Goal: Task Accomplishment & Management: Manage account settings

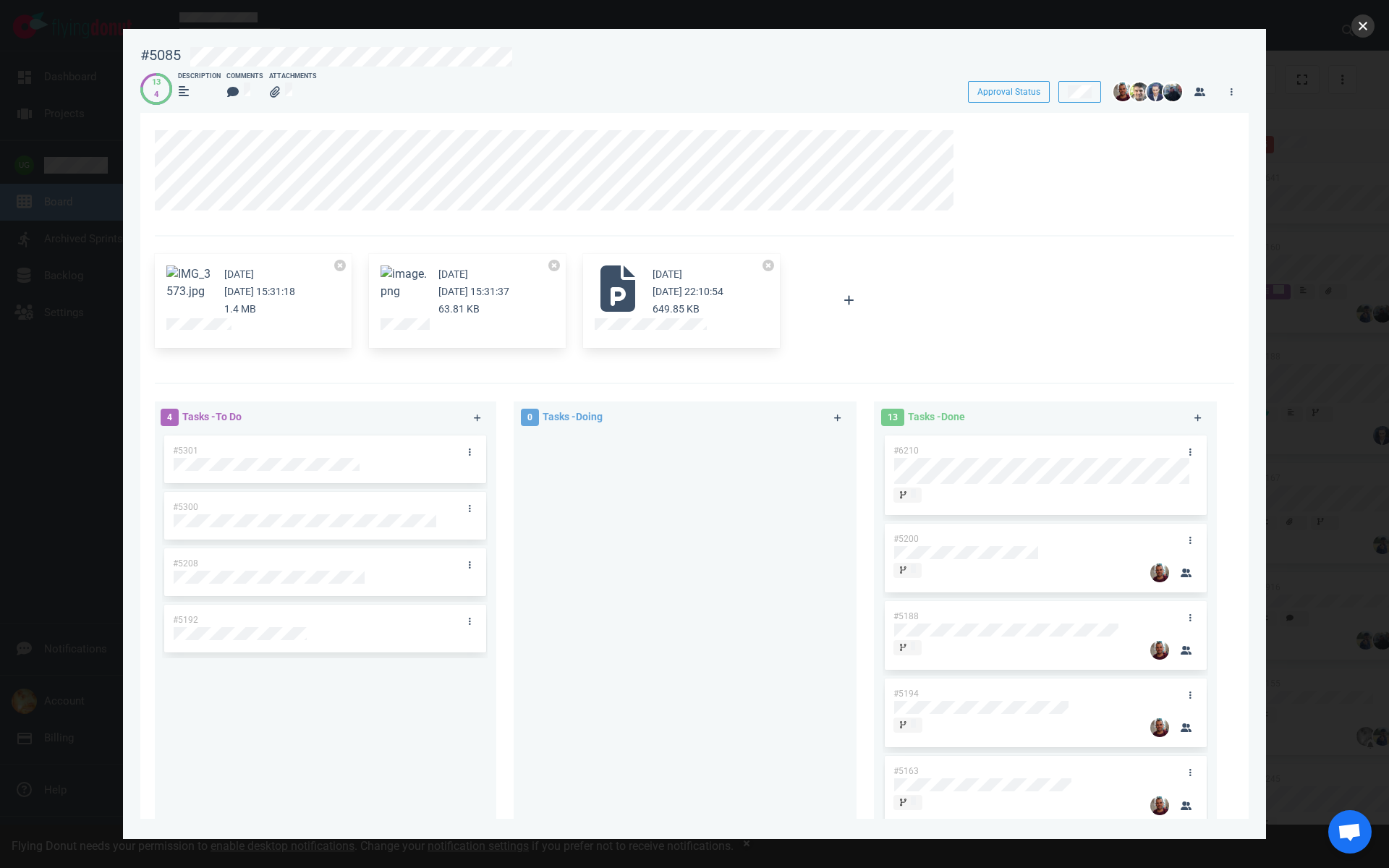
click at [1362, 22] on button "close" at bounding box center [1362, 25] width 23 height 23
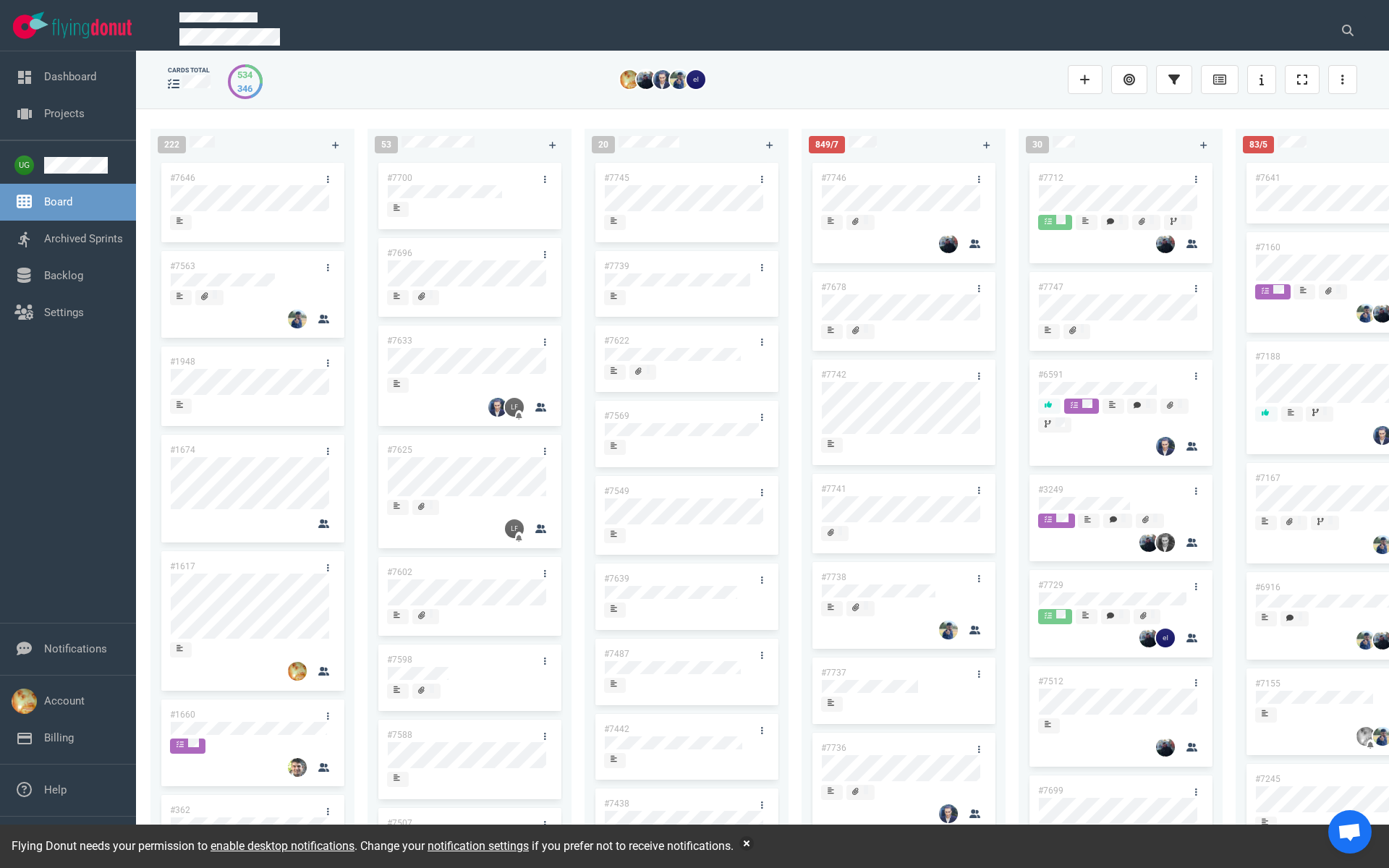
click at [826, 176] on link "#7746" at bounding box center [834, 178] width 25 height 10
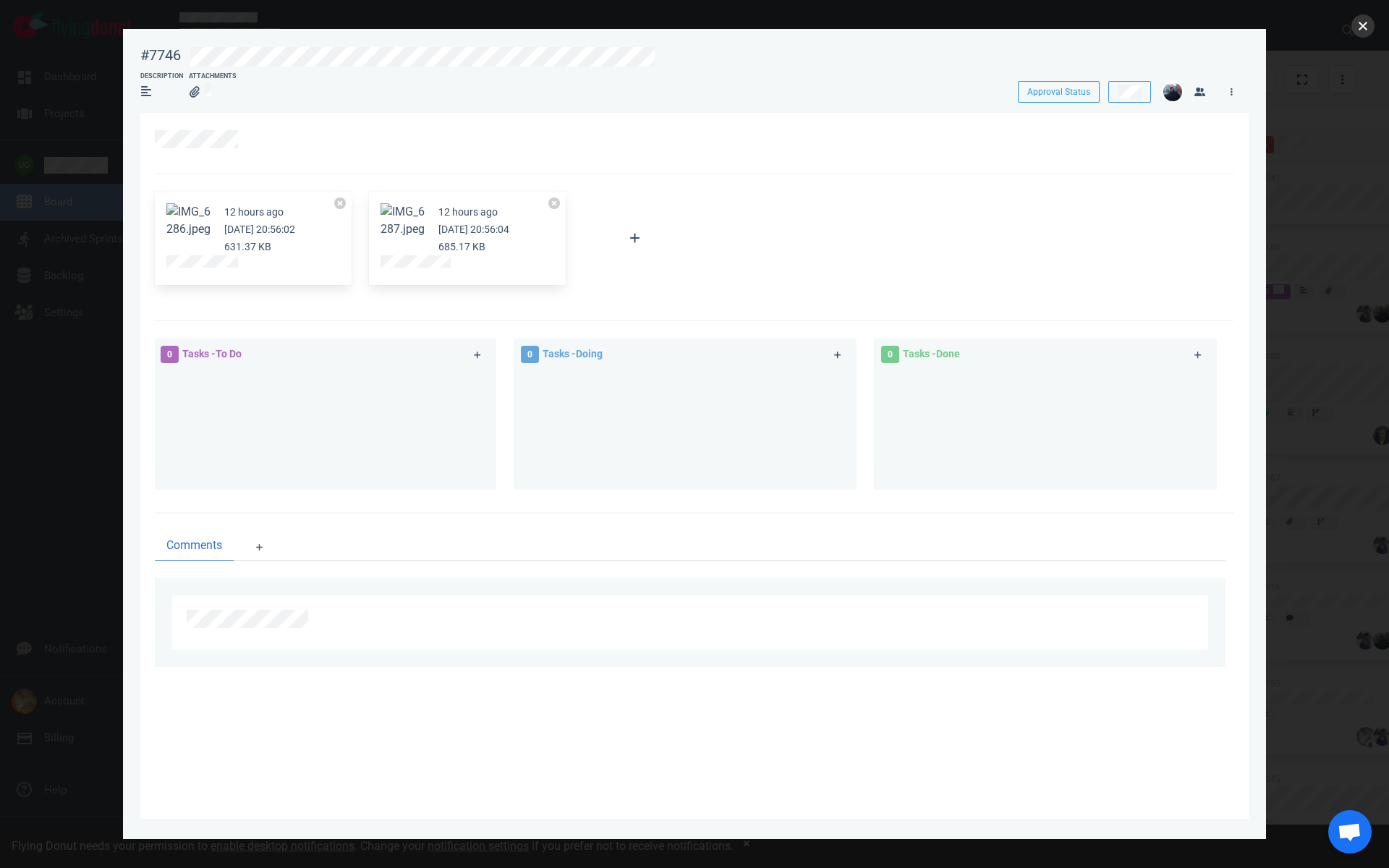
click at [1367, 30] on button "close" at bounding box center [1362, 25] width 23 height 23
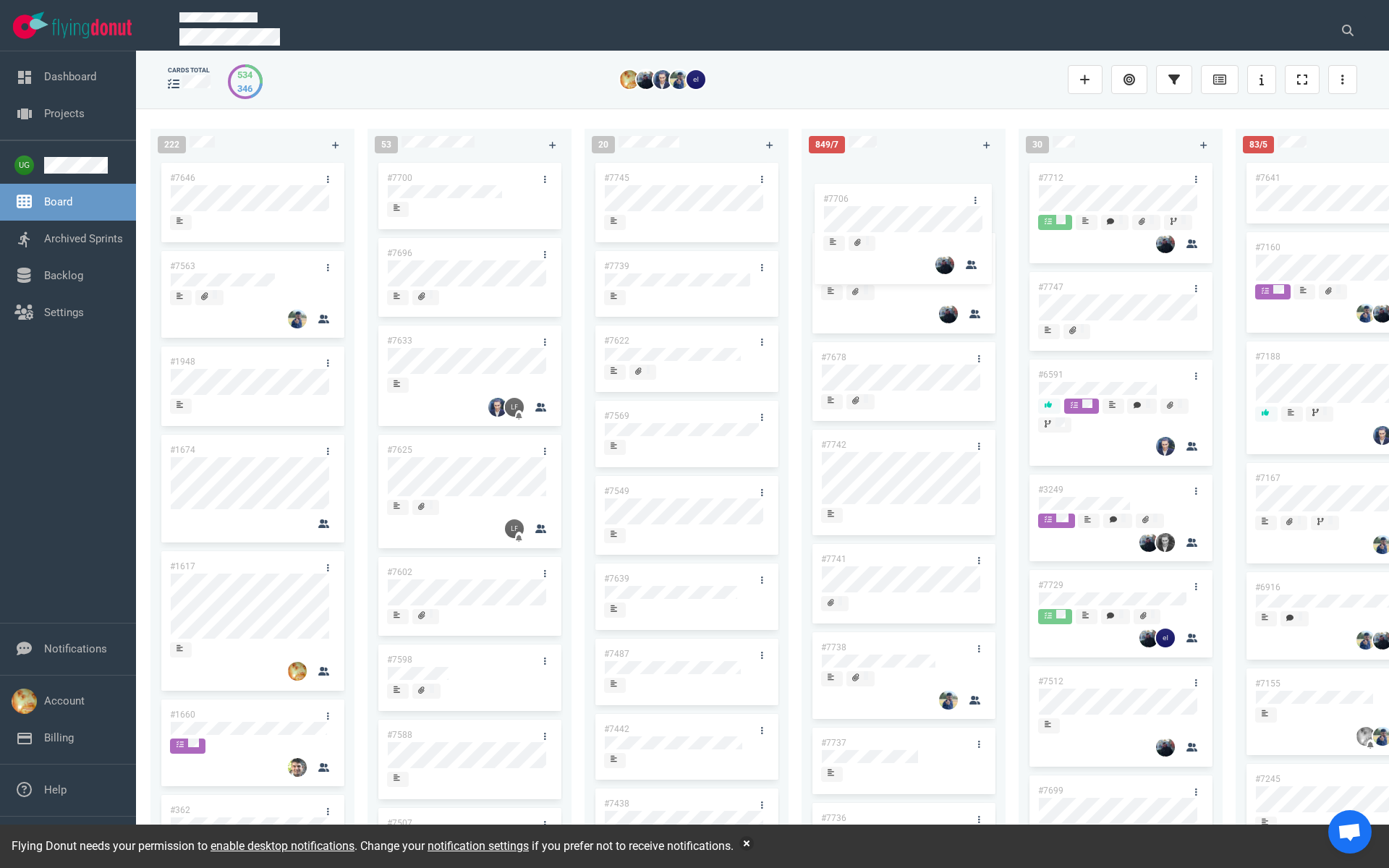
scroll to position [13, 0]
drag, startPoint x: 891, startPoint y: 730, endPoint x: 891, endPoint y: 269, distance: 461.0
click at [891, 269] on div "#7746 #7678 #7742 #7741 #7738 #7737 #7736 #7735 #7734 #7728 #7722 #7720 #7714 #…" at bounding box center [903, 485] width 187 height 677
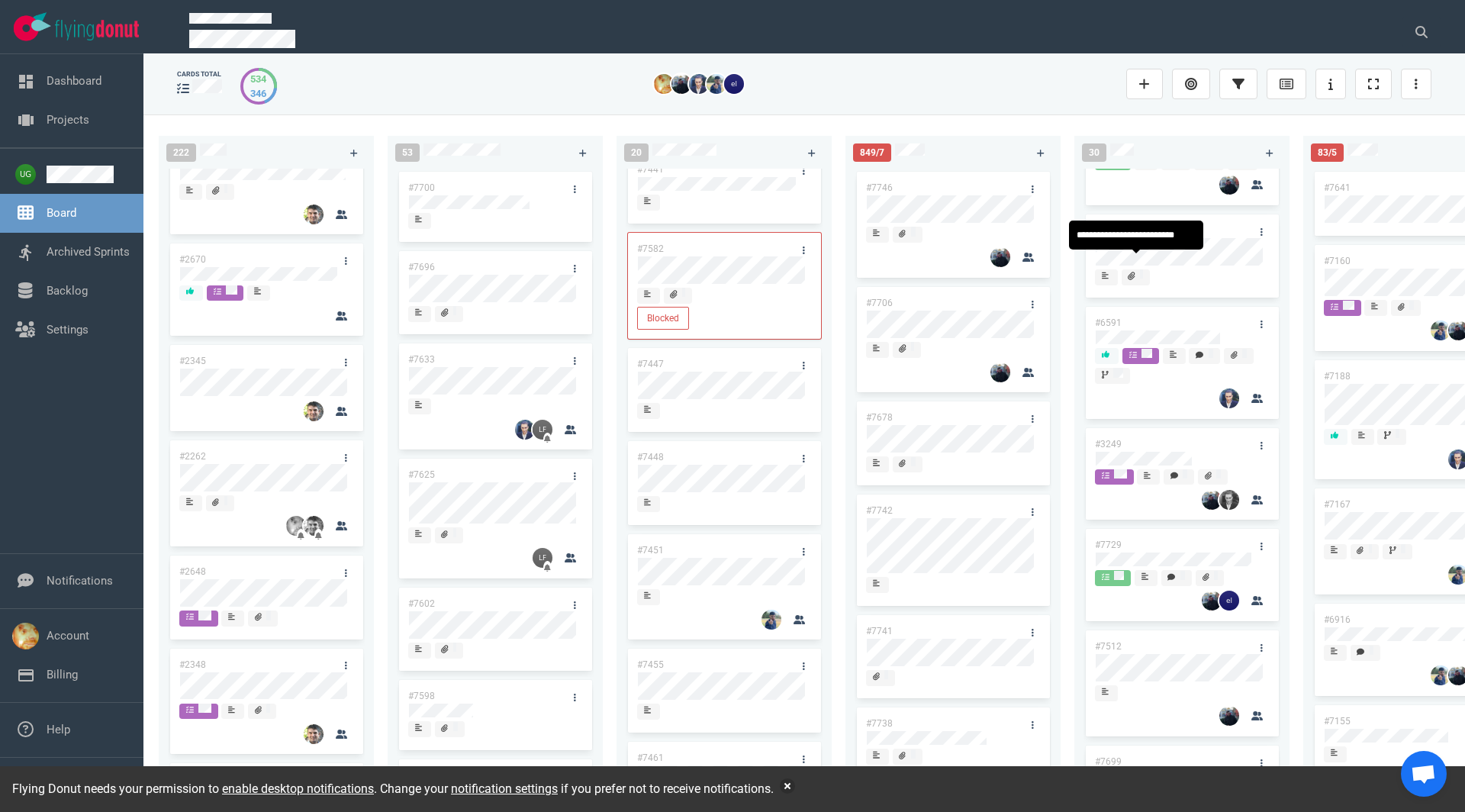
scroll to position [0, 0]
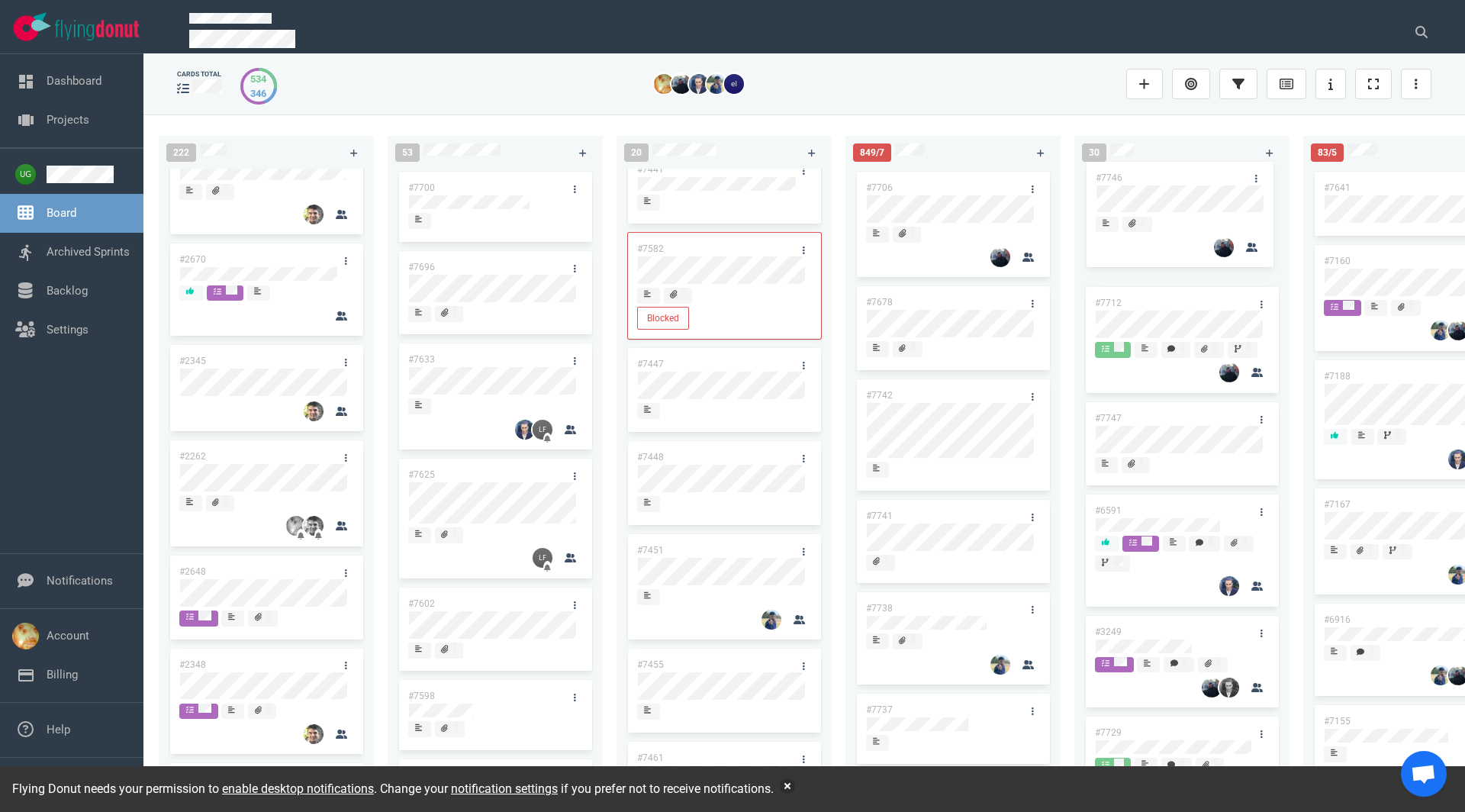
drag, startPoint x: 966, startPoint y: 182, endPoint x: 1196, endPoint y: 173, distance: 230.2
click at [1196, 173] on div "222 #7646 #7563 #1948 #1674 #1617 #1660 #362 #4673 #2261 #2378 #2684 #2904 #267…" at bounding box center [804, 463] width 1321 height 697
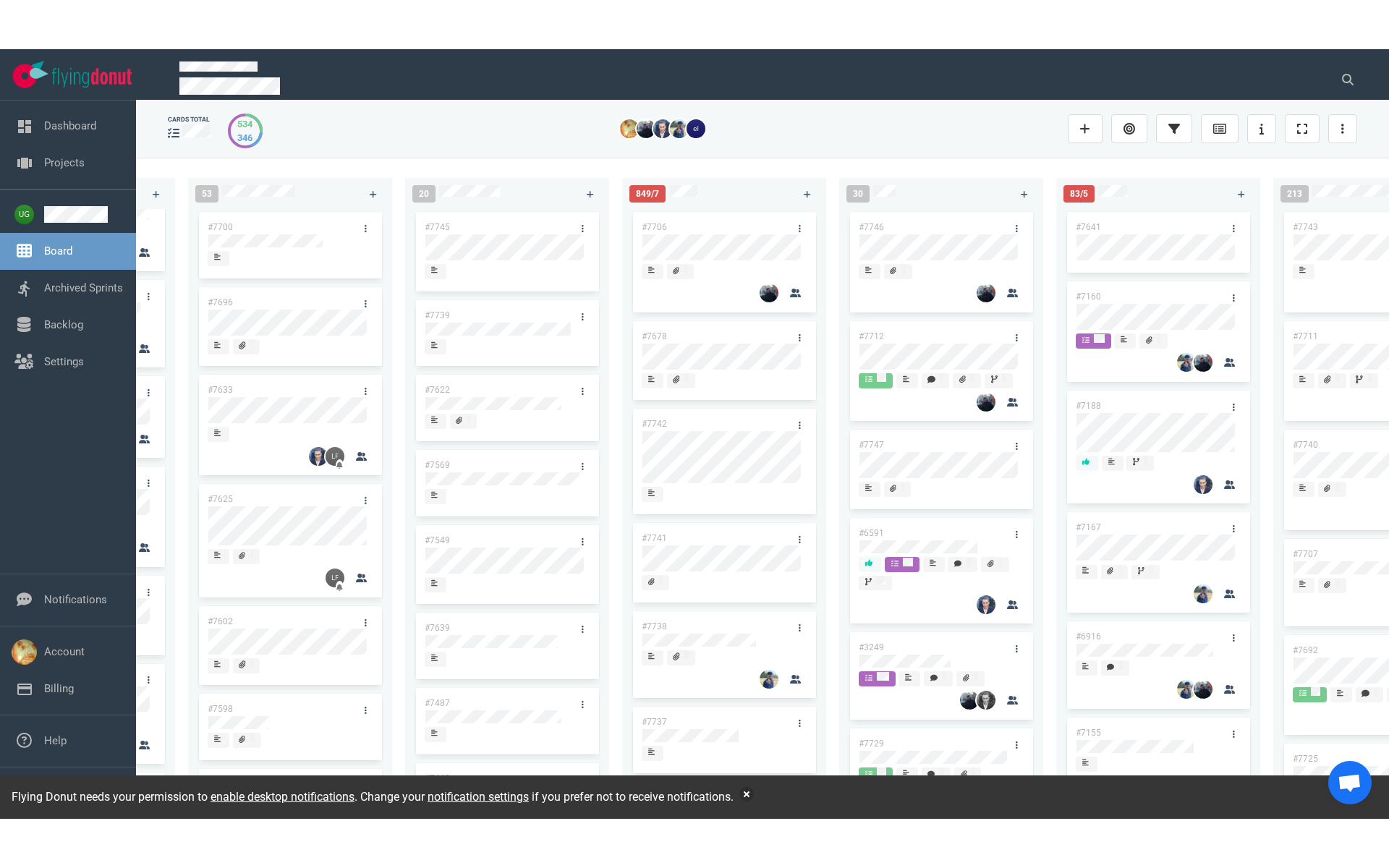
scroll to position [0, 196]
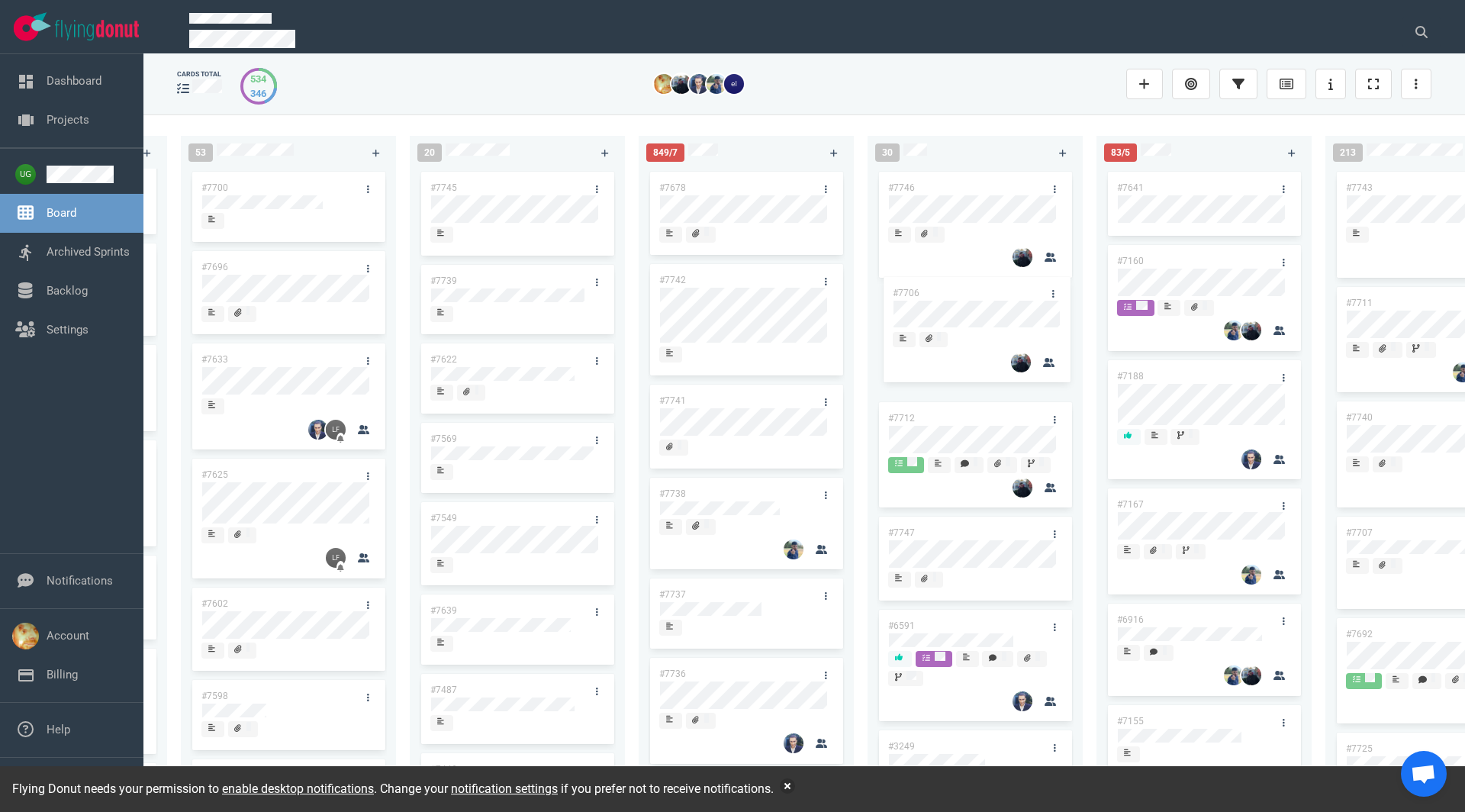
drag, startPoint x: 763, startPoint y: 184, endPoint x: 997, endPoint y: 289, distance: 256.5
click at [997, 289] on div "222 #7646 #7563 #1948 #1674 #1617 #1660 #362 #4673 #2261 #2378 #2684 #2904 #267…" at bounding box center [804, 463] width 1321 height 697
click at [899, 533] on link "#7747" at bounding box center [902, 533] width 27 height 11
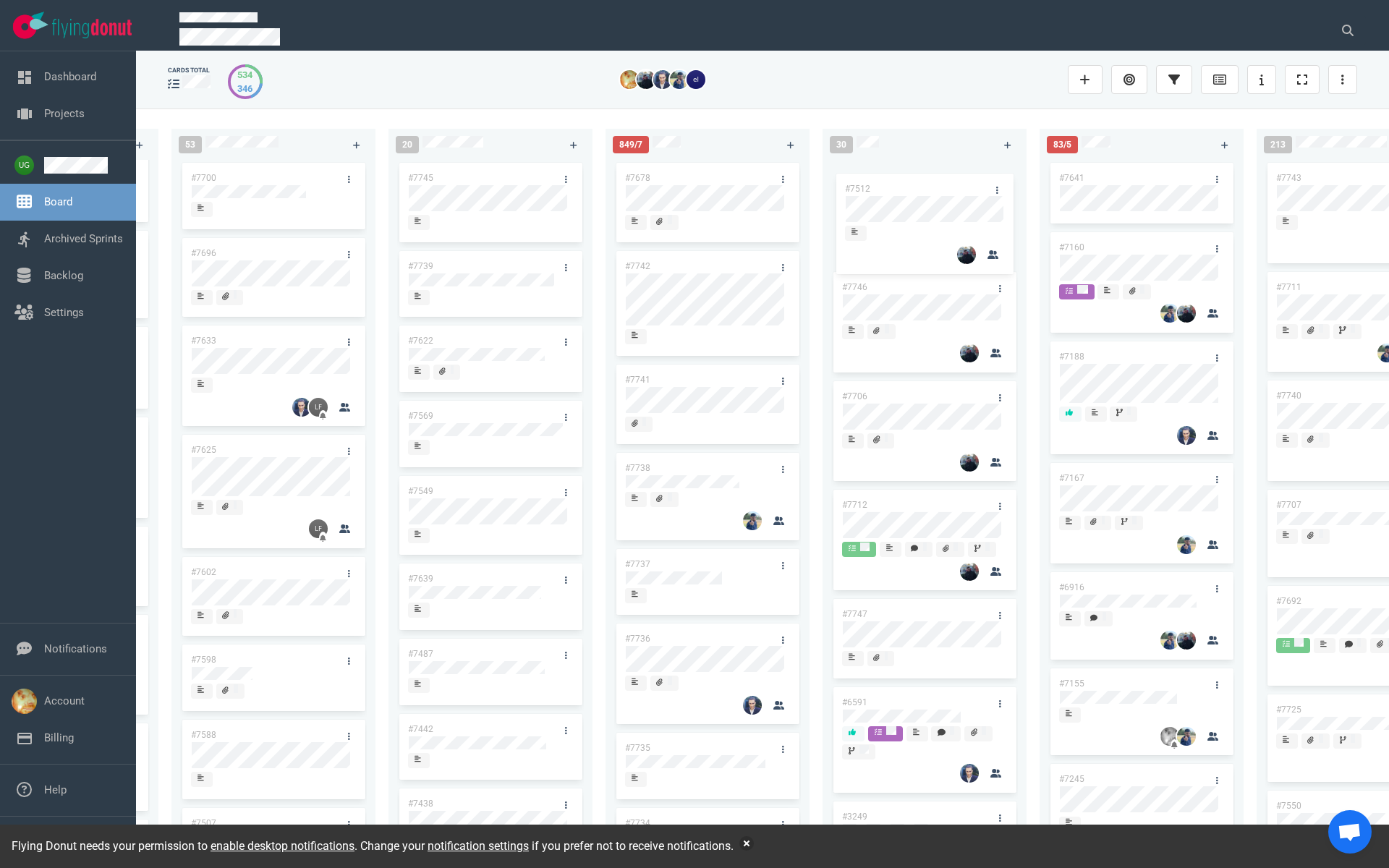
drag, startPoint x: 892, startPoint y: 598, endPoint x: 895, endPoint y: 182, distance: 416.0
click at [895, 182] on div "#7746 #7706 #7712 #7747 #6591 #3249 #7729 #7512 #7699 #7724 #7279 #7662 #7703 #…" at bounding box center [924, 498] width 187 height 677
drag, startPoint x: 900, startPoint y: 614, endPoint x: 907, endPoint y: 431, distance: 183.1
click at [907, 431] on div "#7746 #7706 #7512 #7712 #7747 #6591 #3249 #7729 #7699 #7724 #7279 #7662 #7703 #…" at bounding box center [924, 498] width 187 height 677
click at [992, 393] on link at bounding box center [999, 397] width 23 height 18
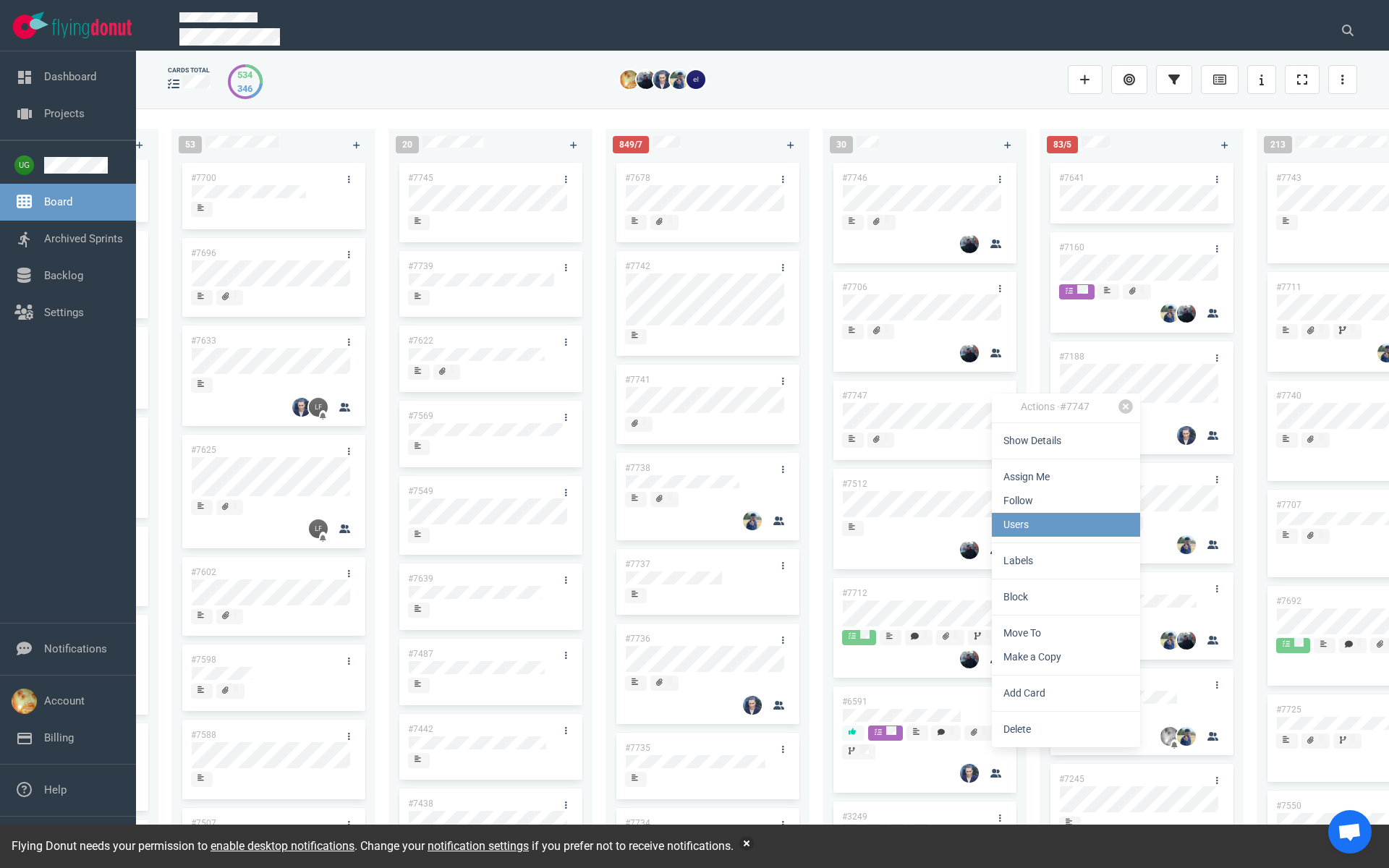
click at [1024, 530] on link "Users" at bounding box center [1065, 524] width 148 height 24
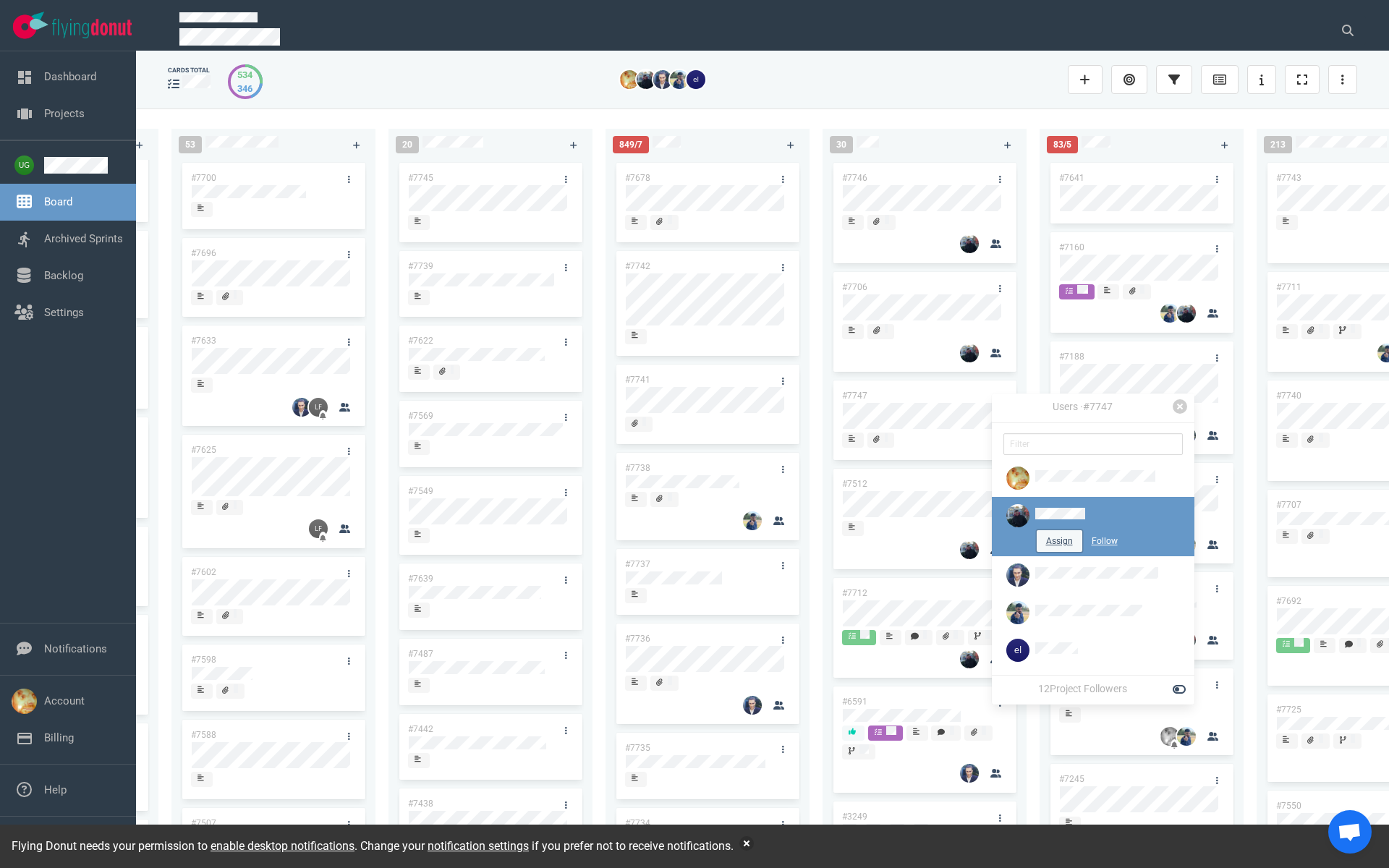
click at [1036, 547] on button "Assign" at bounding box center [1059, 541] width 45 height 22
click at [960, 110] on div "222 #7646 #7563 #1948 #1674 #1617 #1660 #362 #4673 #2261 #2378 #2684 #2904 #267…" at bounding box center [763, 488] width 1253 height 759
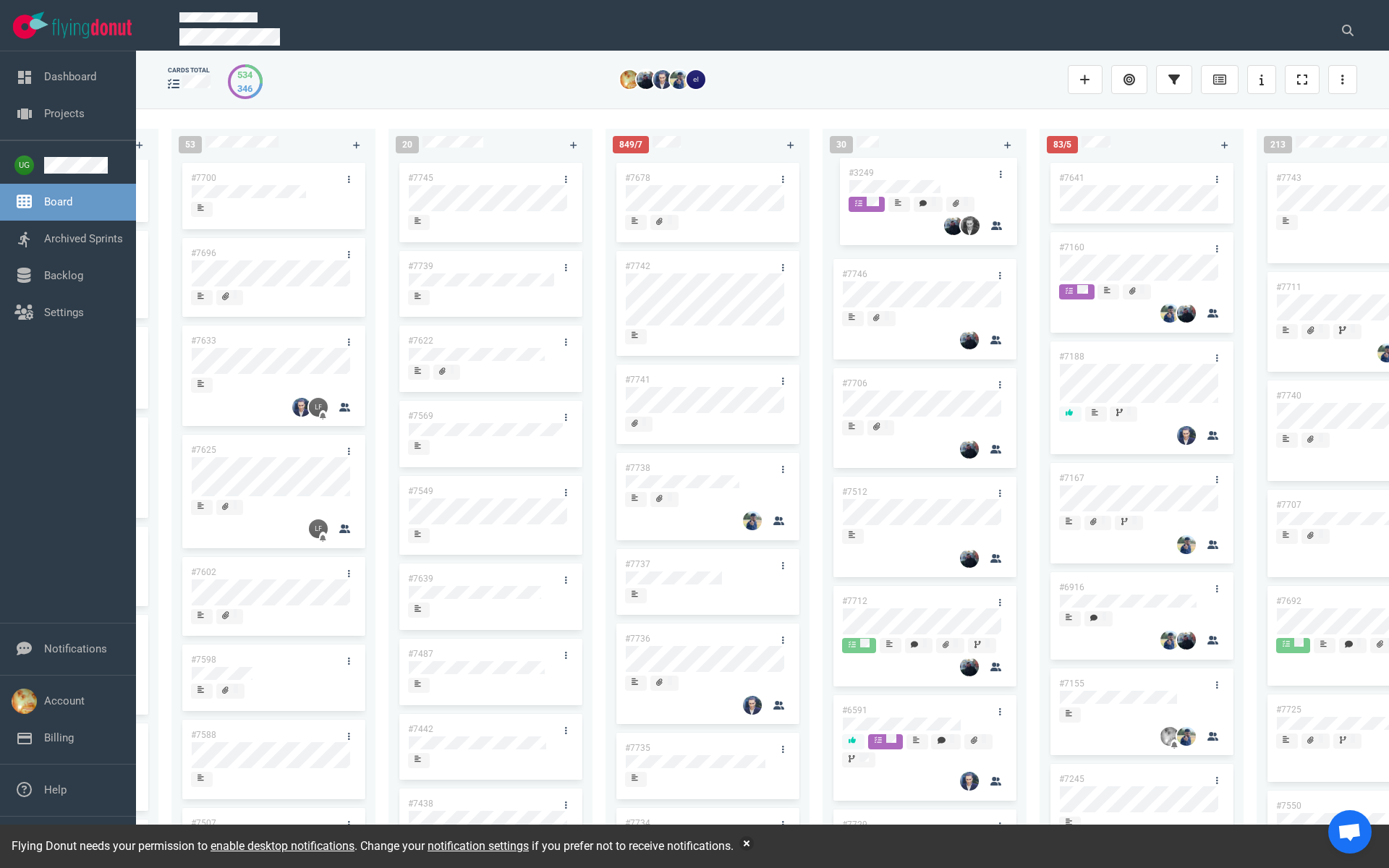
drag, startPoint x: 894, startPoint y: 728, endPoint x: 901, endPoint y: 172, distance: 556.0
click at [901, 172] on div "#7746 #7706 #7512 #7712 #6591 #3249 #7729 #7699 #7724 #7279 #7662 #7703 #7664 #…" at bounding box center [924, 498] width 187 height 677
drag, startPoint x: 883, startPoint y: 483, endPoint x: 885, endPoint y: 282, distance: 201.0
click at [885, 282] on div "#7746 #7706 #3249 #7512 #7712 #6591 #7729 #7699 #7724 #7279 #7662 #7703 #7664 #…" at bounding box center [924, 498] width 187 height 677
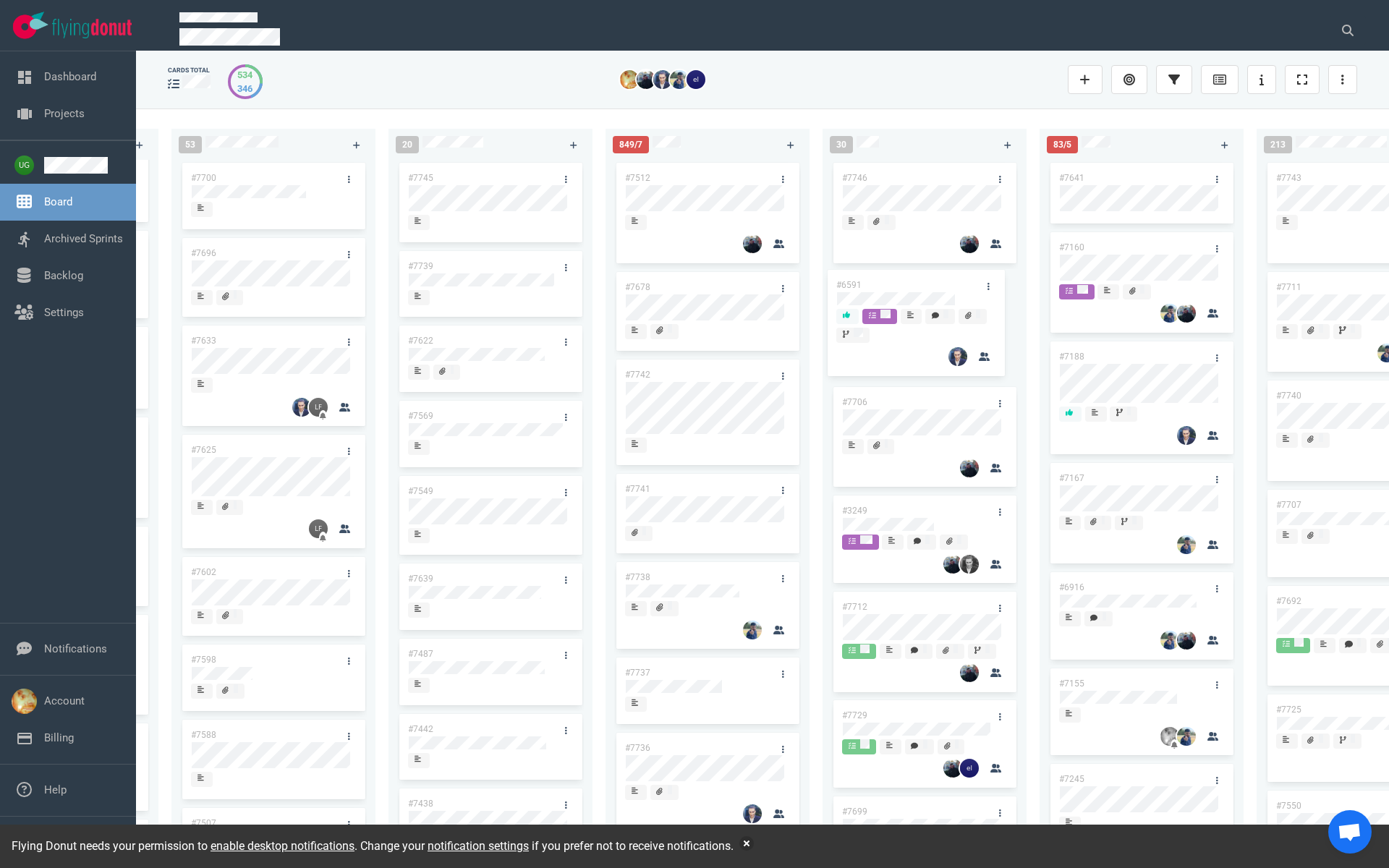
drag, startPoint x: 904, startPoint y: 602, endPoint x: 898, endPoint y: 286, distance: 316.1
click at [898, 286] on div "#7746 #7706 #3249 #7712 #6591 #7729 #7699 #7724 #7279 #7662 #7703 #7664 #7726 #…" at bounding box center [924, 498] width 187 height 677
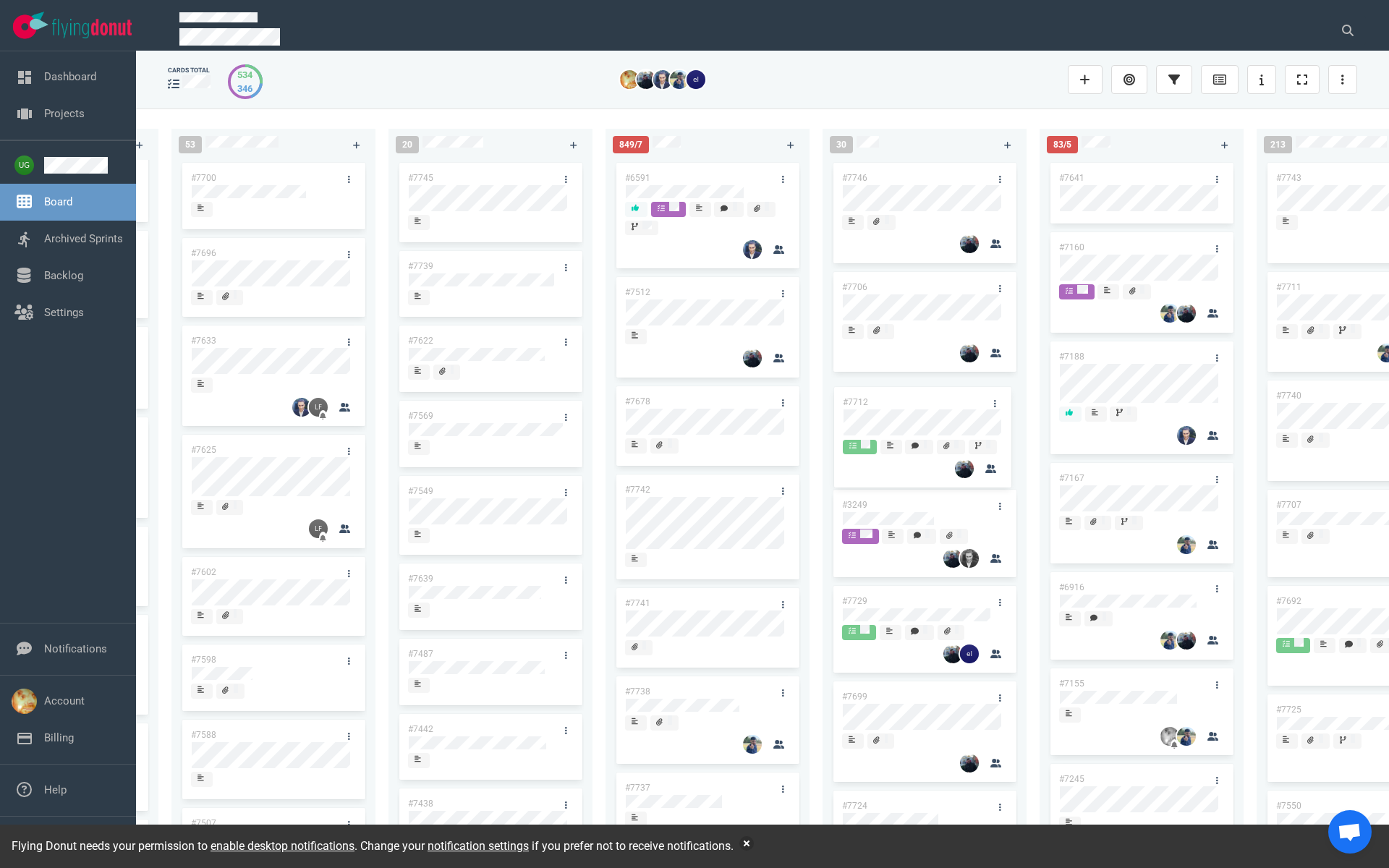
click at [908, 422] on div "#7746 #7706 #3249 #7712 #7729 #7699 #7724 #7279 #7662 #7703 #7664 #7726 #7214 #…" at bounding box center [924, 498] width 187 height 677
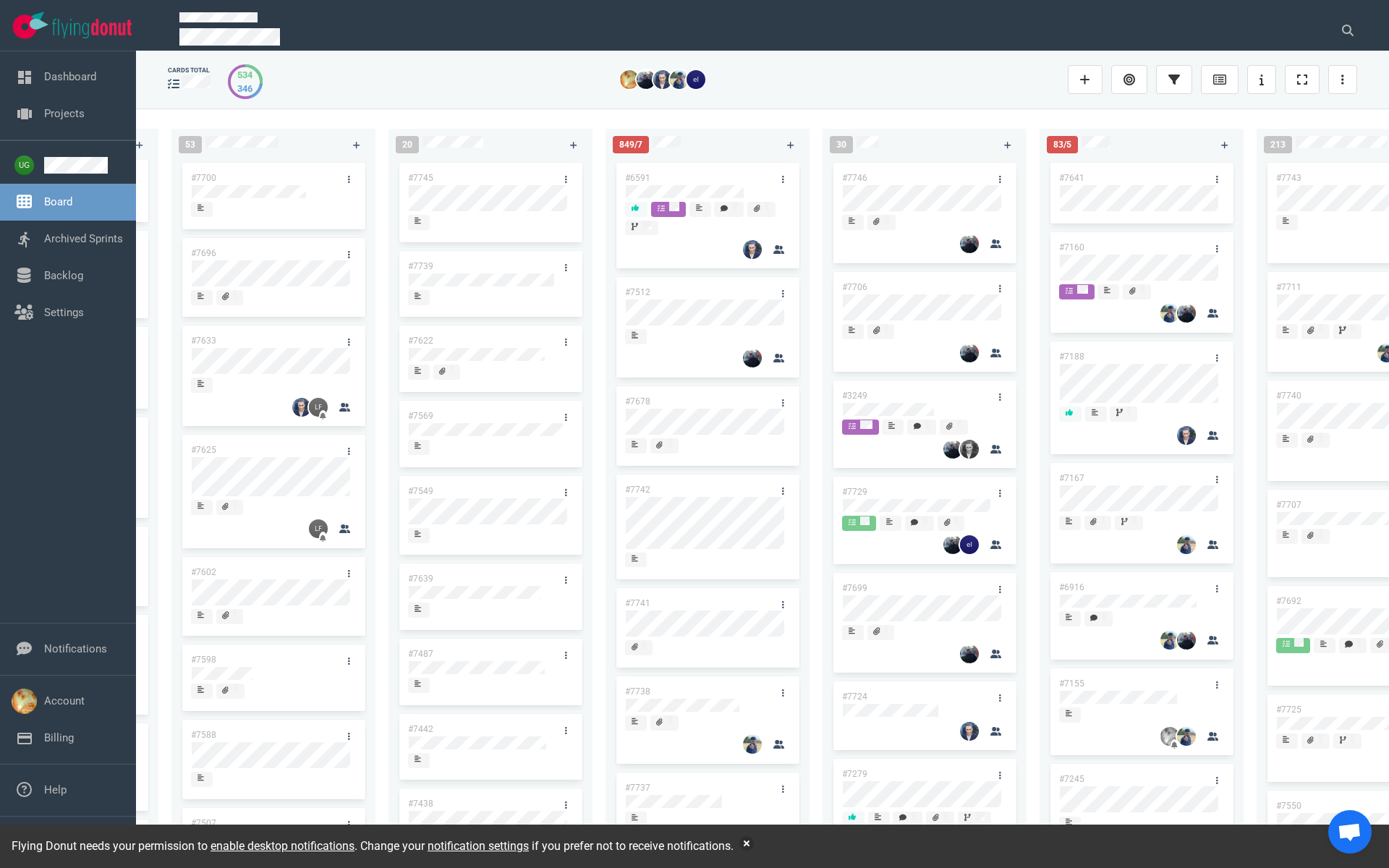
click at [895, 384] on div "#3249" at bounding box center [911, 395] width 155 height 30
drag, startPoint x: 901, startPoint y: 393, endPoint x: 905, endPoint y: 170, distance: 223.0
click at [905, 170] on div "#7746 #7706 #3249 #7729 #7699 #7724 #7279 #7662 #7703 #7664 #7726 #7214 #7583 #…" at bounding box center [924, 498] width 187 height 677
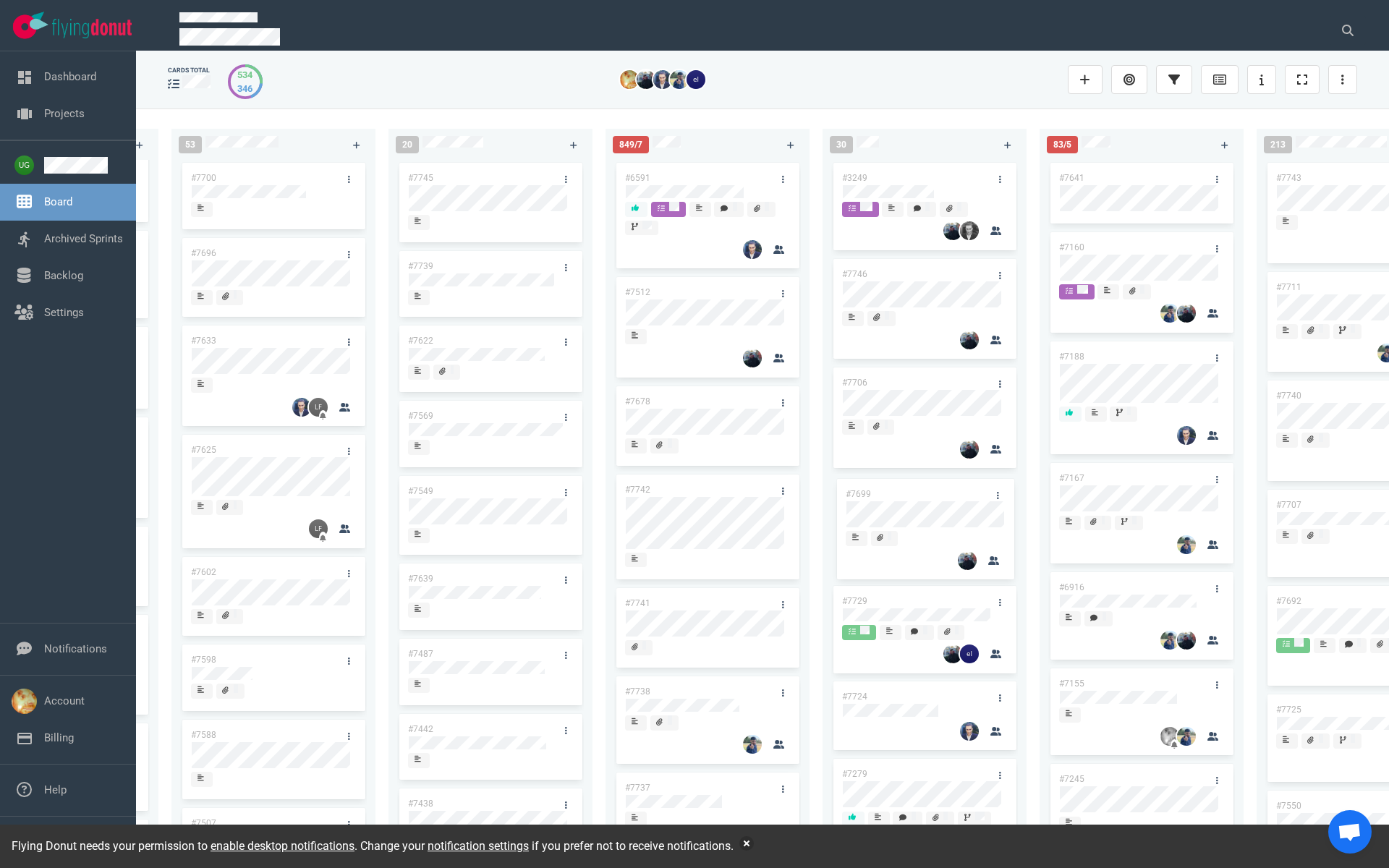
drag, startPoint x: 896, startPoint y: 590, endPoint x: 899, endPoint y: 497, distance: 93.0
click at [899, 496] on div "#3249 #7746 #7706 #7729 #7699 #7724 #7279 #7662 #7703 #7664 #7726 #7214 #7583 #…" at bounding box center [924, 498] width 187 height 677
drag, startPoint x: 693, startPoint y: 284, endPoint x: 919, endPoint y: 270, distance: 226.4
click at [919, 270] on div "222 #7646 #7563 #1948 #1674 #1617 #1660 #362 #4673 #2261 #2378 #2684 #2904 #267…" at bounding box center [763, 488] width 1253 height 759
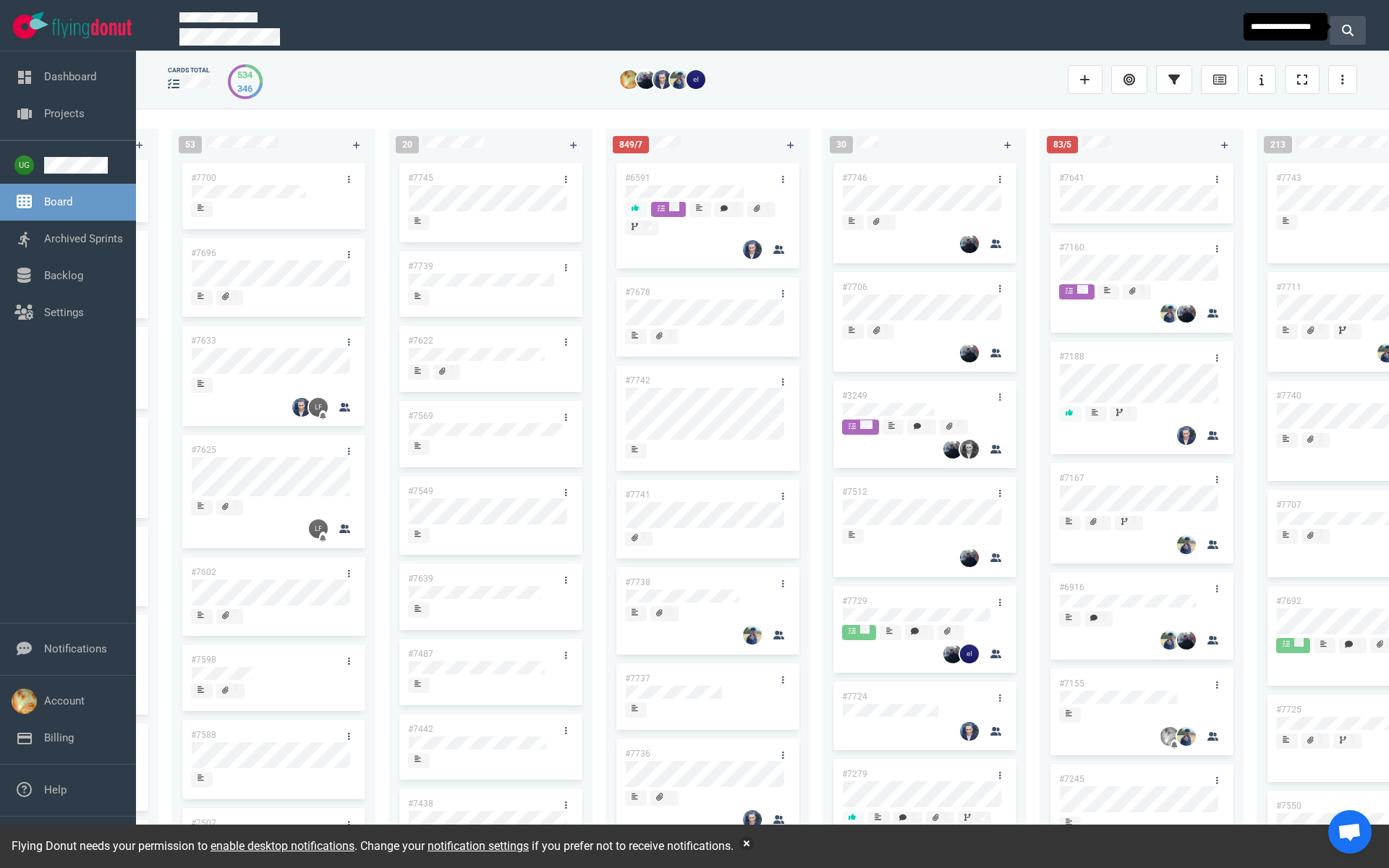
click at [1346, 33] on button at bounding box center [1347, 30] width 36 height 29
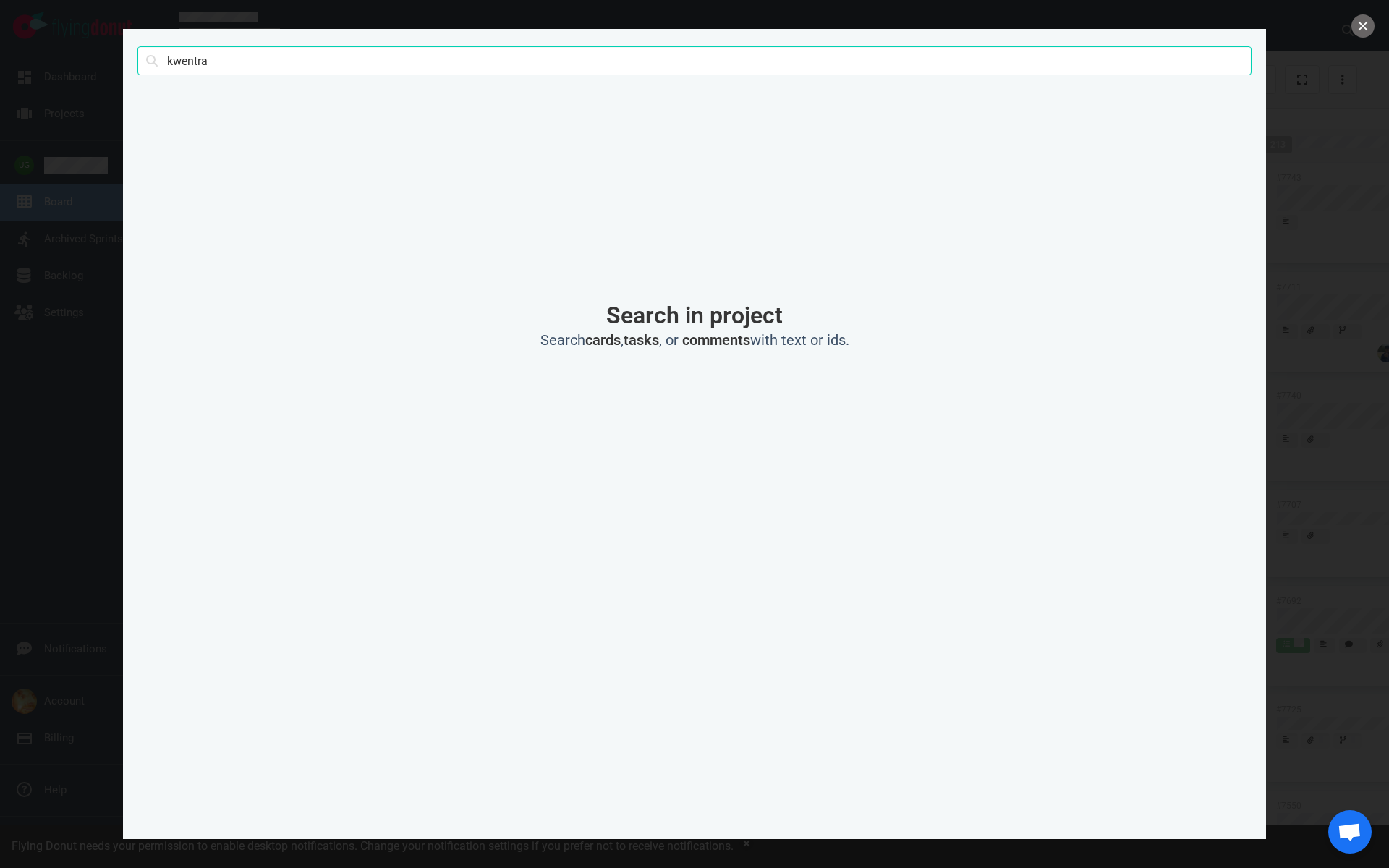
type input "kwentra"
click button "Search" at bounding box center [0, 0] width 0 height 0
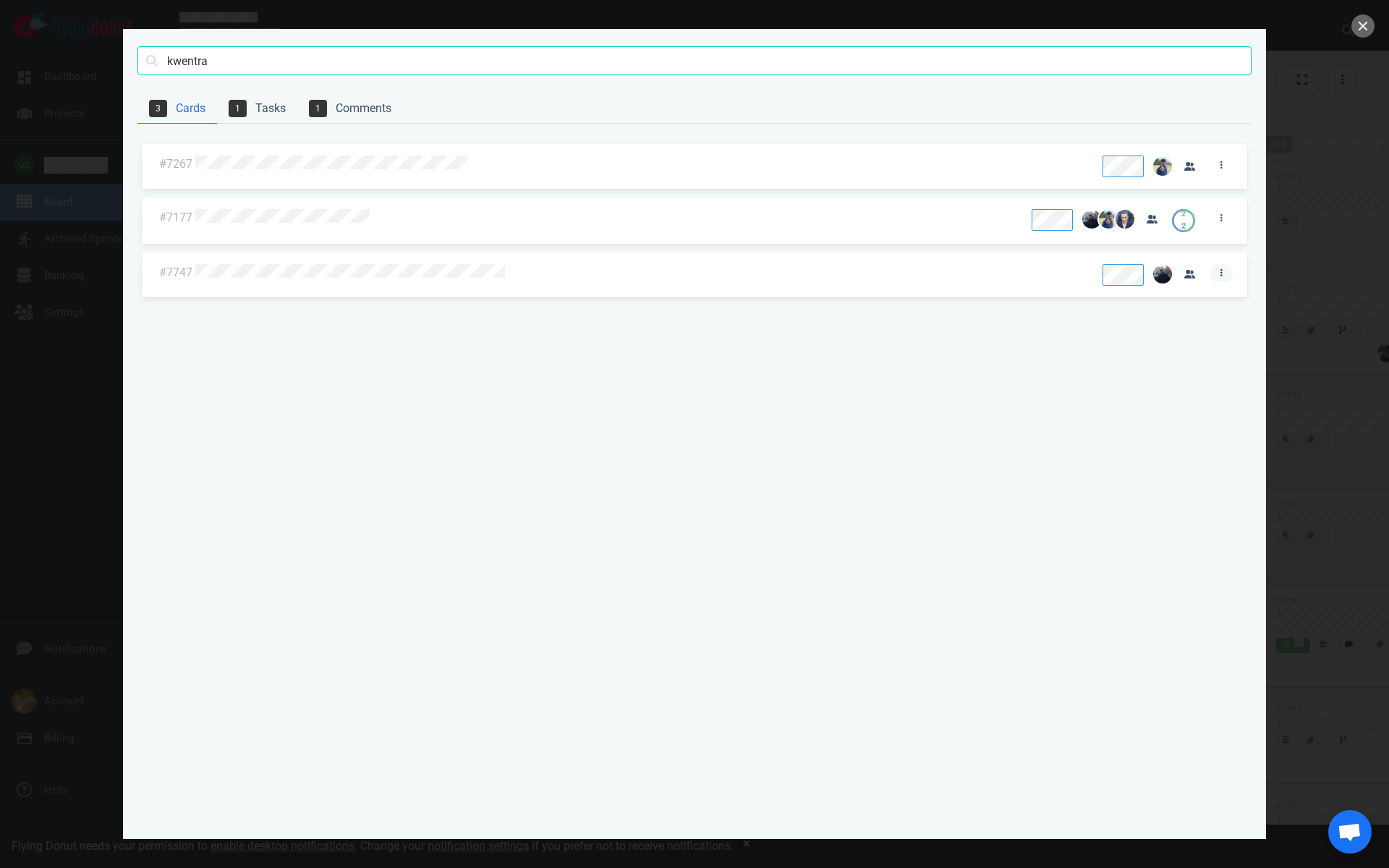
click at [1219, 277] on link at bounding box center [1221, 273] width 23 height 18
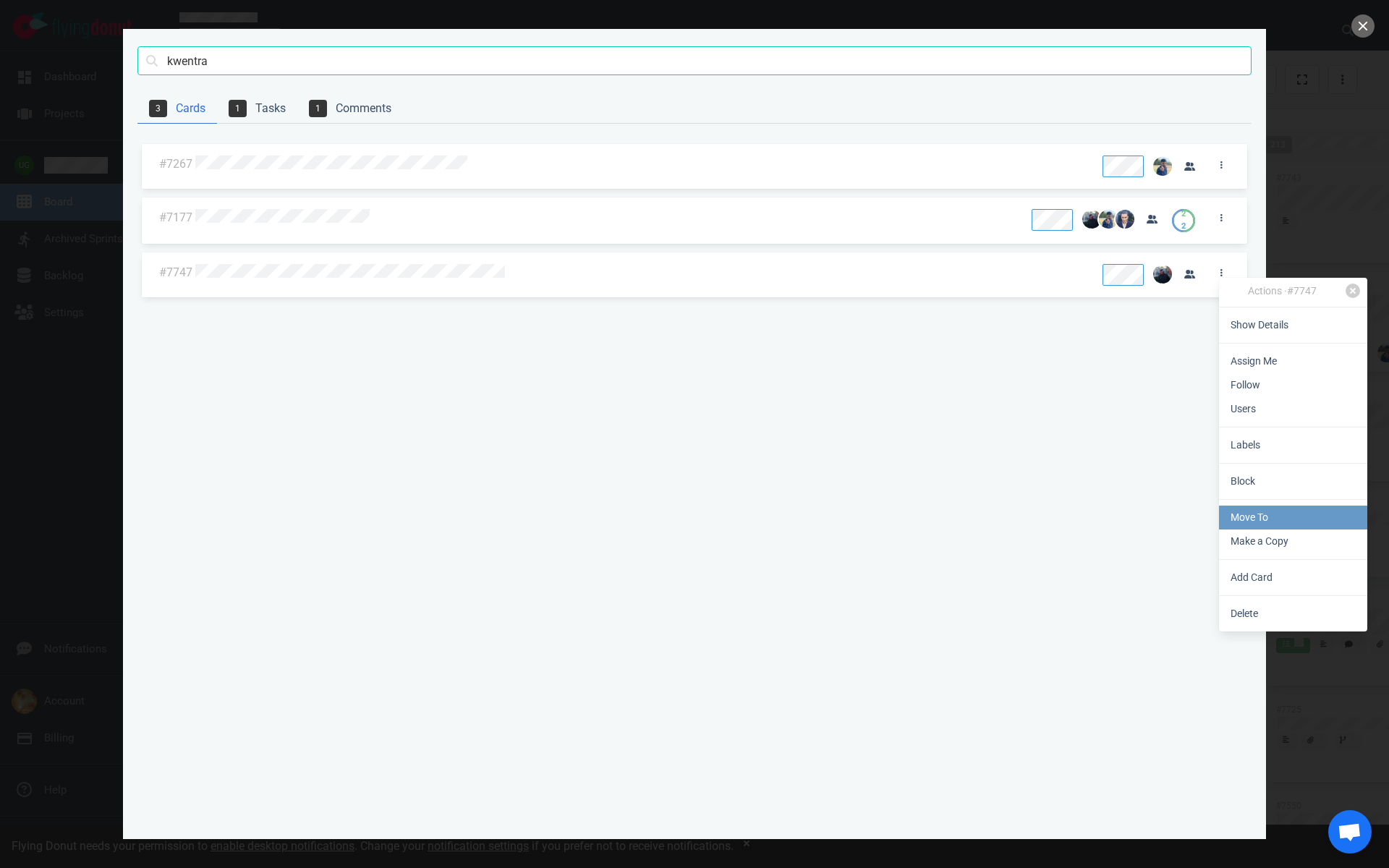
click at [1245, 523] on link "Move To" at bounding box center [1292, 518] width 148 height 24
select select "sprint"
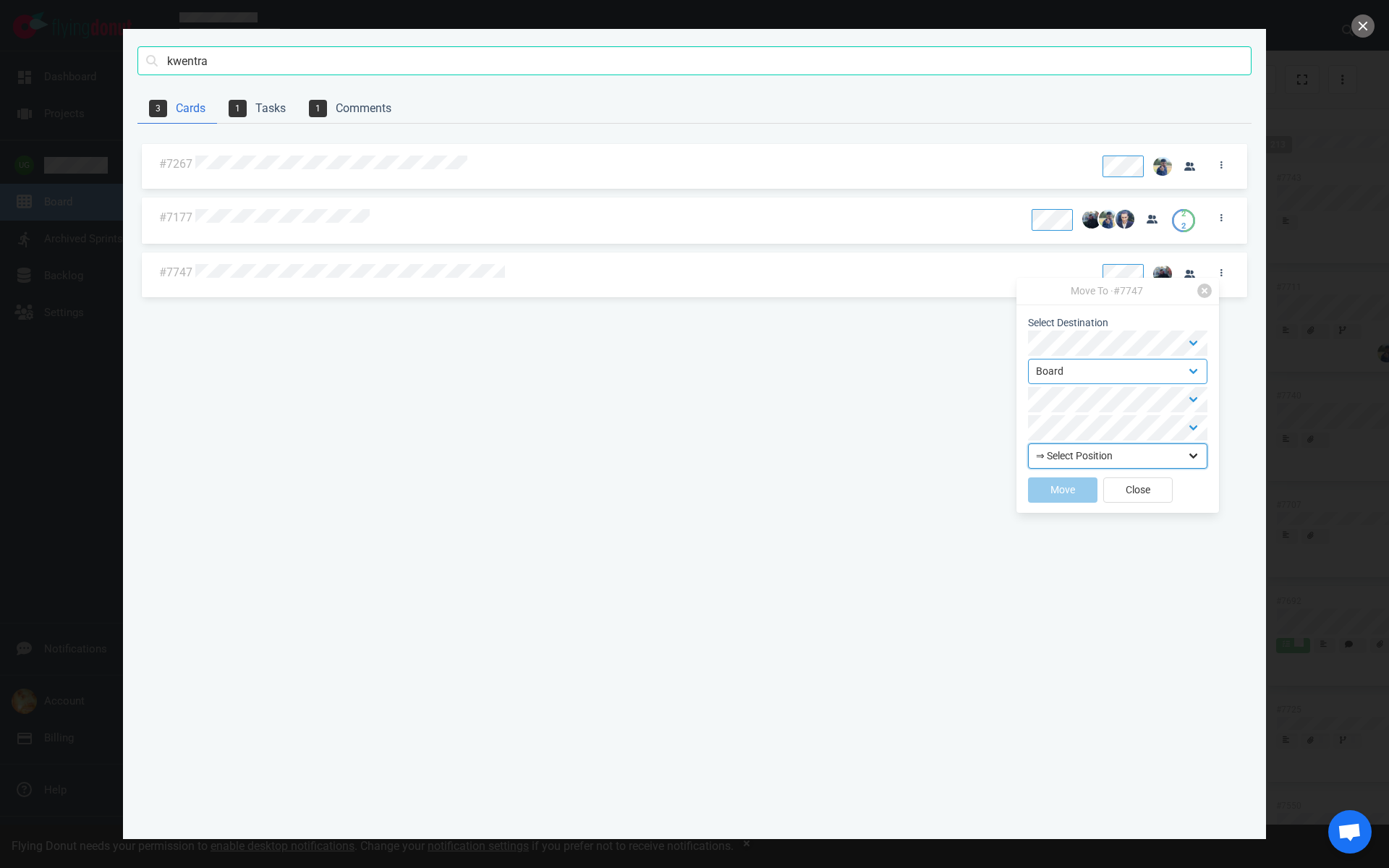
click at [1066, 464] on select "⇒ Select Position Top Bottom" at bounding box center [1117, 456] width 179 height 25
select select "top"
click at [1028, 443] on select "⇒ Select Position Top Bottom" at bounding box center [1117, 456] width 179 height 25
click at [1062, 474] on form "Select Destination Backlog Board ⇒ Select Position Top Bottom Move Close" at bounding box center [1117, 412] width 179 height 193
click at [1055, 492] on button "Move" at bounding box center [1062, 490] width 69 height 25
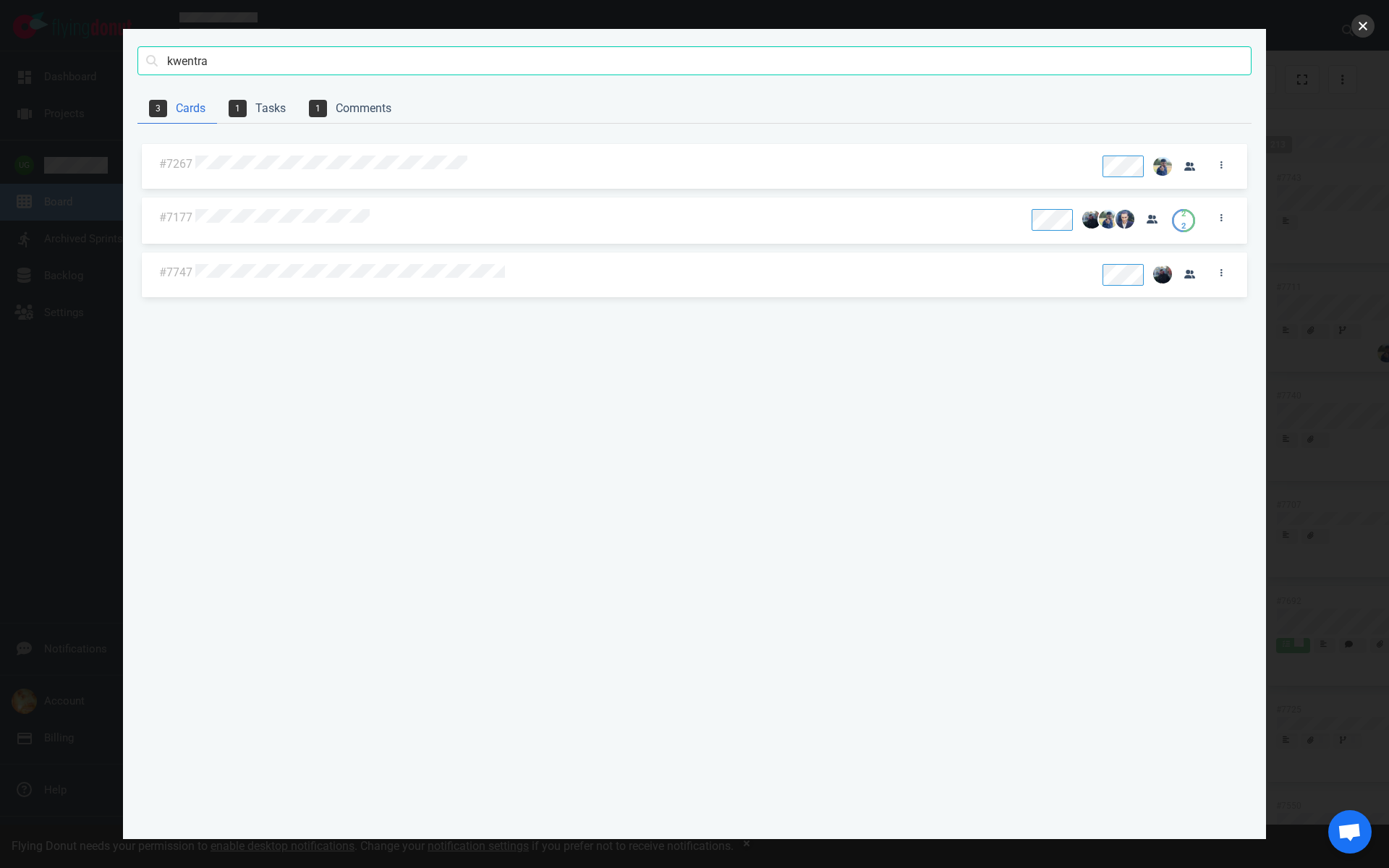
click at [1364, 30] on button "close" at bounding box center [1362, 25] width 23 height 23
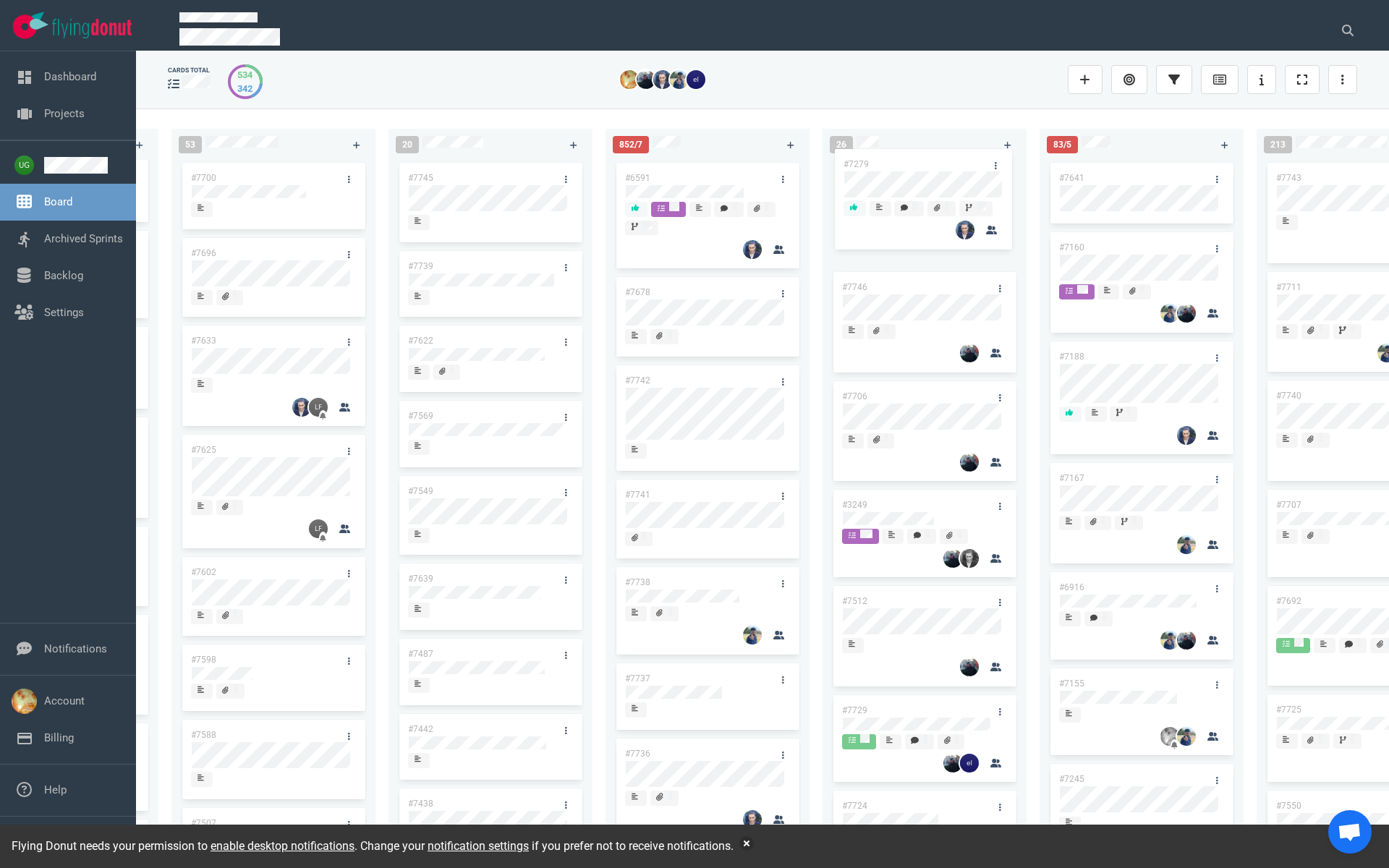
drag, startPoint x: 903, startPoint y: 710, endPoint x: 904, endPoint y: 161, distance: 549.0
click at [904, 161] on div "#7746 #7706 #3249 #7512 #7729 #7724 #7279 #7662 #7703 #7664 #7726 #7214 #7583 #…" at bounding box center [924, 498] width 187 height 677
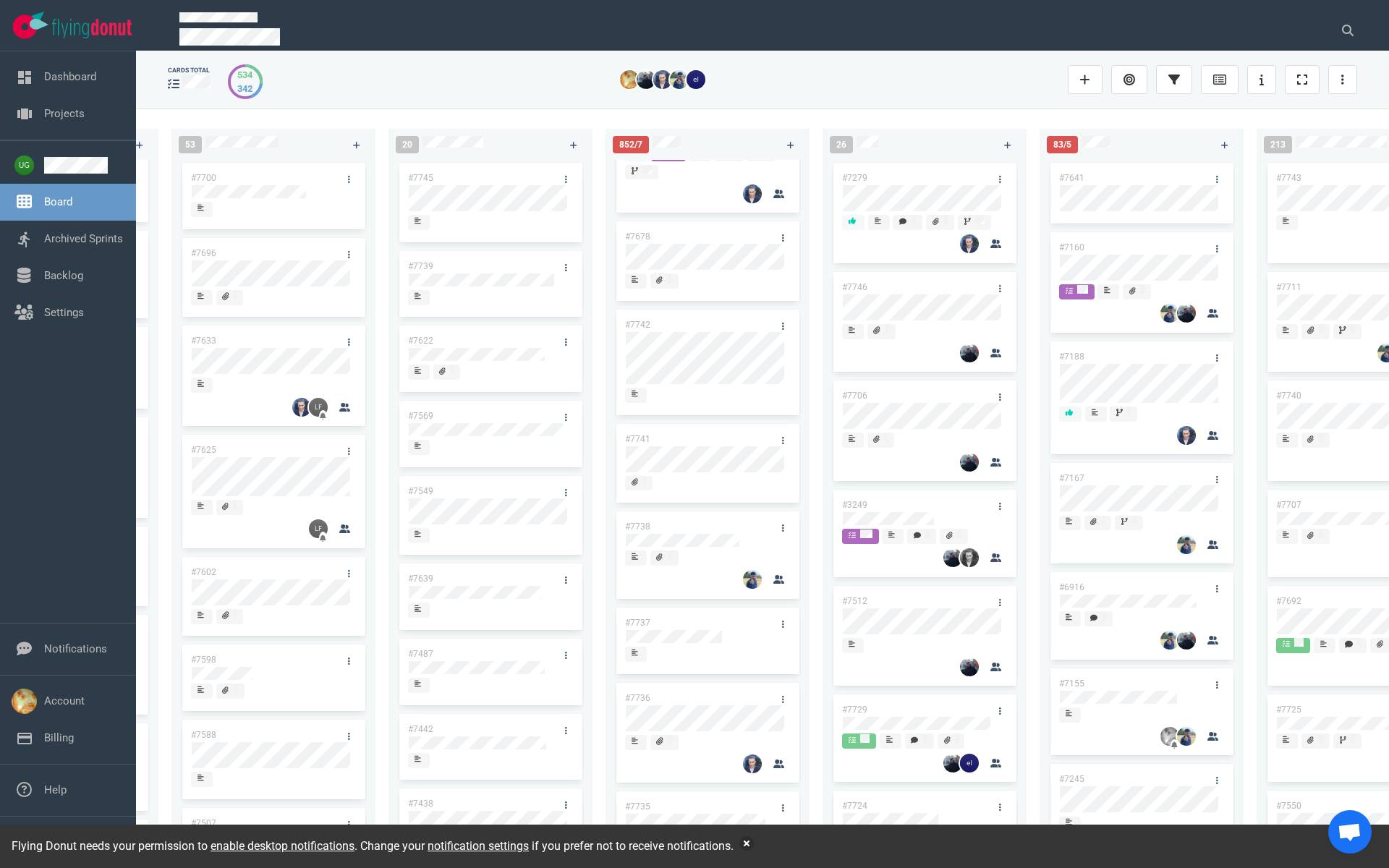
scroll to position [54, 0]
drag, startPoint x: 715, startPoint y: 695, endPoint x: 932, endPoint y: 283, distance: 465.7
click at [932, 283] on div "222 #7646 #7563 #1948 #1674 #1617 #1660 #362 #4673 #2261 #2378 #2684 #2904 #267…" at bounding box center [763, 488] width 1253 height 759
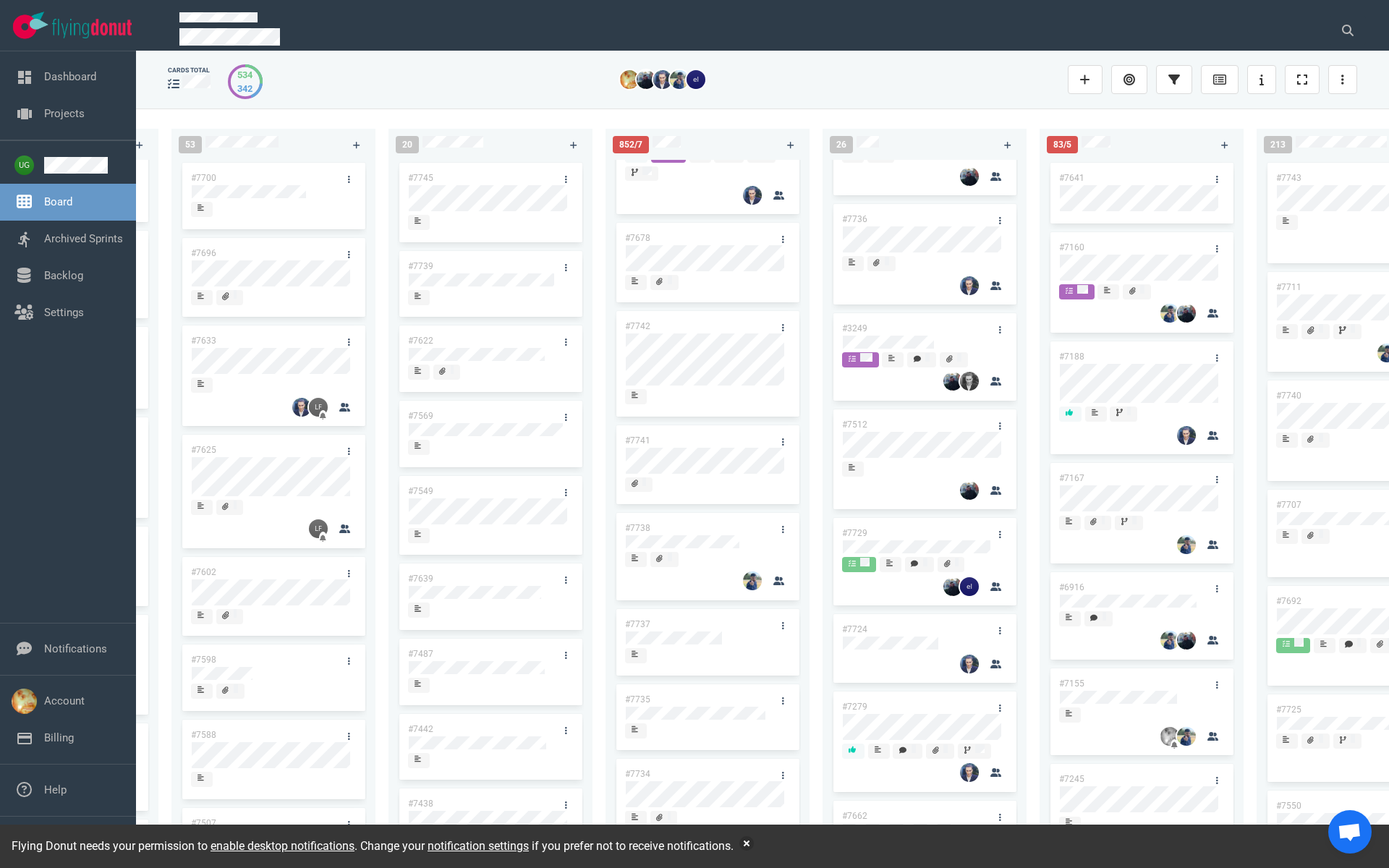
scroll to position [0, 0]
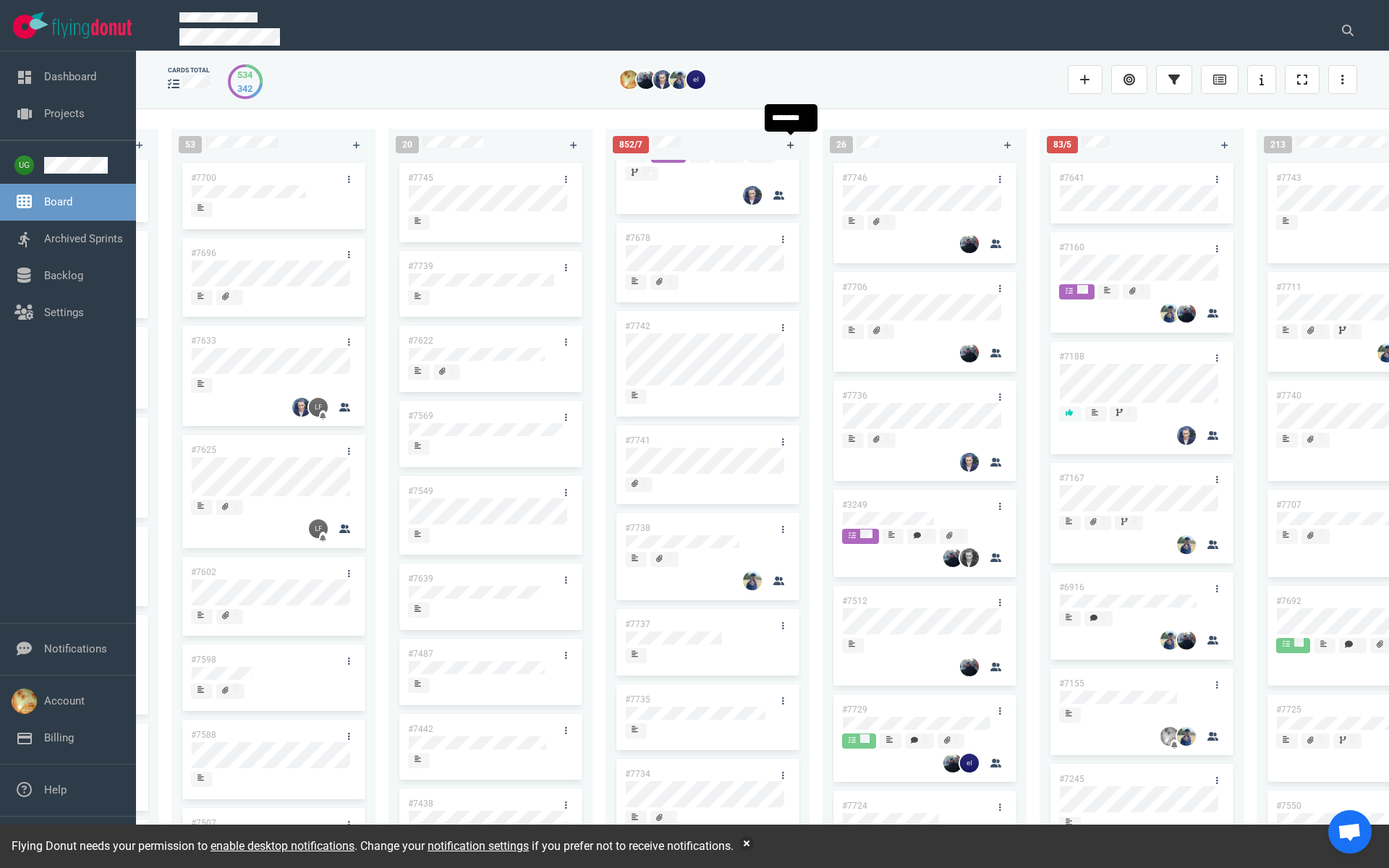
click at [791, 144] on icon at bounding box center [791, 146] width 7 height 7
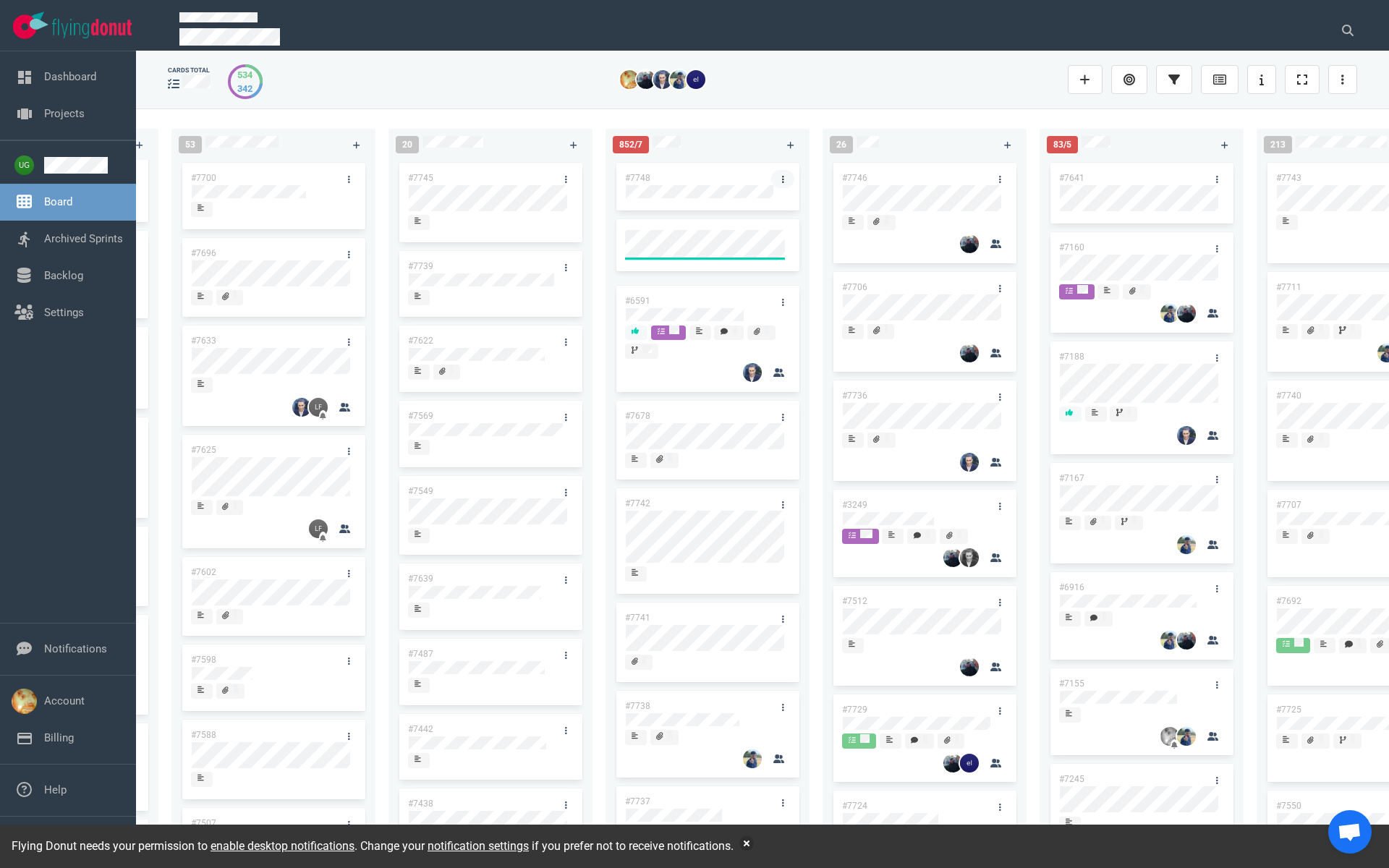
click at [778, 180] on link at bounding box center [783, 179] width 23 height 18
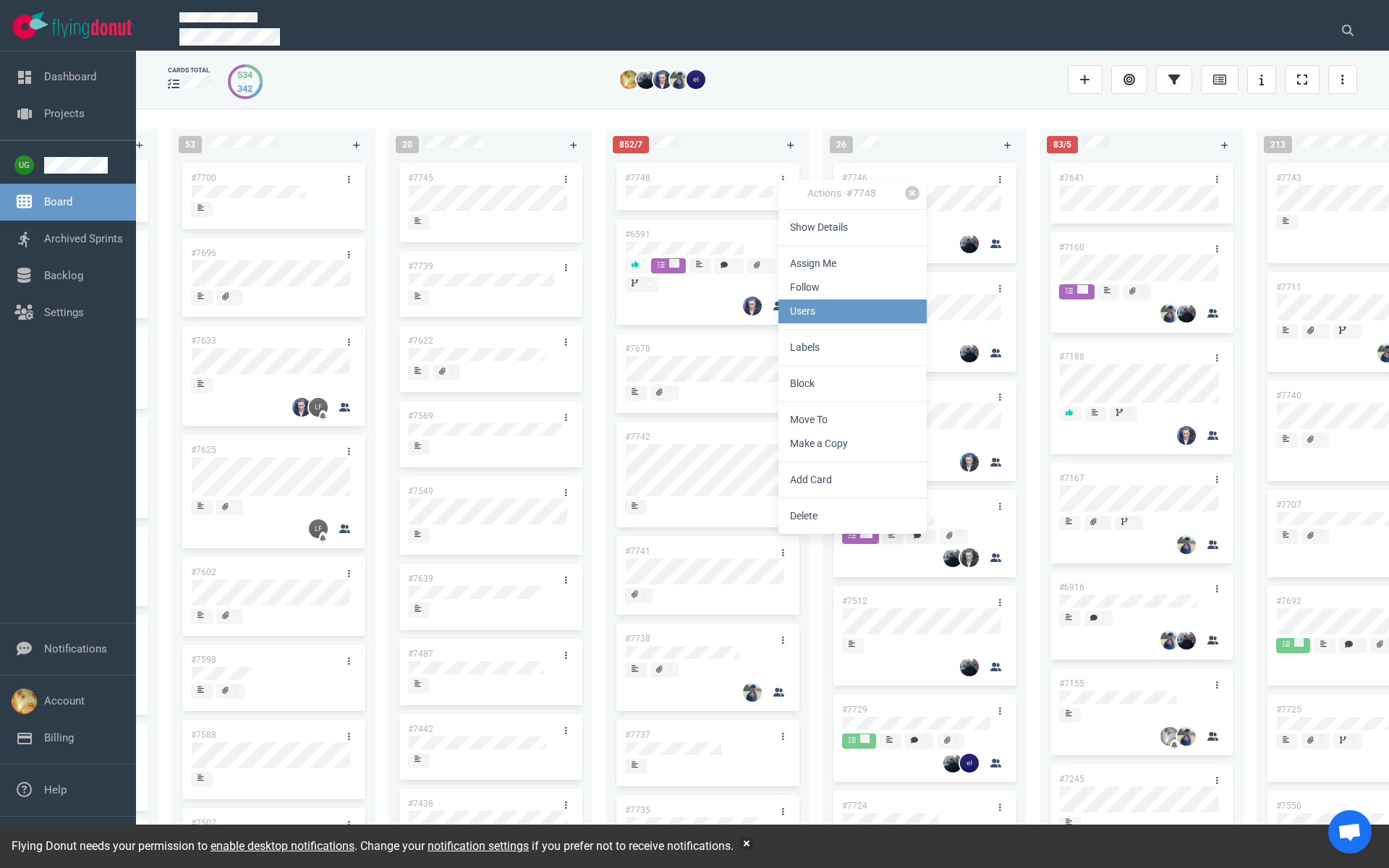
click at [830, 315] on link "Users" at bounding box center [852, 312] width 148 height 24
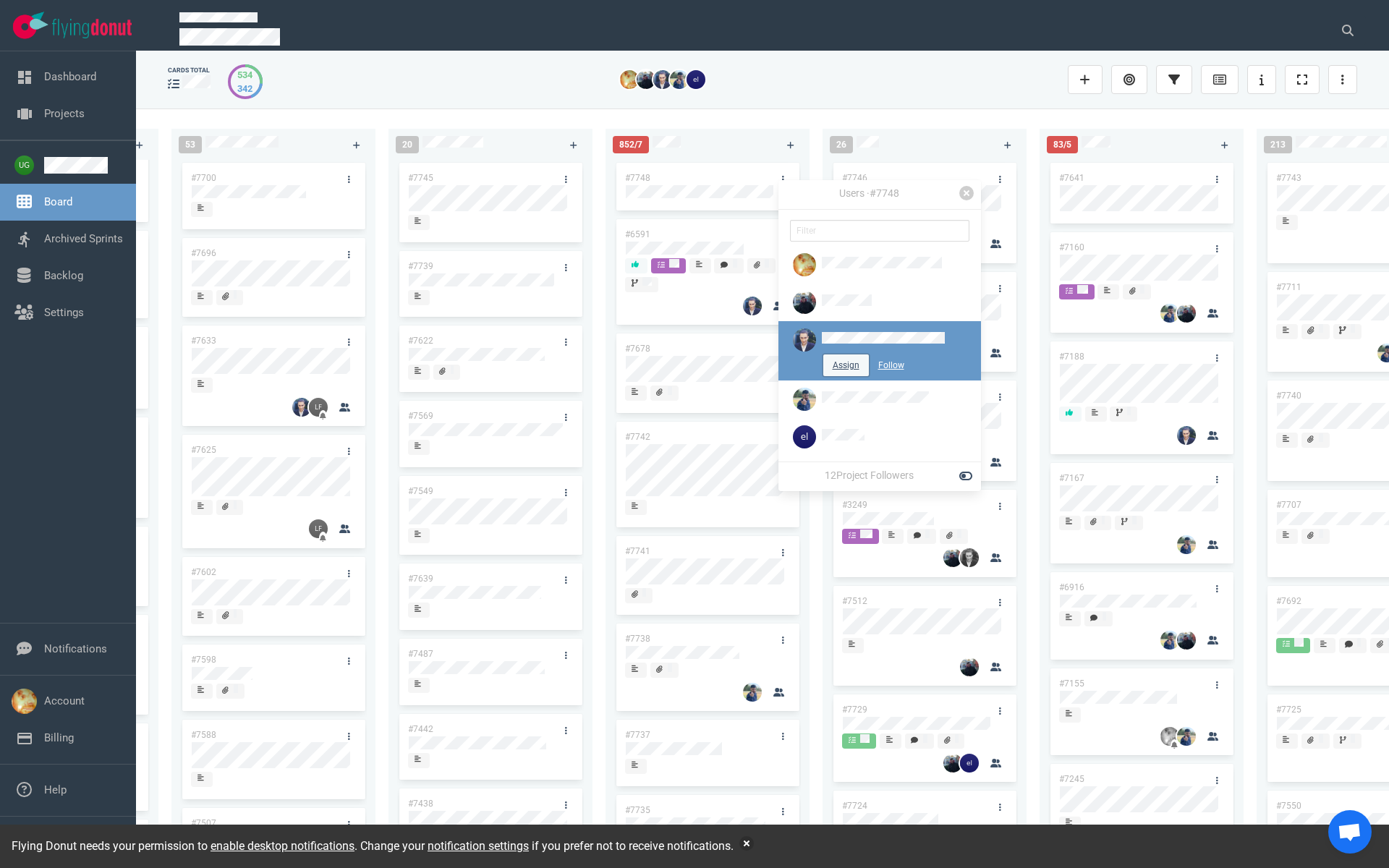
click at [827, 361] on button "Assign" at bounding box center [846, 364] width 45 height 22
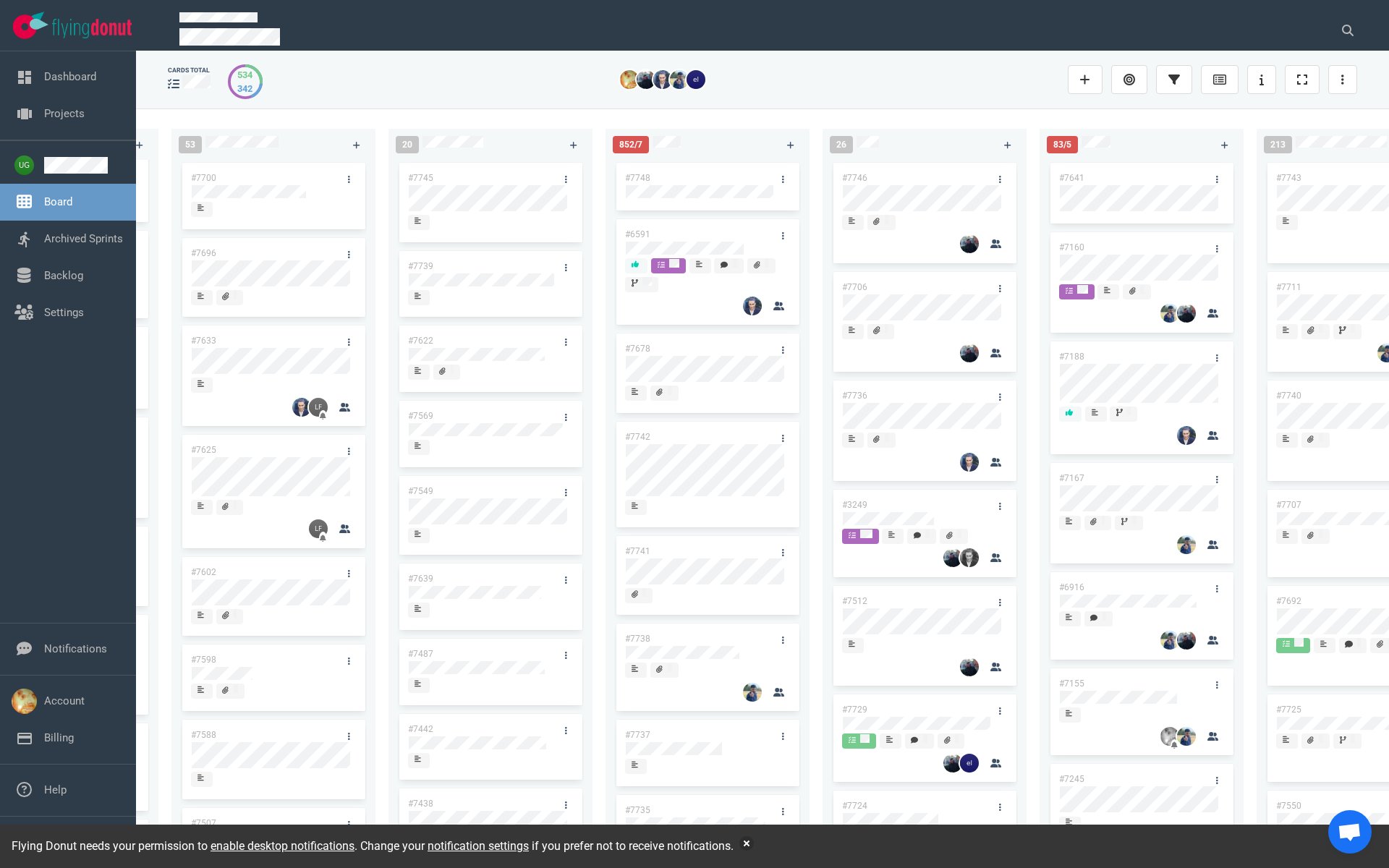
click at [762, 117] on div "222 #7646 #7563 #1948 #1674 #1617 #1660 #362 #4673 #2261 #2378 #2684 #2904 #267…" at bounding box center [763, 488] width 1253 height 759
click at [637, 234] on link "#6591" at bounding box center [638, 234] width 25 height 10
click at [1344, 30] on icon at bounding box center [1348, 30] width 12 height 12
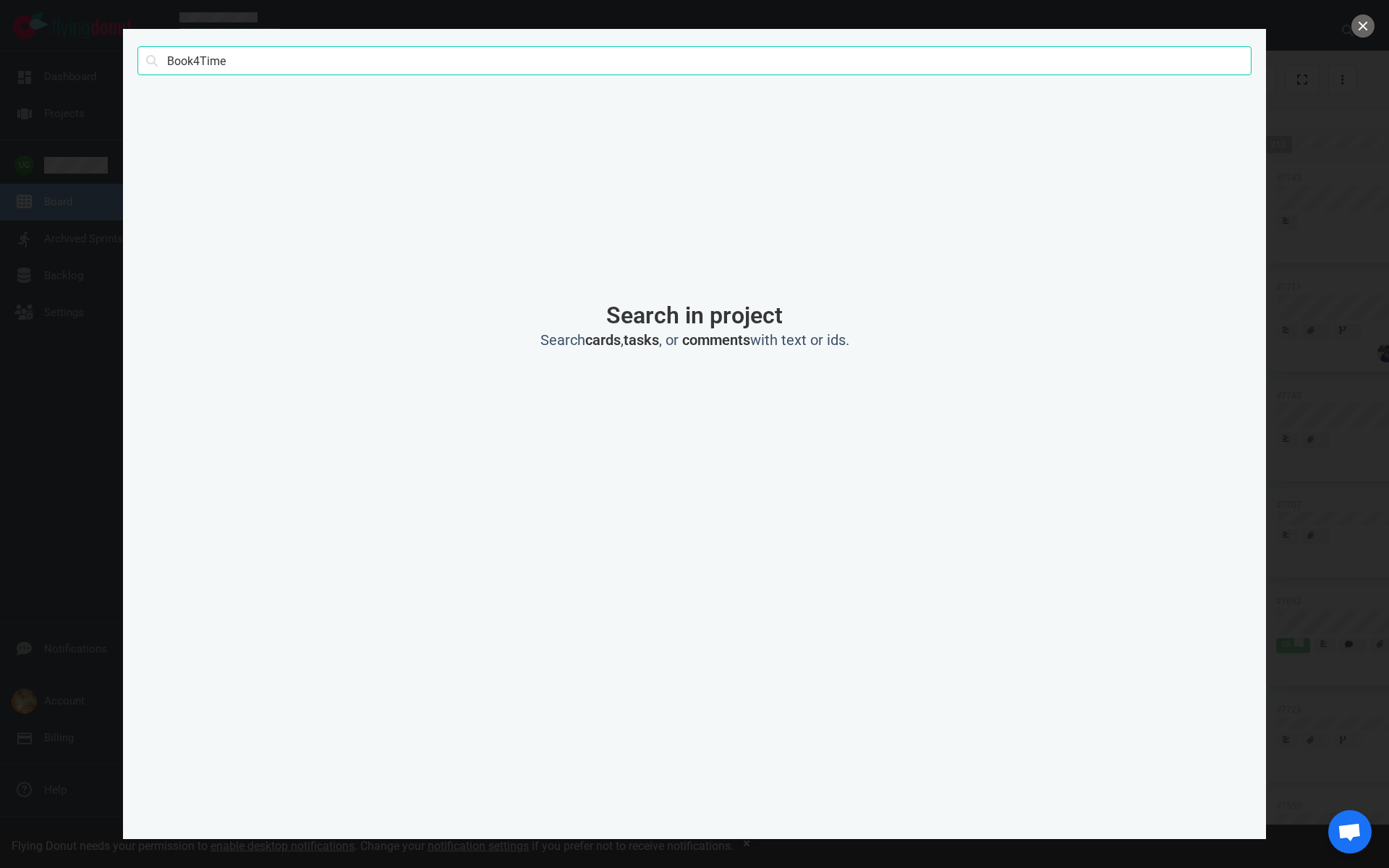
type input "Book4Time"
click button "Search" at bounding box center [0, 0] width 0 height 0
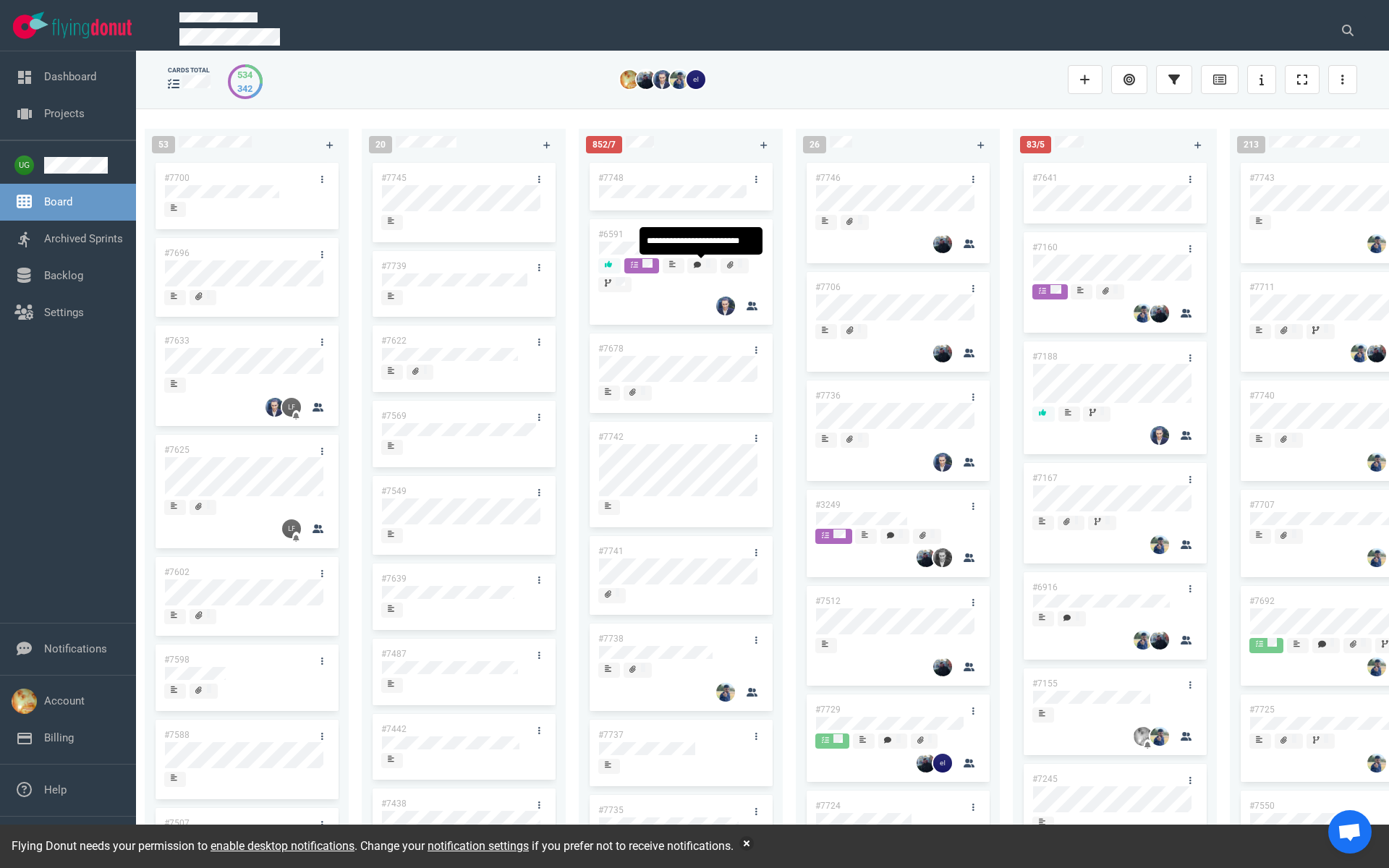
scroll to position [0, 228]
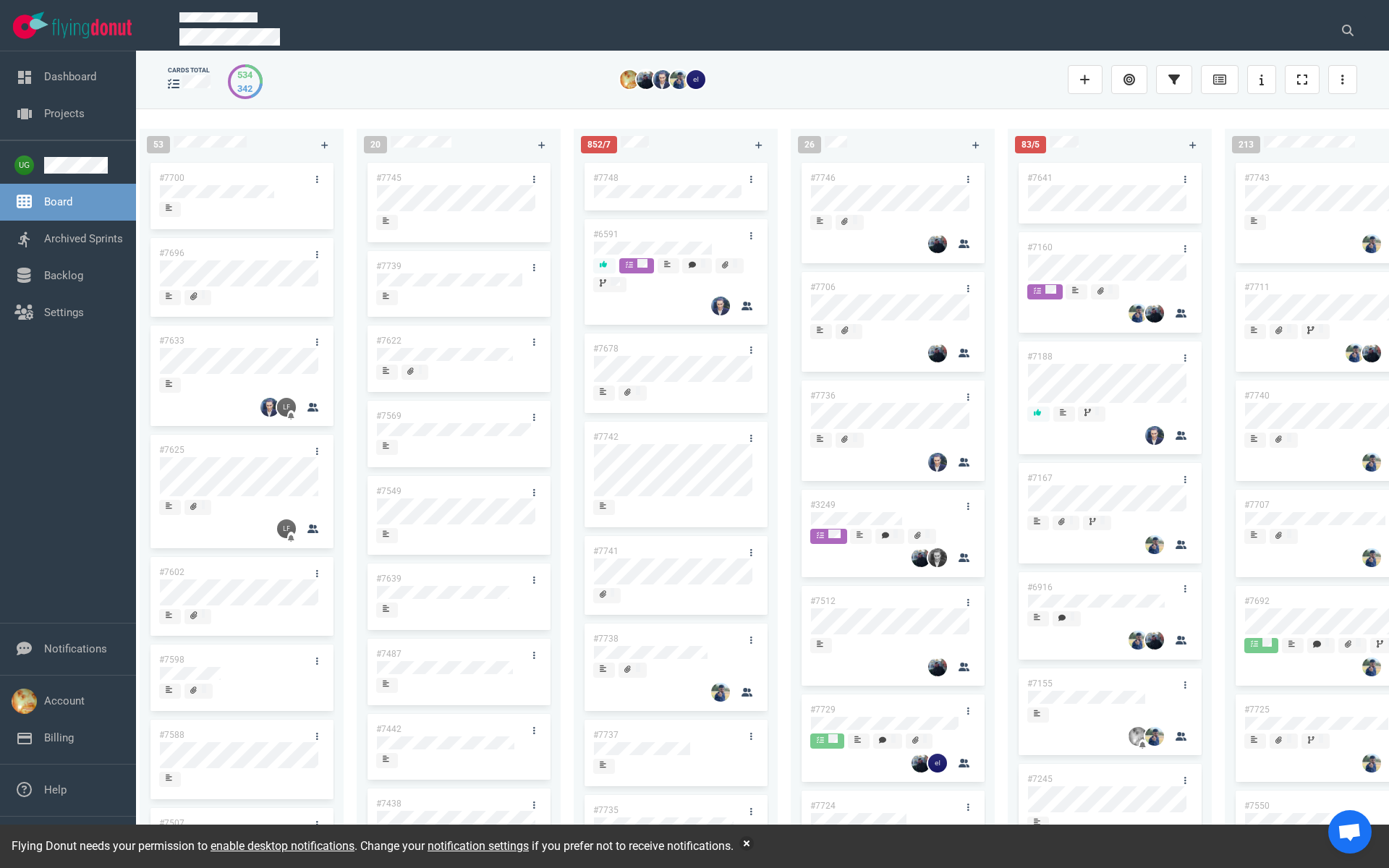
click at [830, 396] on link "#7736" at bounding box center [823, 396] width 25 height 10
click at [825, 394] on link "#7736" at bounding box center [823, 396] width 25 height 10
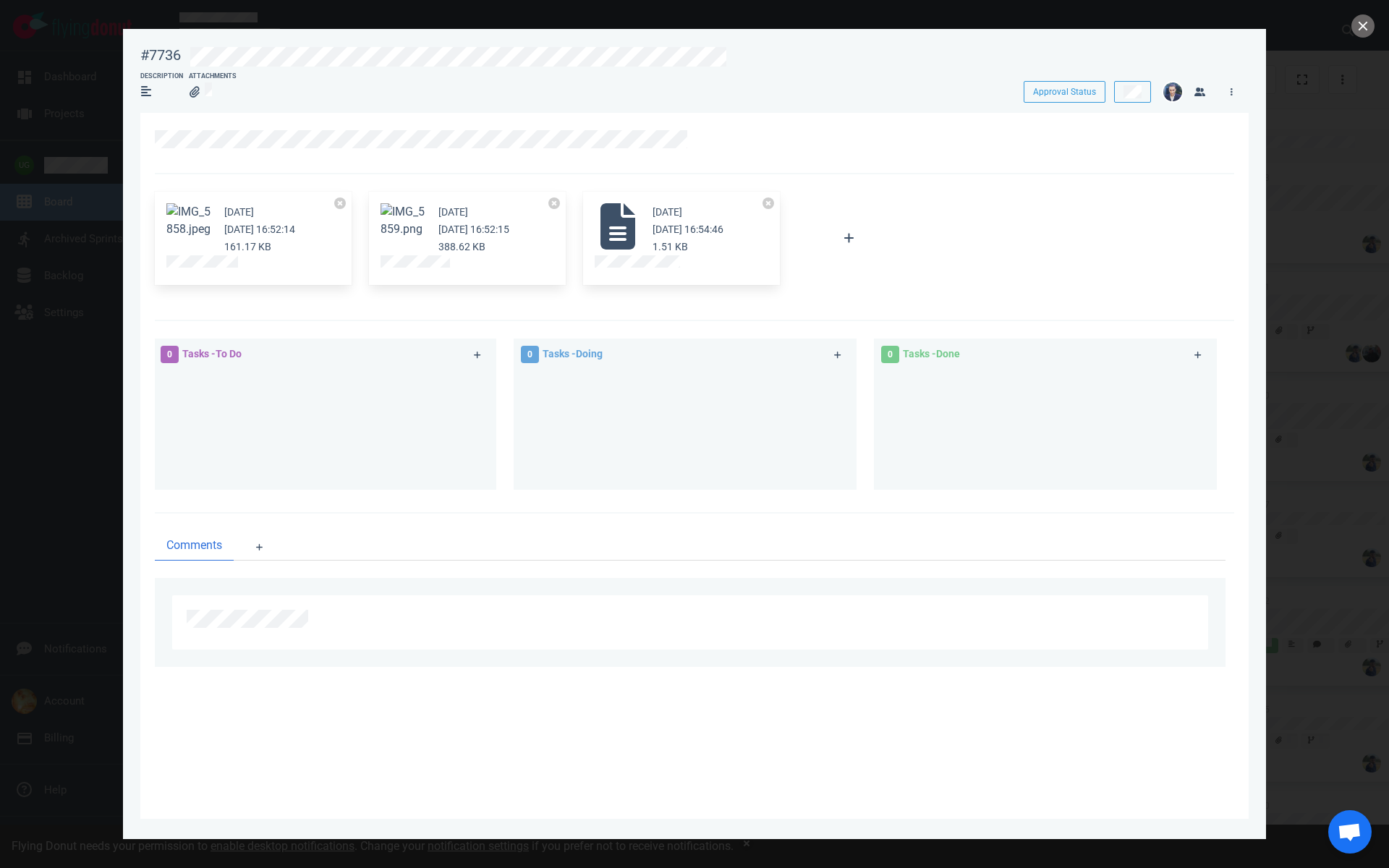
click at [412, 237] on button "Zoom image" at bounding box center [403, 220] width 46 height 35
click at [411, 238] on button "Zoom image" at bounding box center [403, 220] width 46 height 35
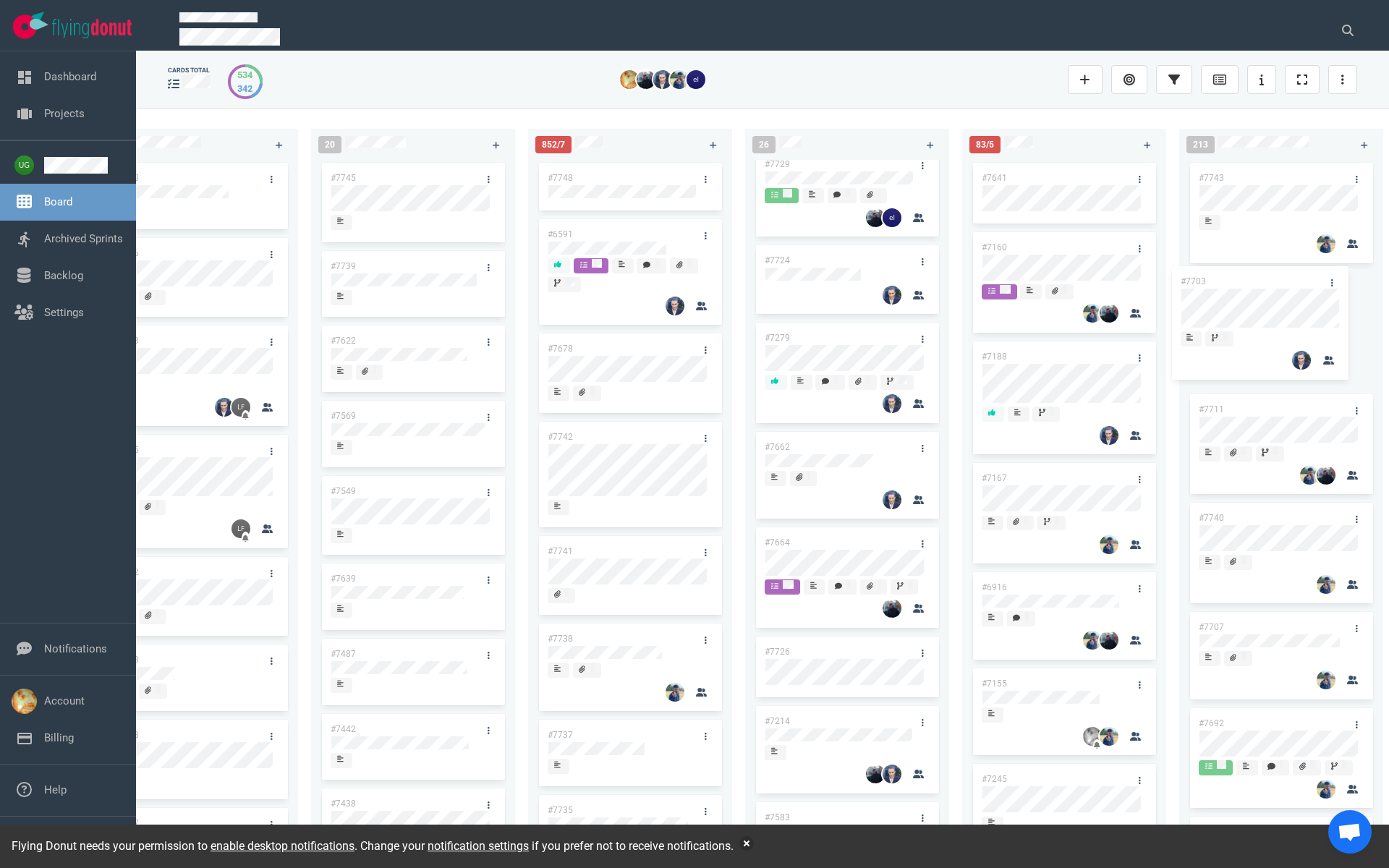
scroll to position [0, 275]
drag, startPoint x: 870, startPoint y: 539, endPoint x: 1251, endPoint y: 276, distance: 463.0
click at [1251, 276] on div "222 #7646 #7563 #1948 #1674 #1617 #1660 #362 #4673 #2261 #2378 #2684 #2904 #267…" at bounding box center [763, 488] width 1253 height 759
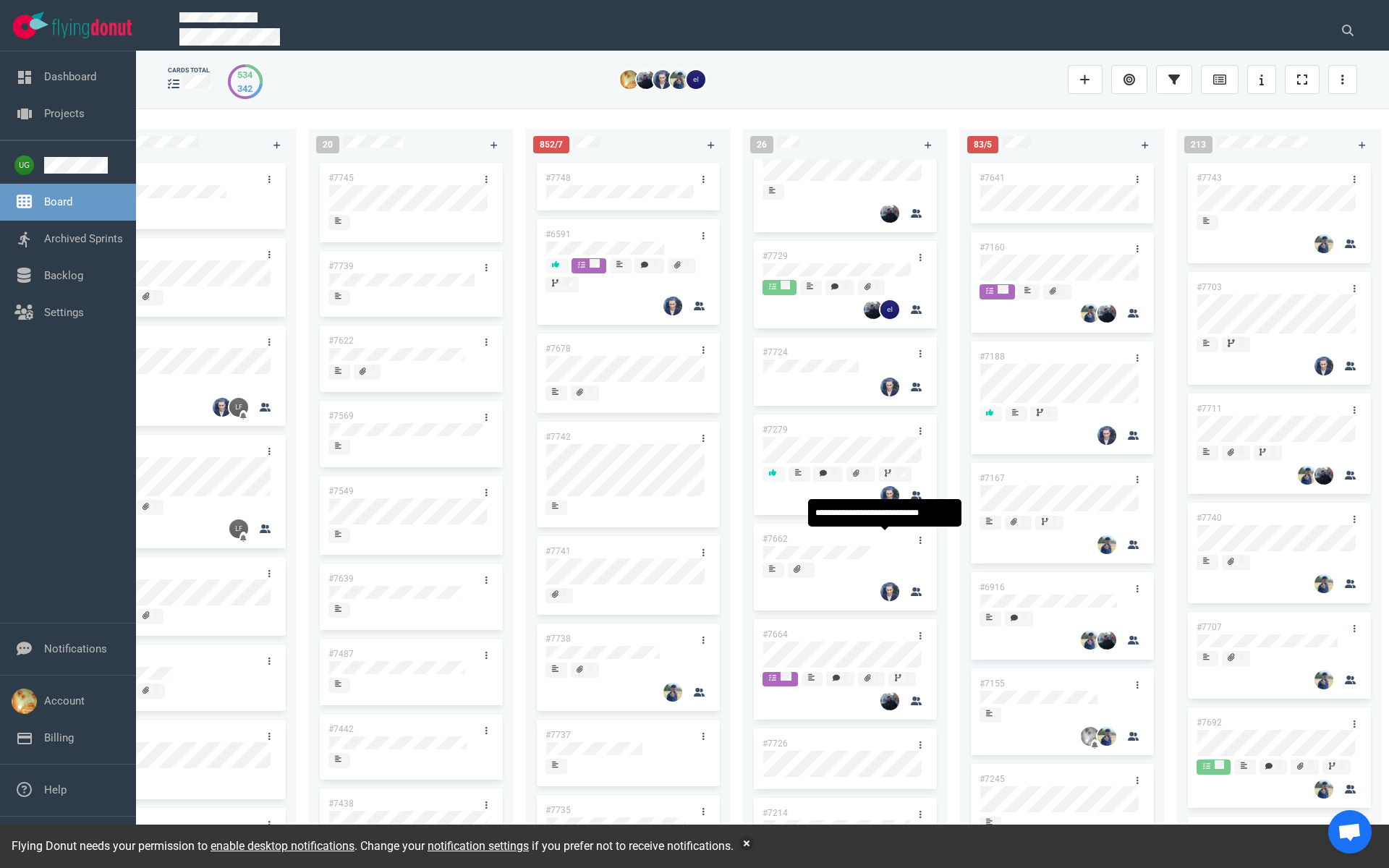
scroll to position [453, 0]
drag, startPoint x: 828, startPoint y: 536, endPoint x: 829, endPoint y: 428, distance: 108.0
click at [829, 428] on div "#7746 #7706 #7736 #3249 #7512 #7729 #7724 #7279 #7662 #7664 #7726 #7214 #7583 #…" at bounding box center [845, 501] width 204 height 683
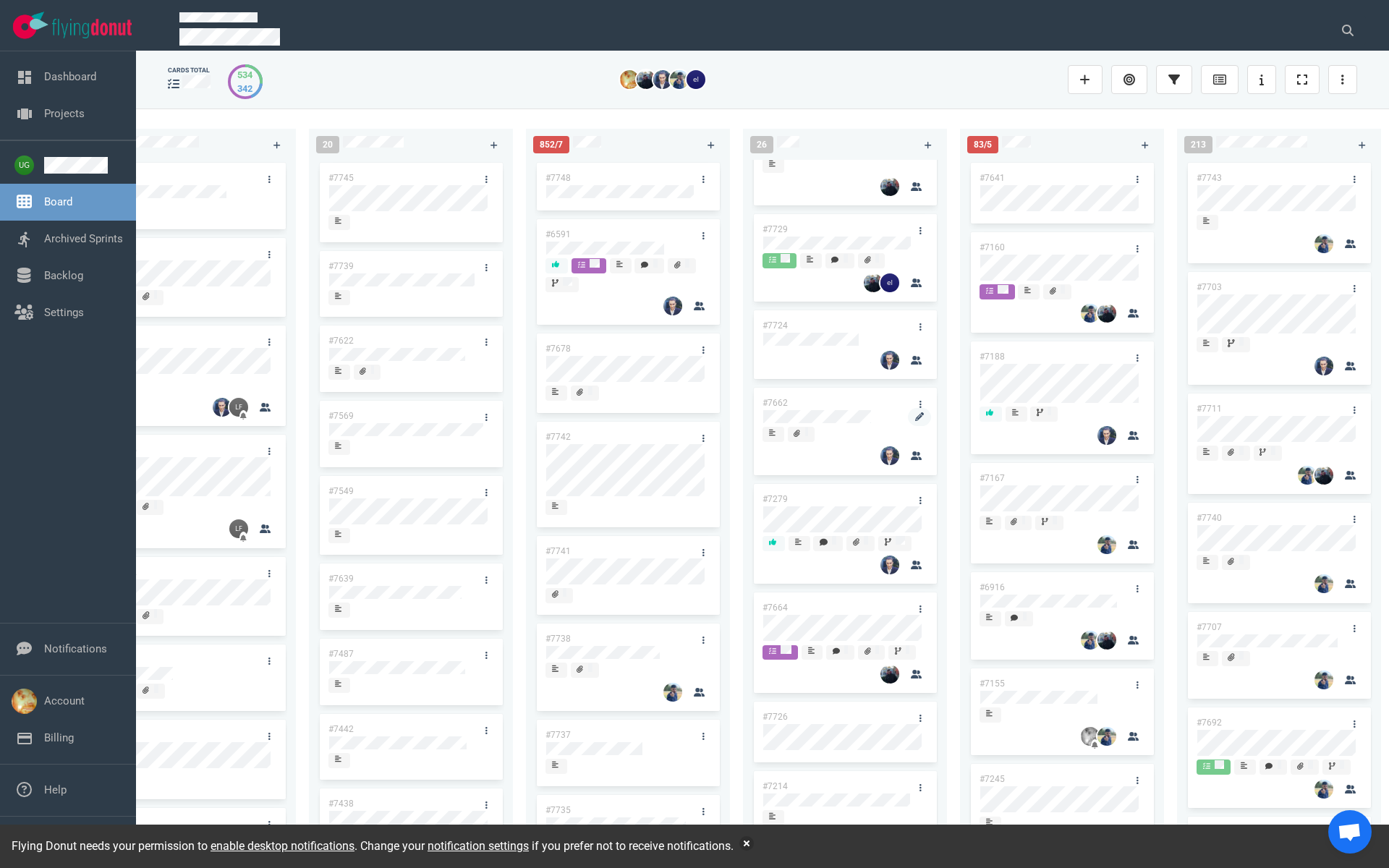
scroll to position [472, 0]
click at [774, 332] on link "#7724" at bounding box center [775, 334] width 25 height 10
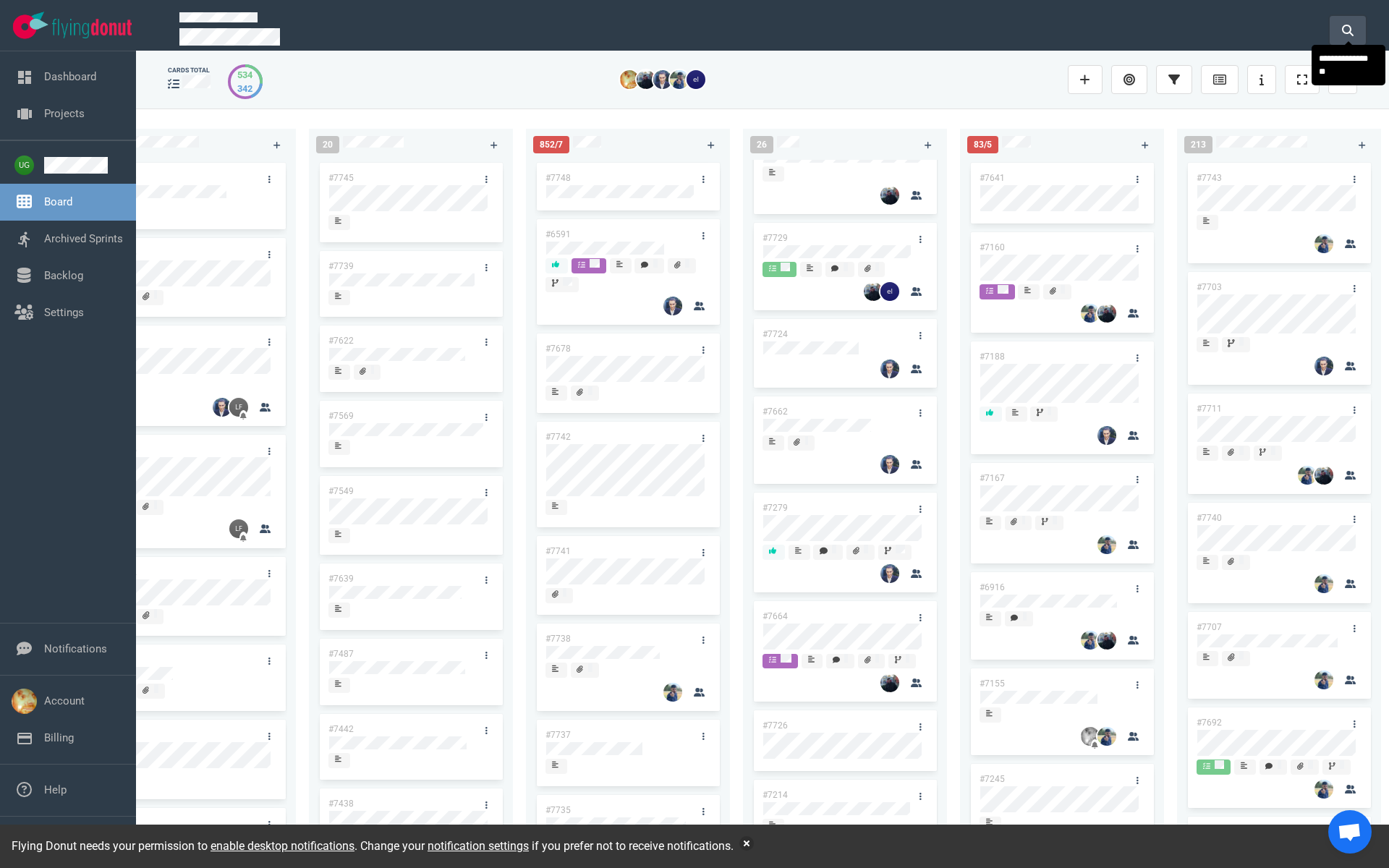
click at [1350, 29] on icon at bounding box center [1348, 30] width 12 height 12
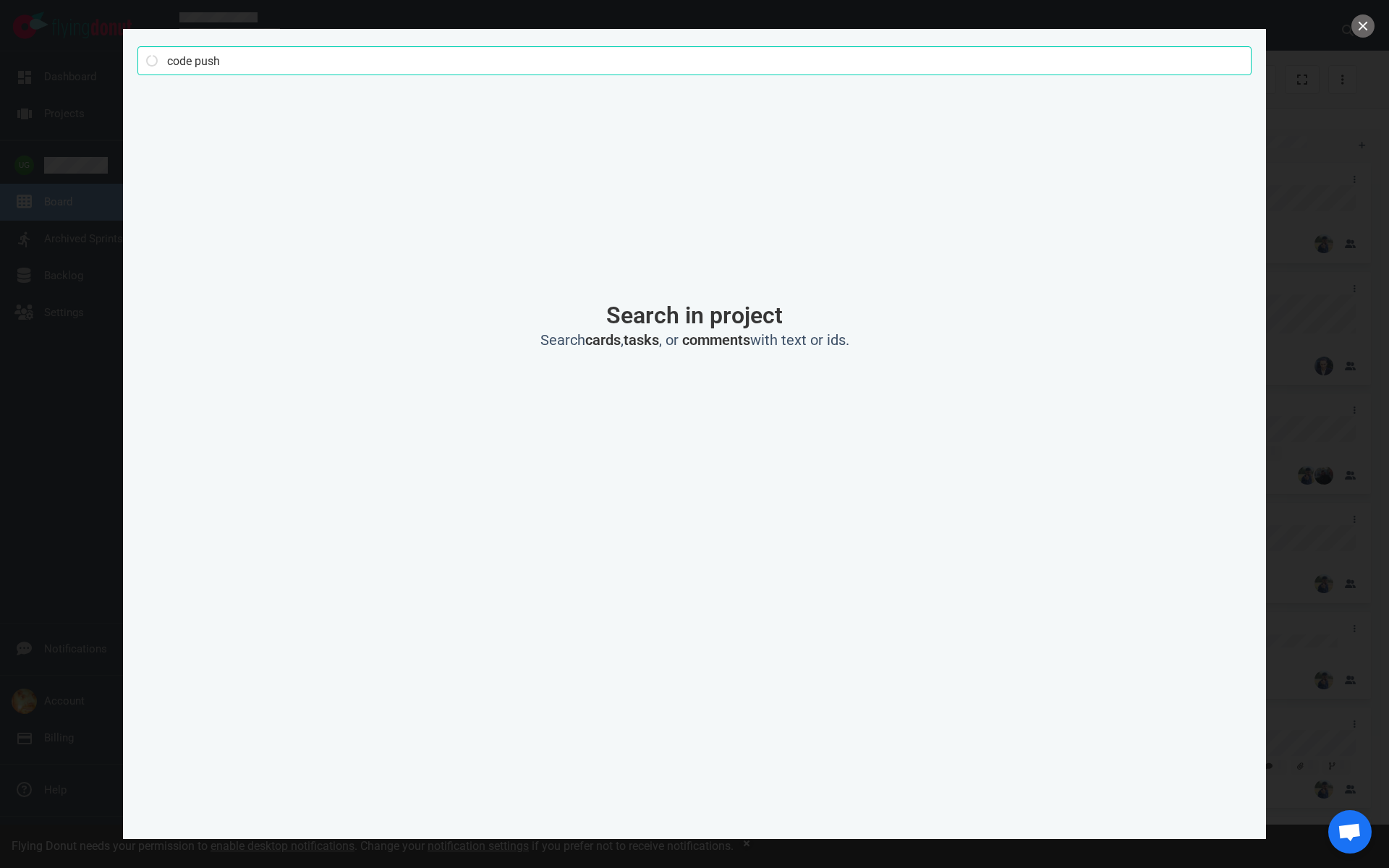
type input "code push"
click button "Search" at bounding box center [0, 0] width 0 height 0
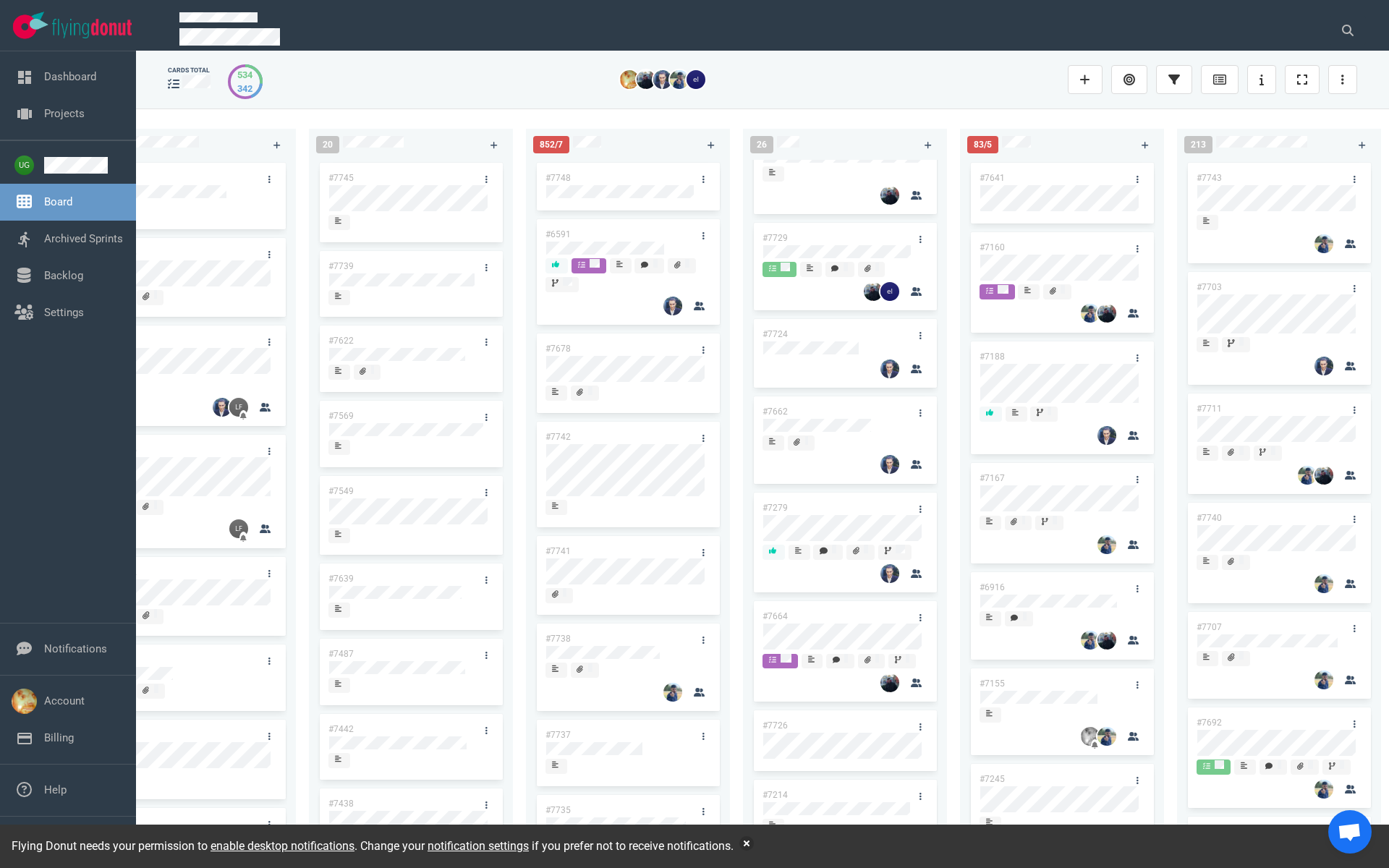
click at [777, 338] on link "#7724" at bounding box center [775, 334] width 25 height 10
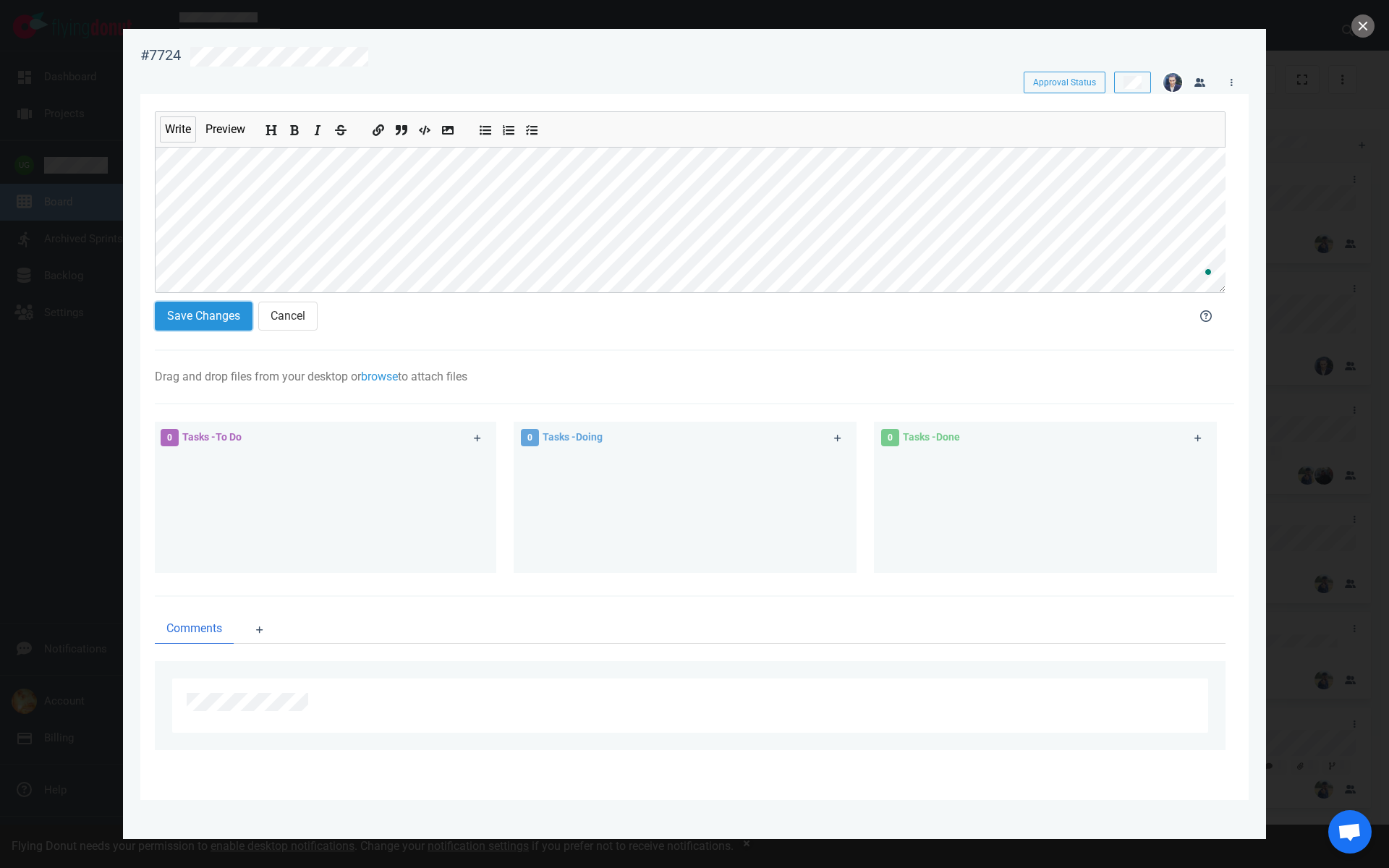
click at [199, 321] on button "Save Changes" at bounding box center [203, 315] width 97 height 29
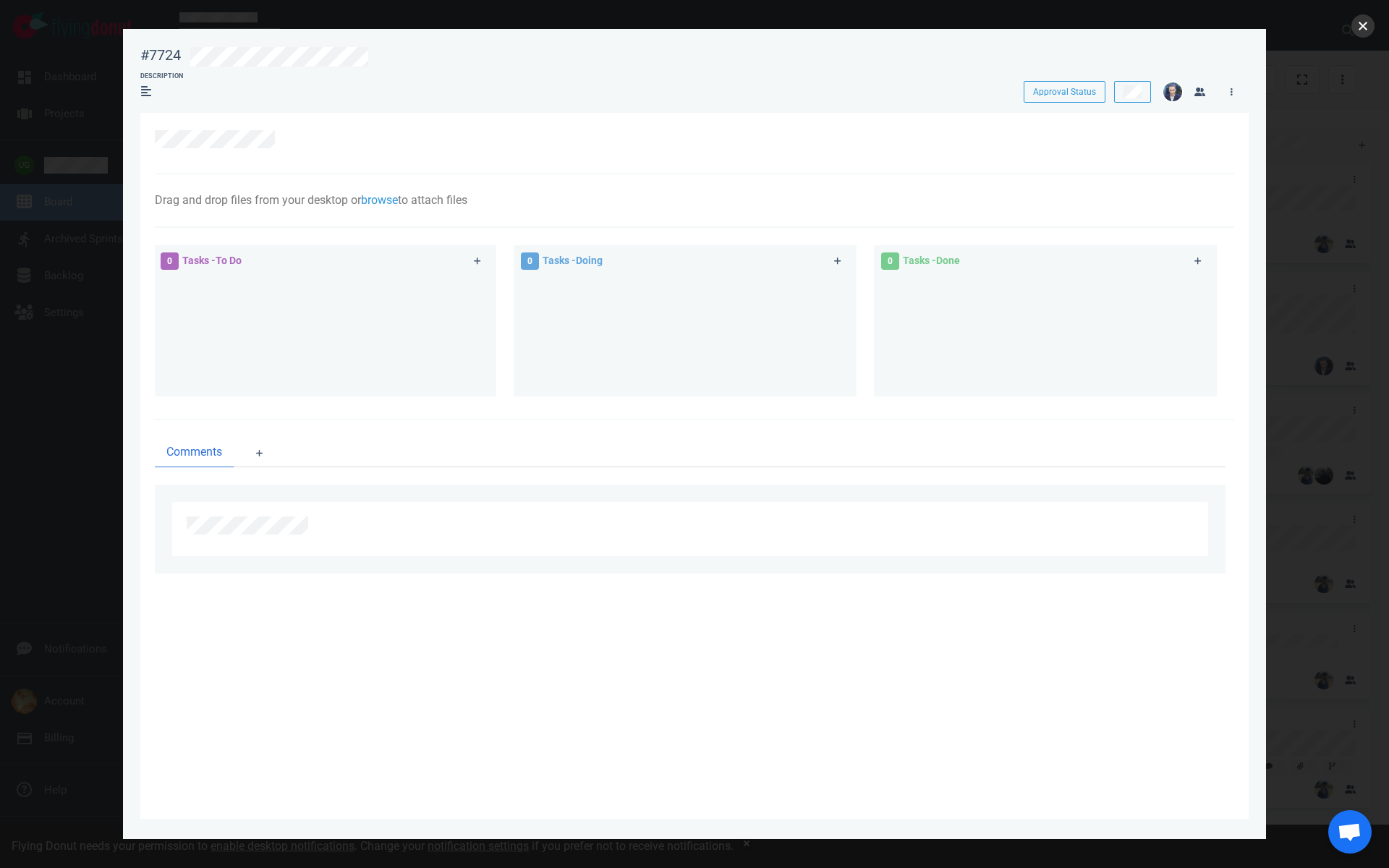
click at [1364, 30] on button "close" at bounding box center [1362, 25] width 23 height 23
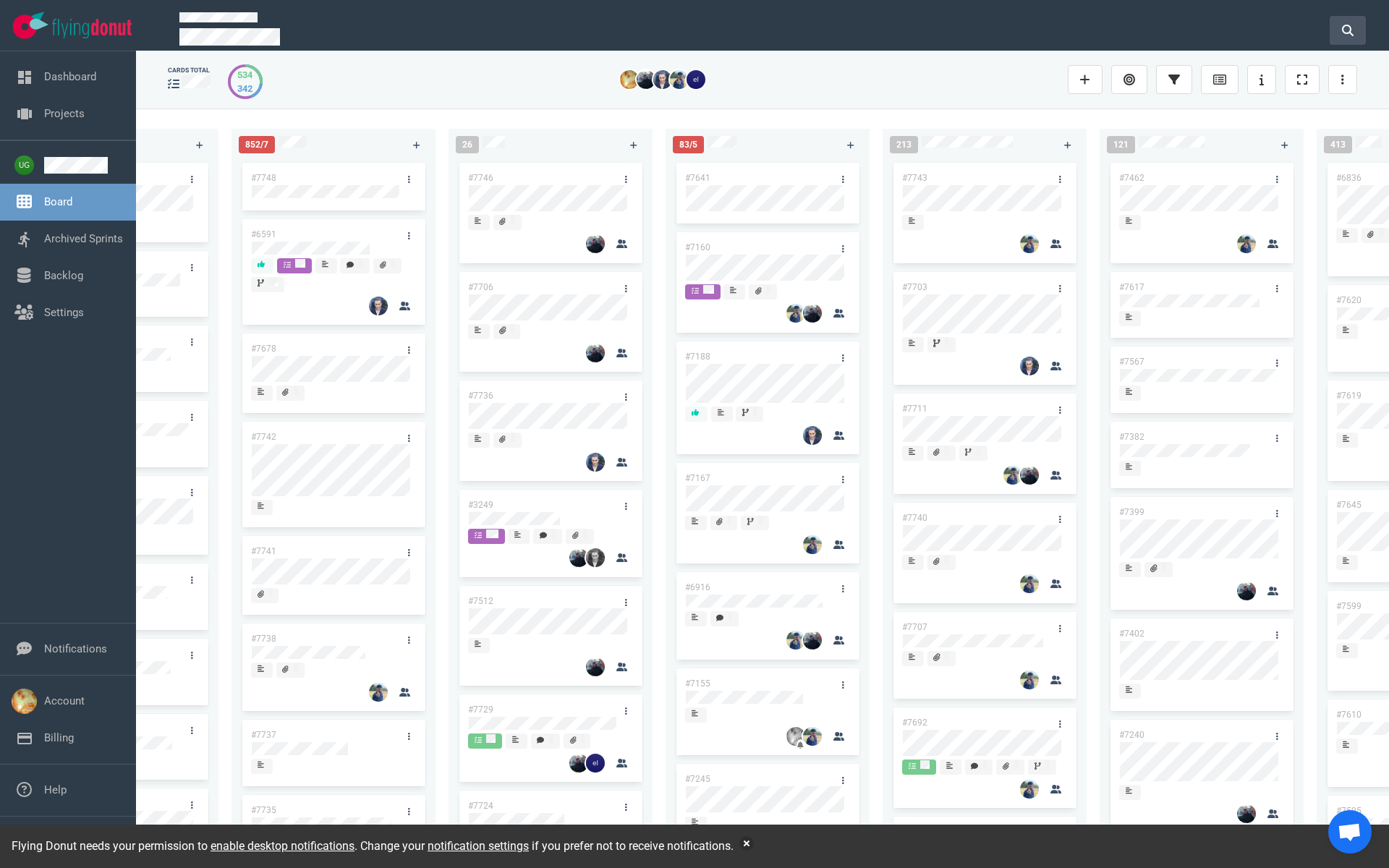
click at [1351, 21] on button at bounding box center [1347, 30] width 36 height 29
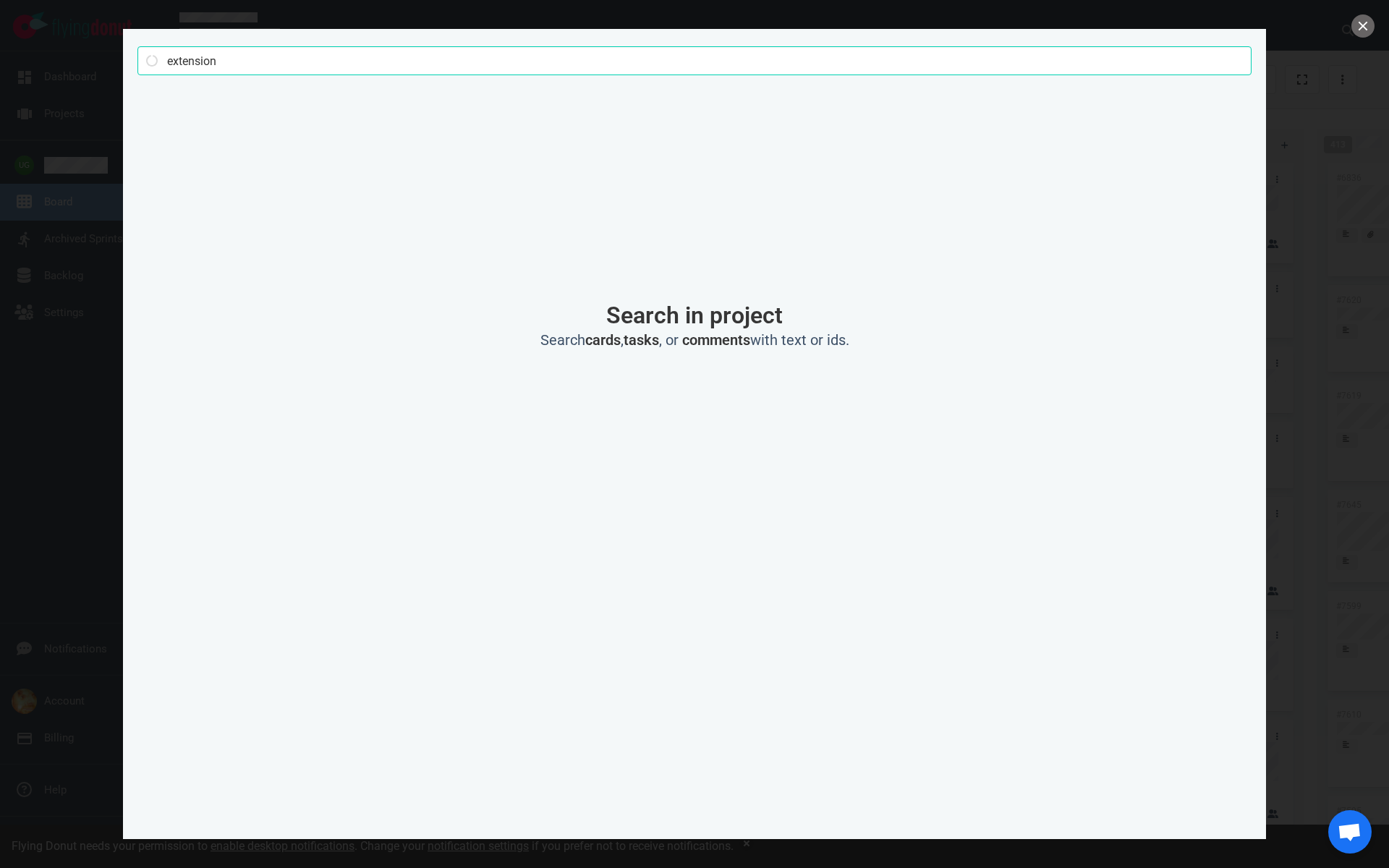
click button "Search" at bounding box center [0, 0] width 0 height 0
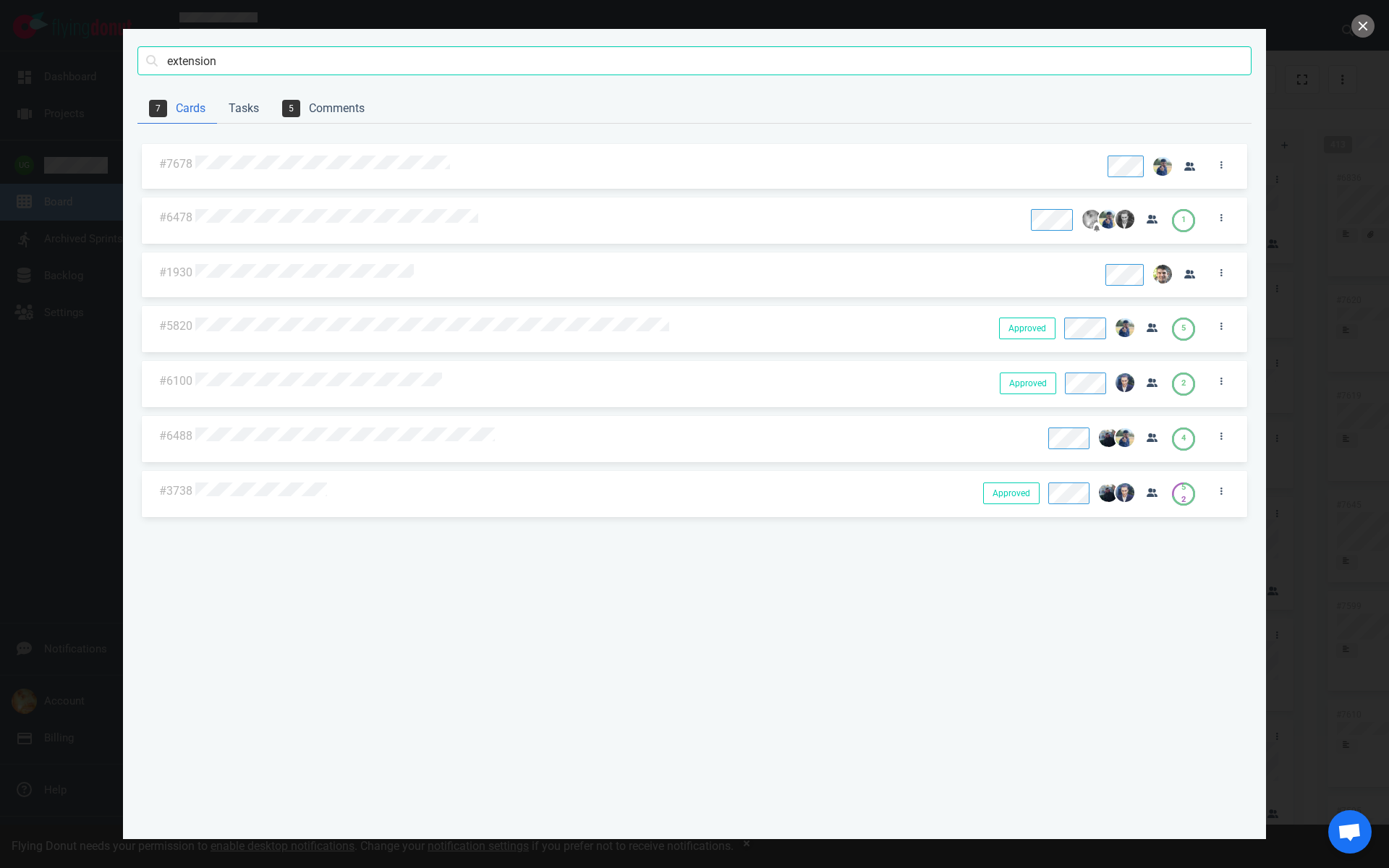
drag, startPoint x: 225, startPoint y: 65, endPoint x: 163, endPoint y: 65, distance: 62.0
click at [163, 65] on input "extension" at bounding box center [694, 60] width 1114 height 29
type input "7678"
click button "Search" at bounding box center [0, 0] width 0 height 0
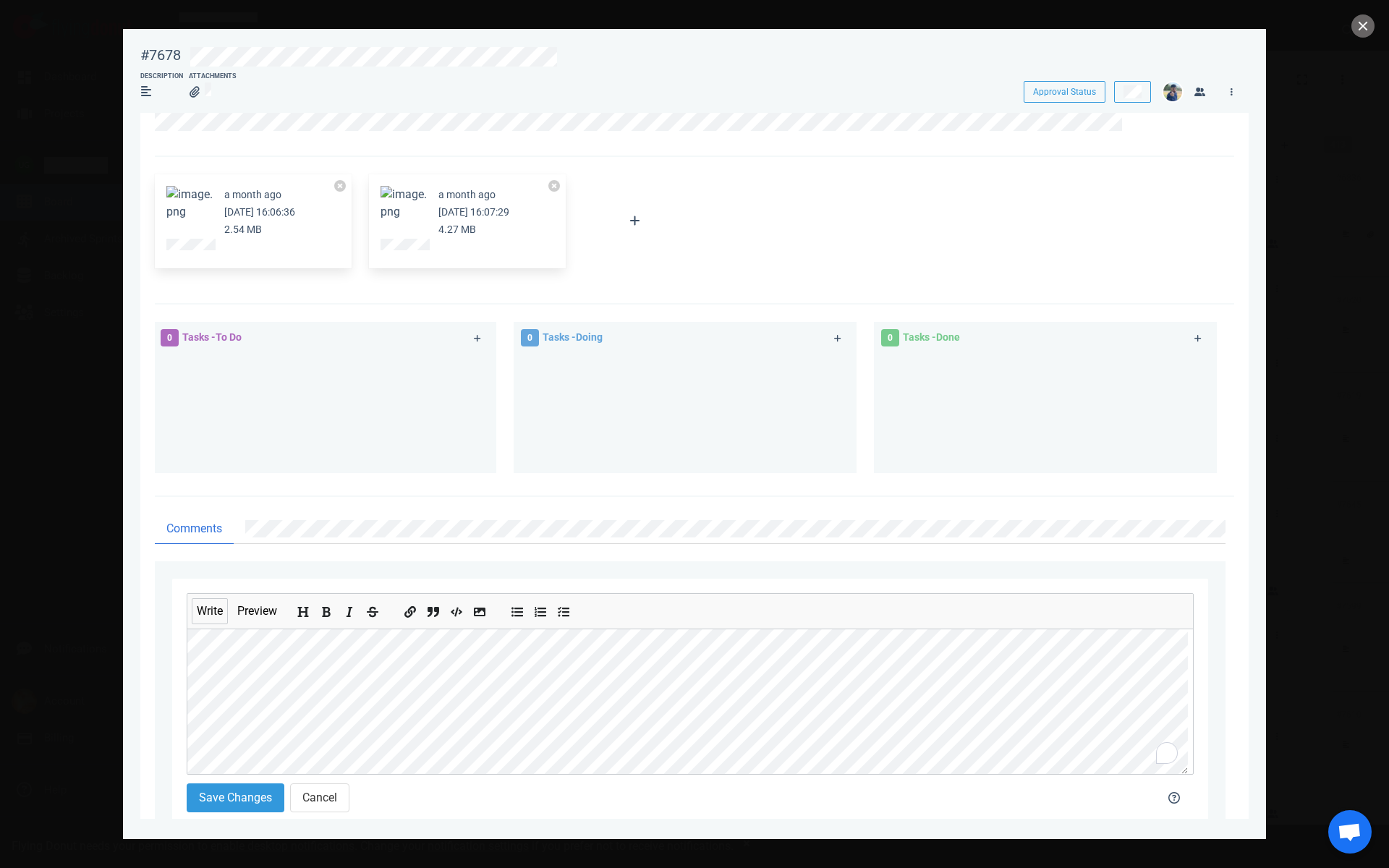
scroll to position [184, 0]
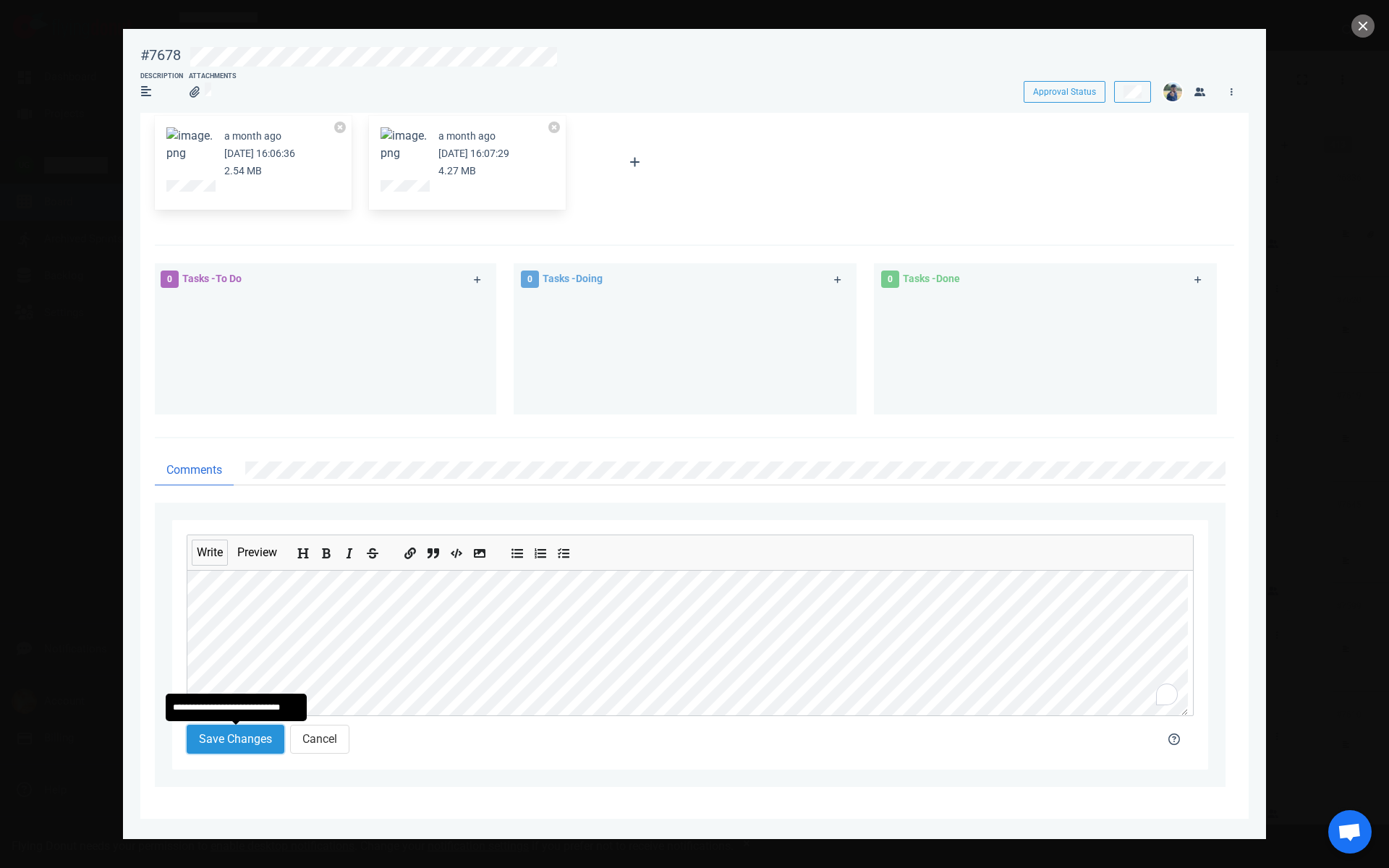
click at [227, 743] on button "Save Changes" at bounding box center [235, 739] width 97 height 29
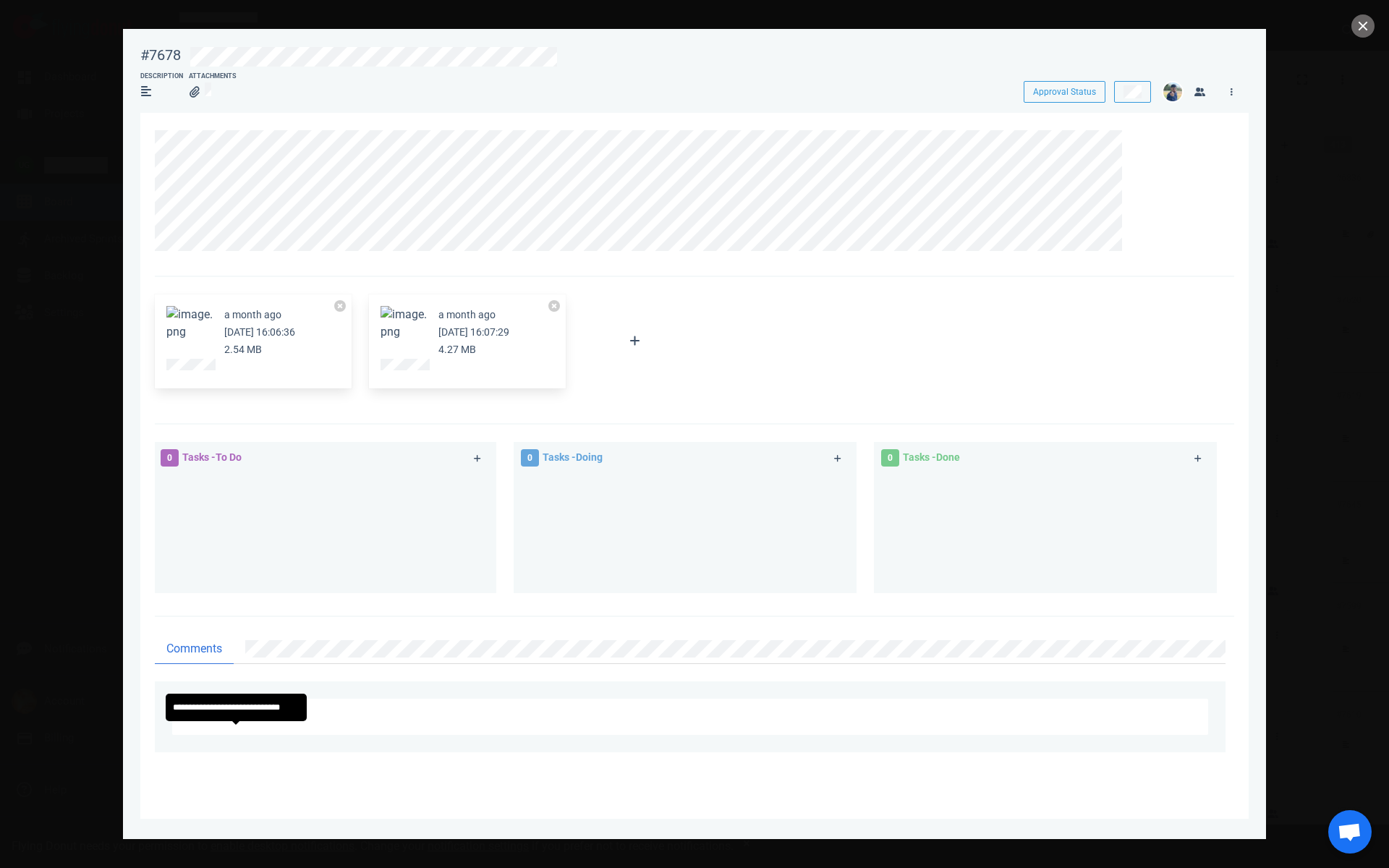
scroll to position [0, 0]
click at [191, 653] on span "Comments" at bounding box center [194, 649] width 56 height 17
click at [1150, 648] on icon at bounding box center [1148, 650] width 7 height 6
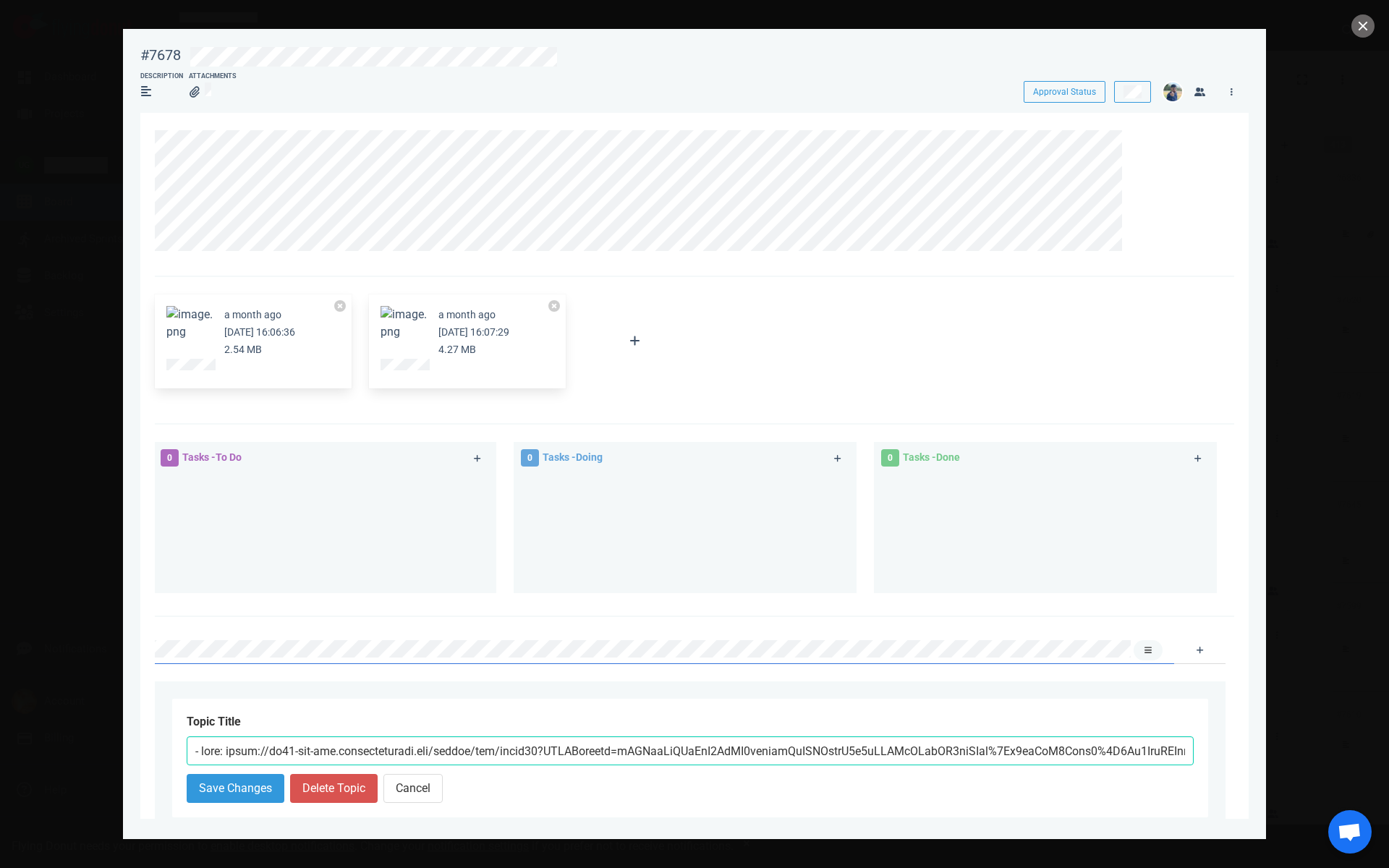
scroll to position [0, 7213]
click button "Save Changes" at bounding box center [235, 788] width 97 height 29
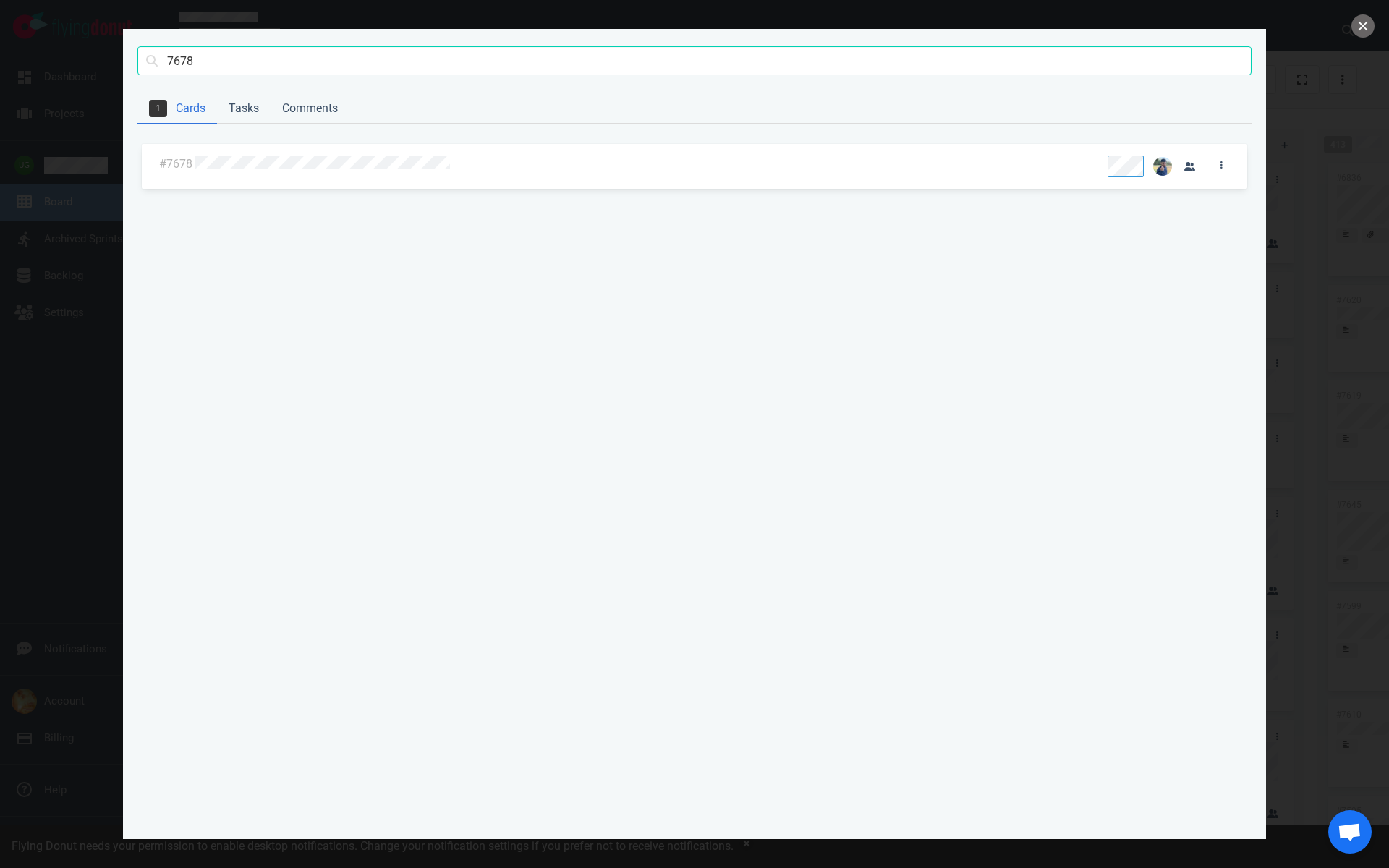
click at [295, 150] on div at bounding box center [644, 163] width 904 height 33
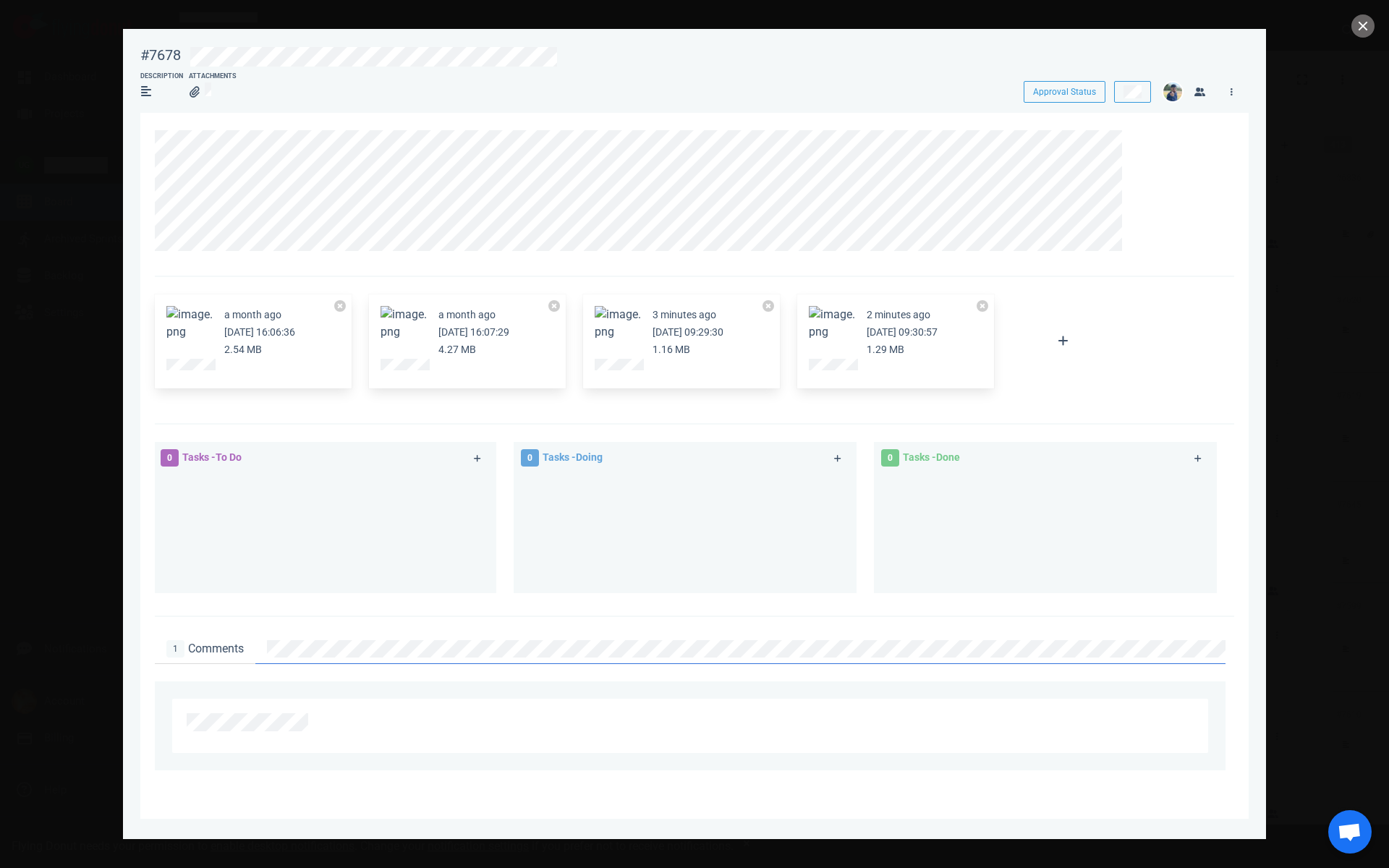
drag, startPoint x: 245, startPoint y: 671, endPoint x: 603, endPoint y: 675, distance: 358.0
click at [603, 675] on div "1 Comments" at bounding box center [694, 701] width 1080 height 170
click at [1146, 652] on icon at bounding box center [1149, 649] width 7 height 8
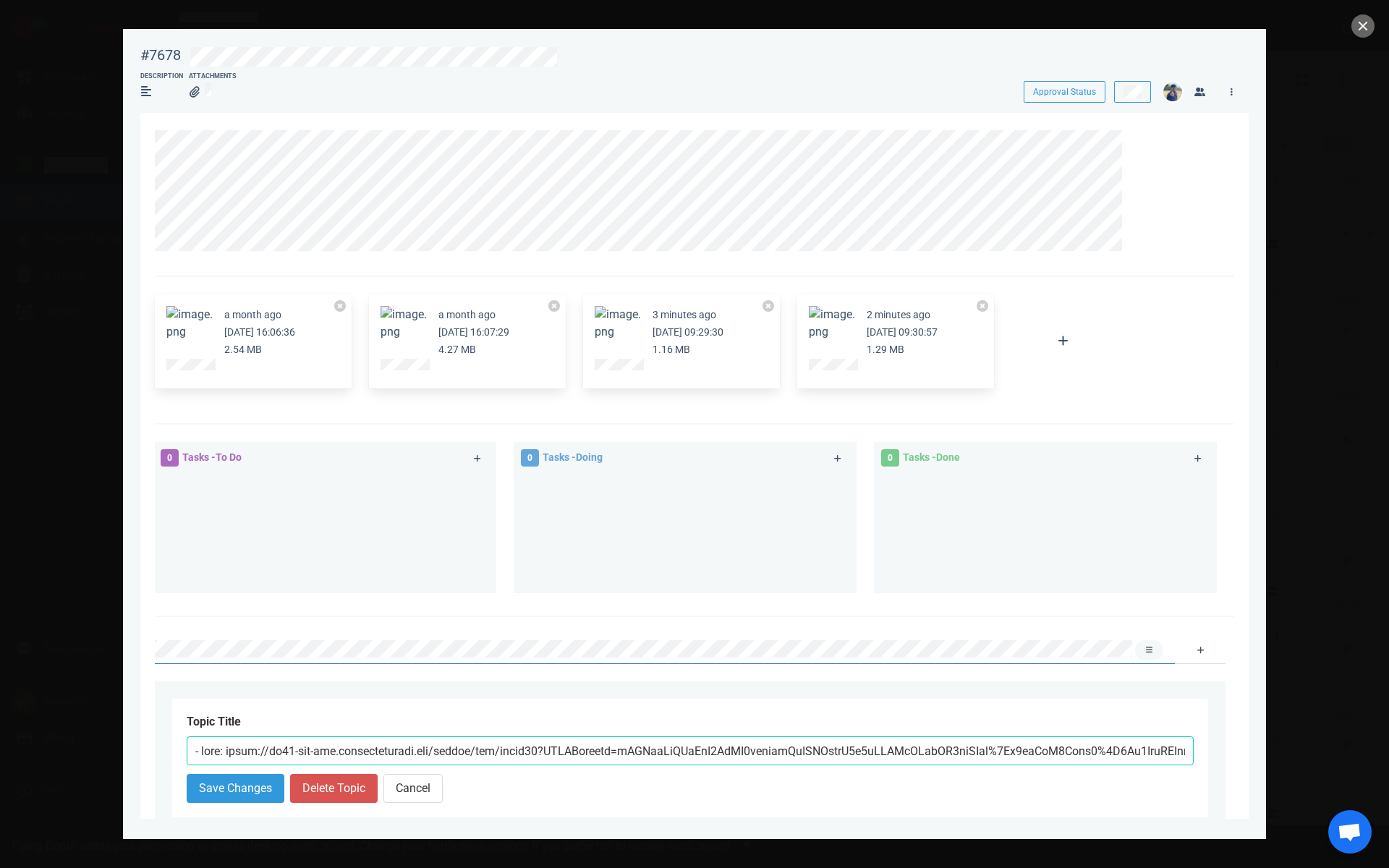
scroll to position [0, 7213]
click at [867, 765] on input "text" at bounding box center [690, 750] width 1007 height 29
click at [867, 763] on input "text" at bounding box center [690, 750] width 1007 height 29
click at [1135, 140] on icon at bounding box center [1137, 139] width 9 height 9
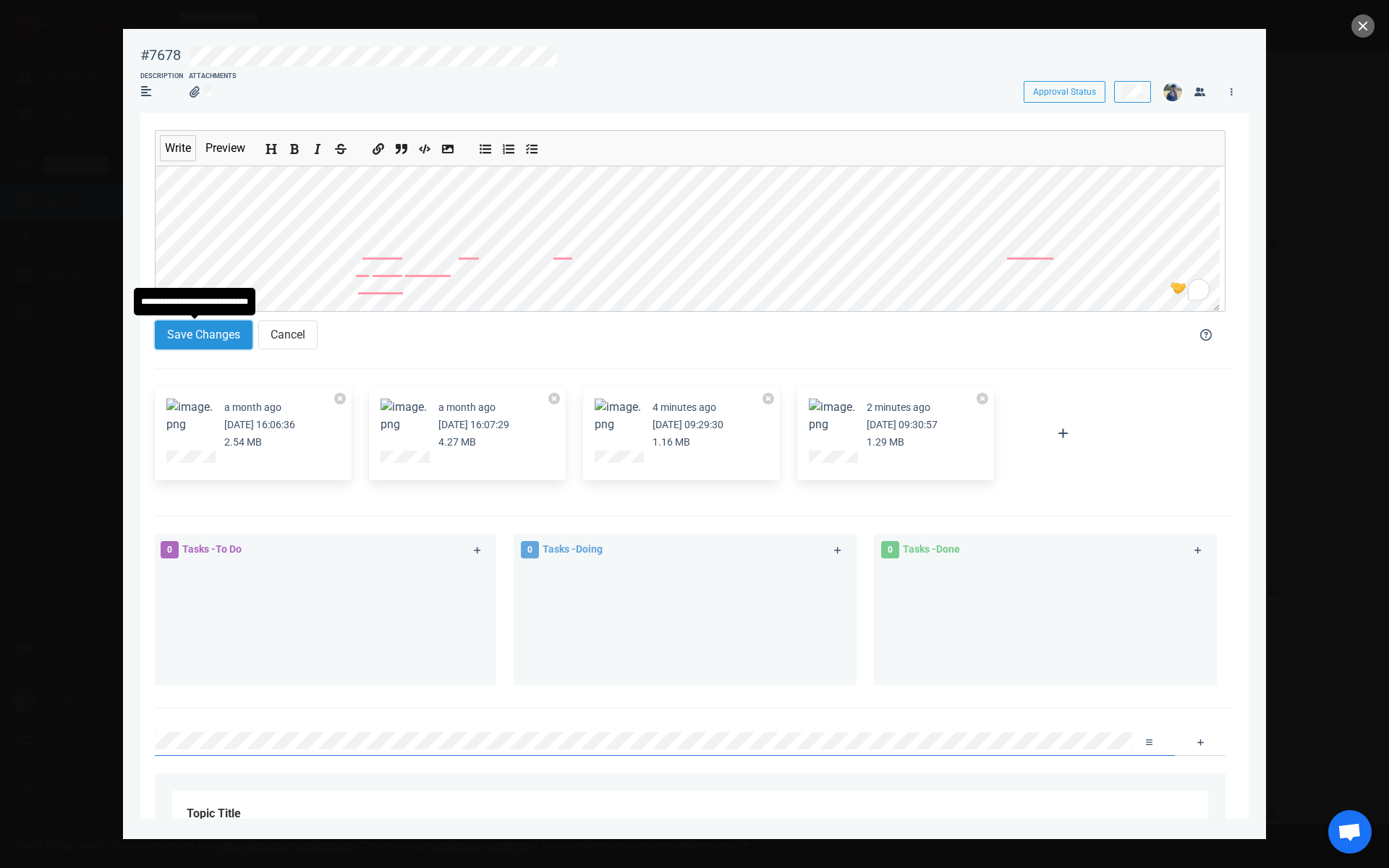
click at [216, 332] on button "Save Changes" at bounding box center [203, 335] width 97 height 29
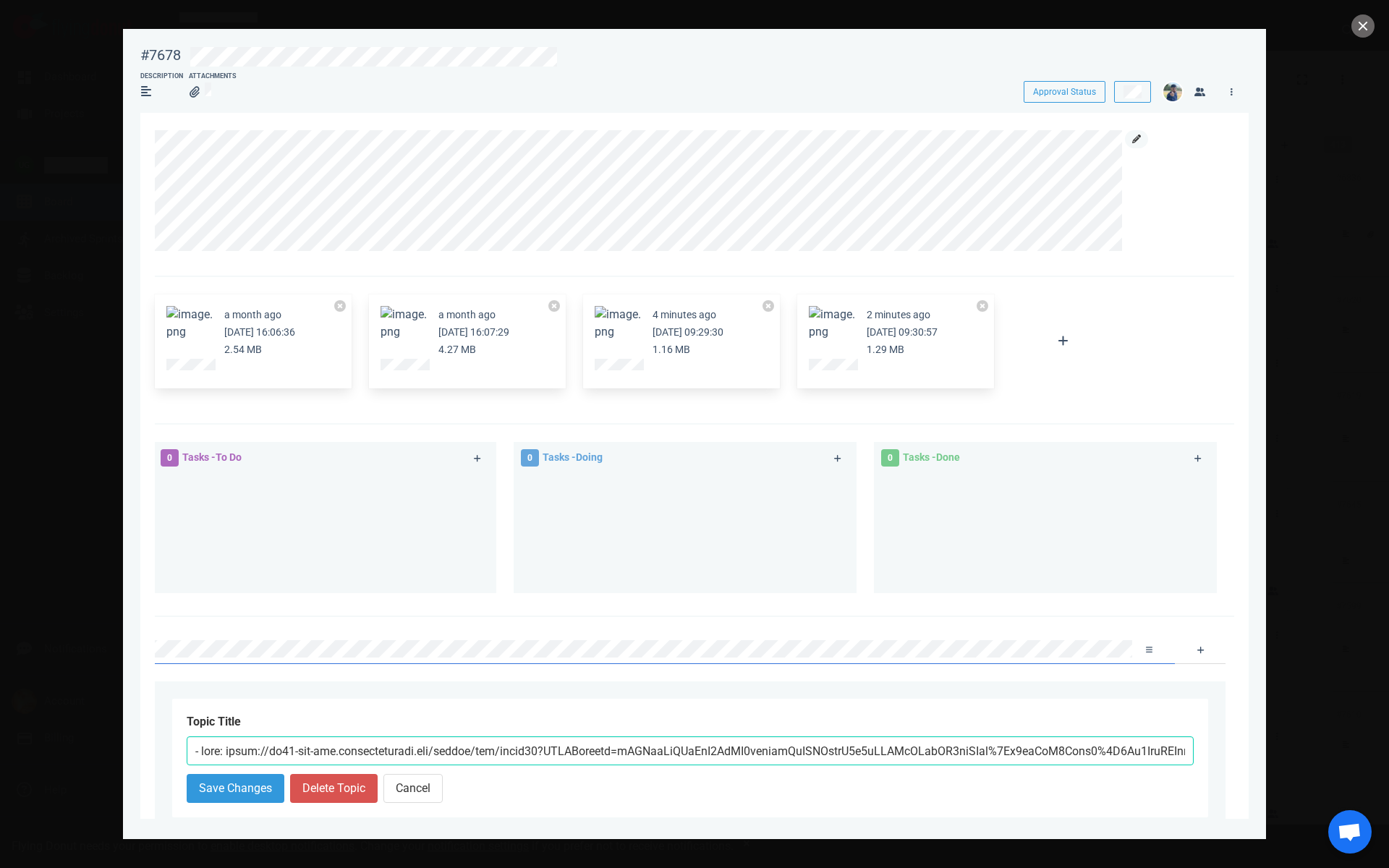
click at [1129, 137] on link at bounding box center [1136, 139] width 23 height 18
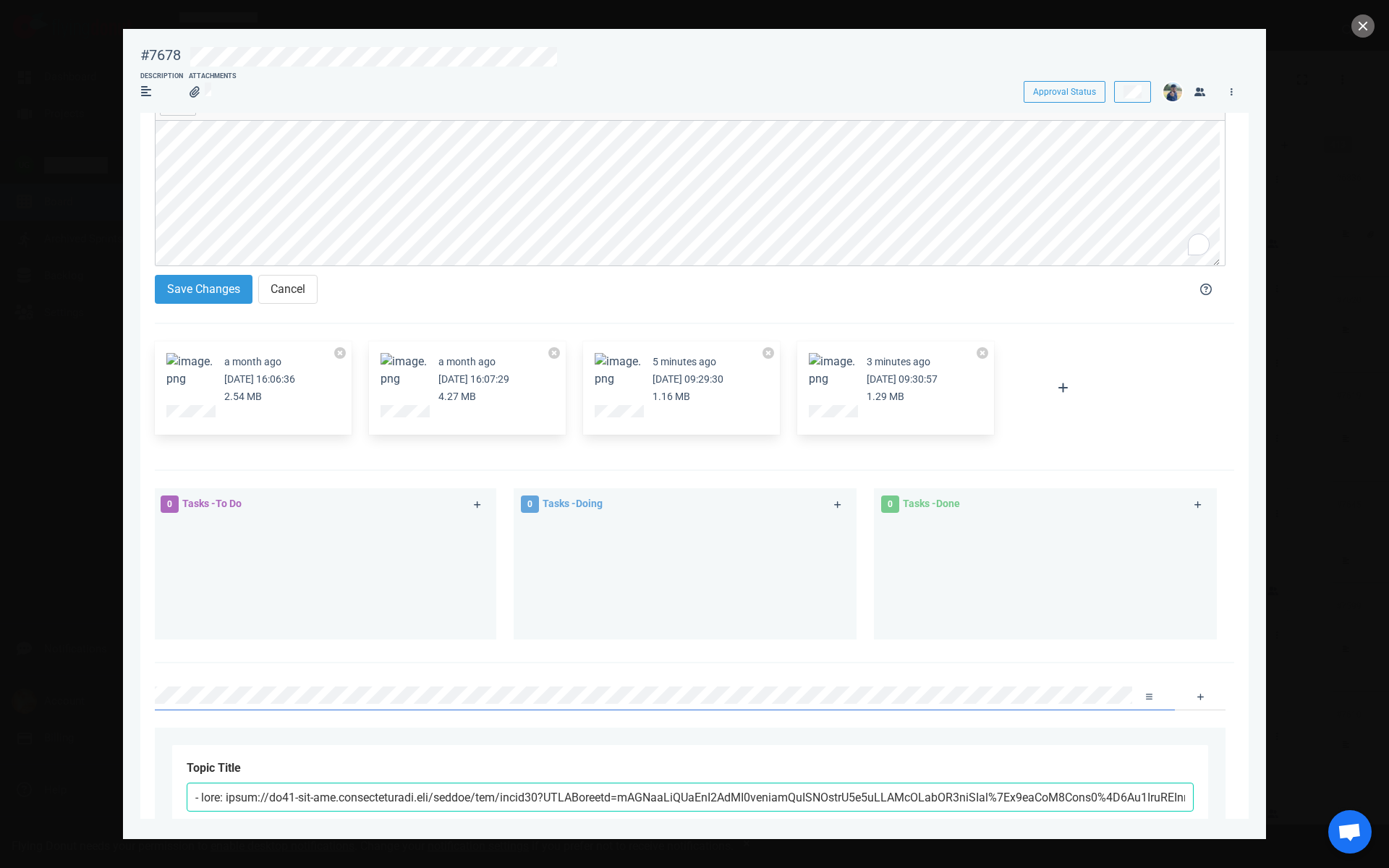
scroll to position [48, 0]
click at [201, 289] on button "Save Changes" at bounding box center [203, 287] width 97 height 29
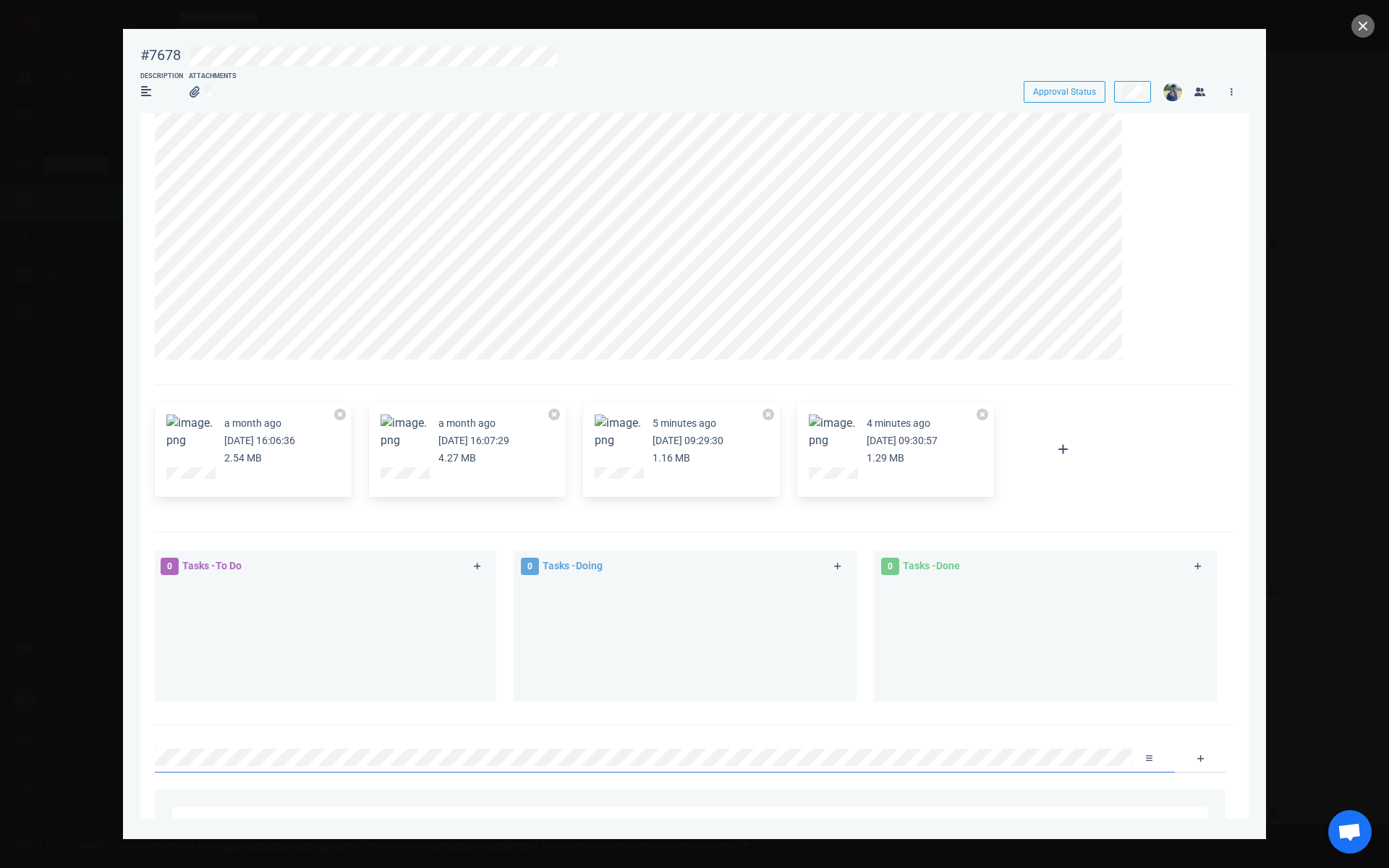
scroll to position [0, 0]
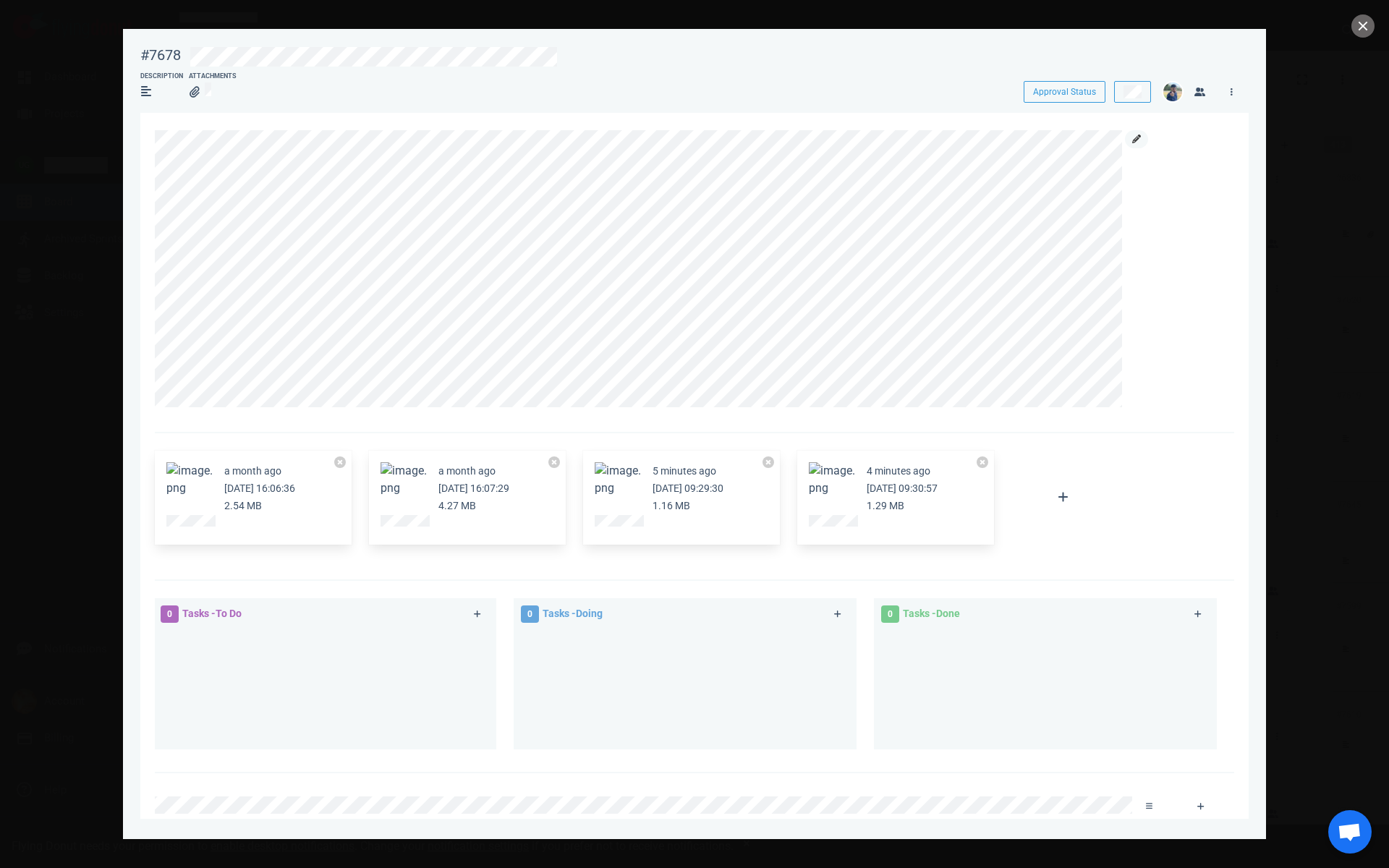
click at [1136, 142] on icon at bounding box center [1137, 139] width 9 height 9
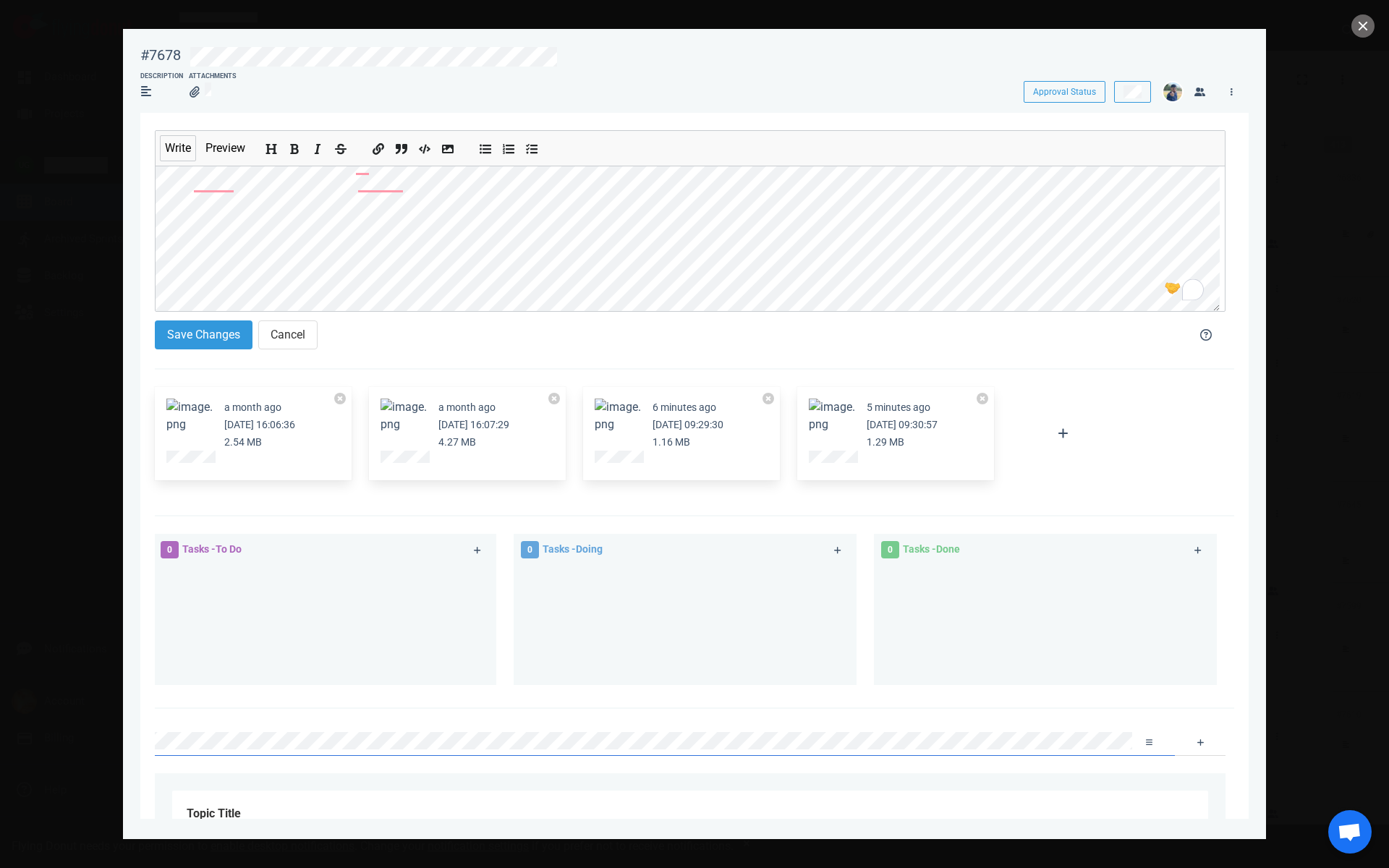
scroll to position [95, 0]
click at [219, 338] on button "Save Changes" at bounding box center [203, 335] width 97 height 29
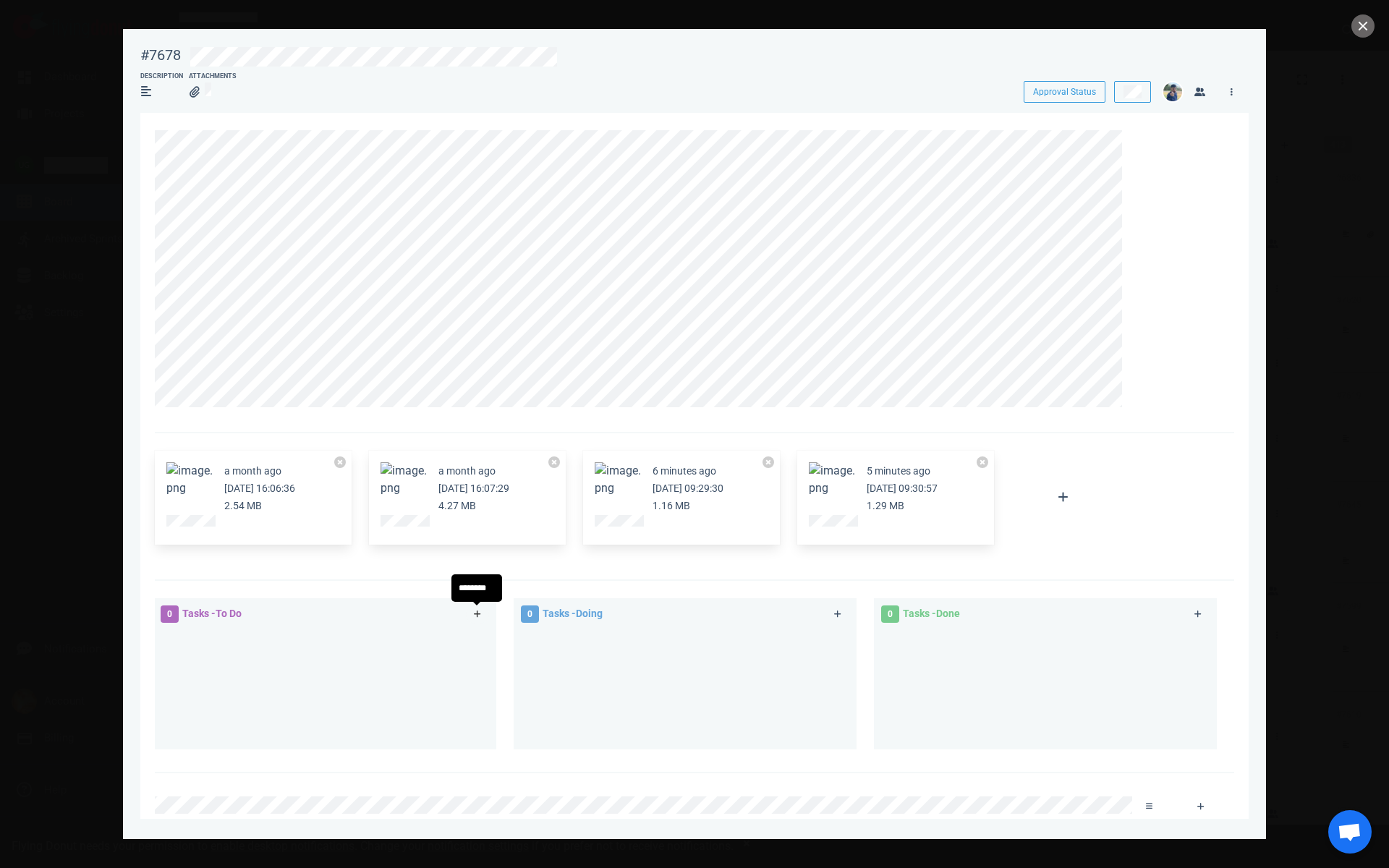
click at [471, 617] on link at bounding box center [477, 614] width 23 height 18
click at [138, 649] on section "#7678 Approval Status Description Attachments Approval Status a month ago [DATE…" at bounding box center [694, 428] width 1143 height 799
click at [478, 620] on link at bounding box center [477, 614] width 23 height 18
click at [387, 713] on div "#7749" at bounding box center [327, 684] width 331 height 109
click at [391, 666] on div at bounding box center [324, 661] width 302 height 13
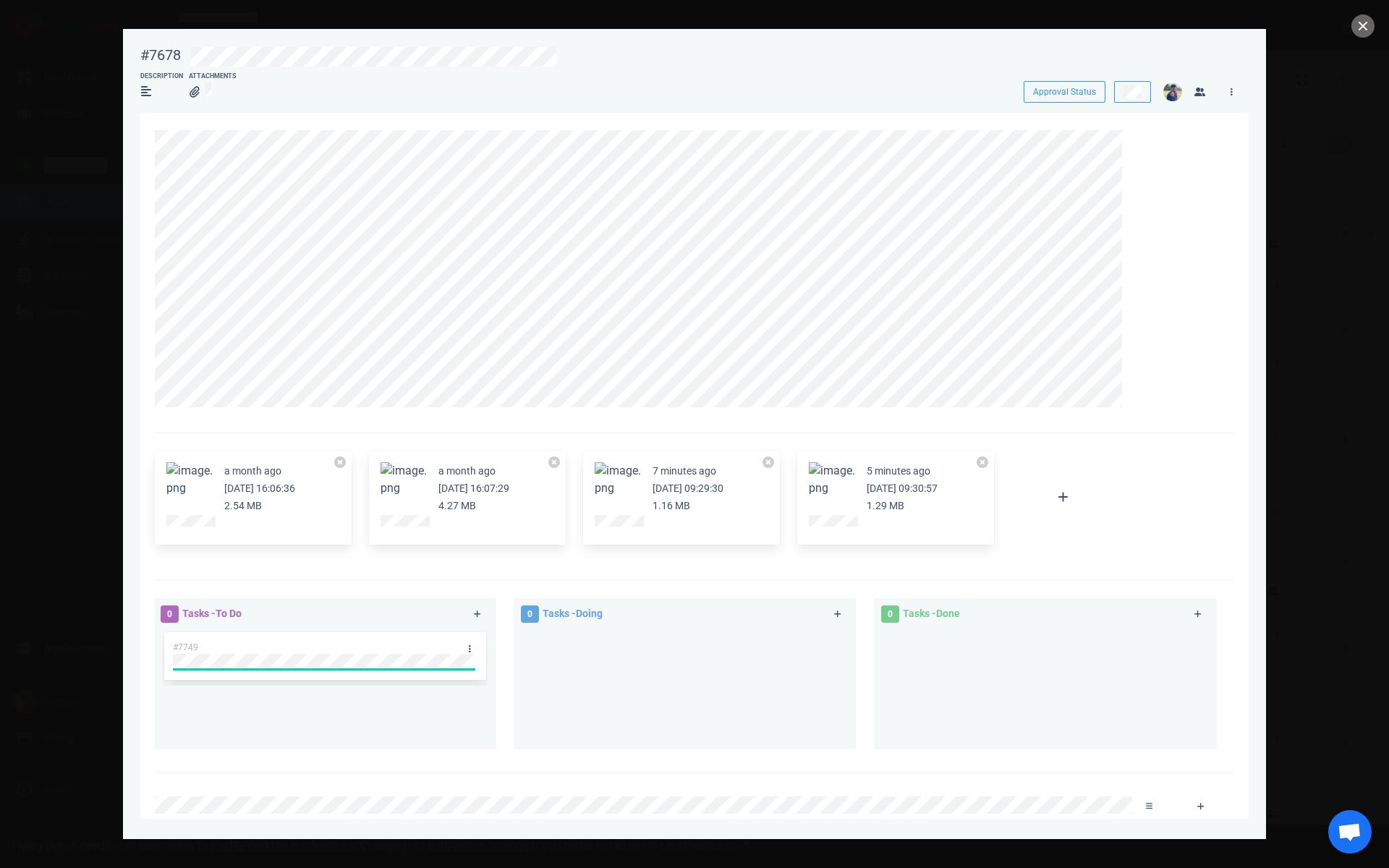
click at [361, 758] on div "0 Tasks - To Do #7749" at bounding box center [333, 675] width 360 height 173
click at [474, 614] on icon at bounding box center [478, 614] width 8 height 9
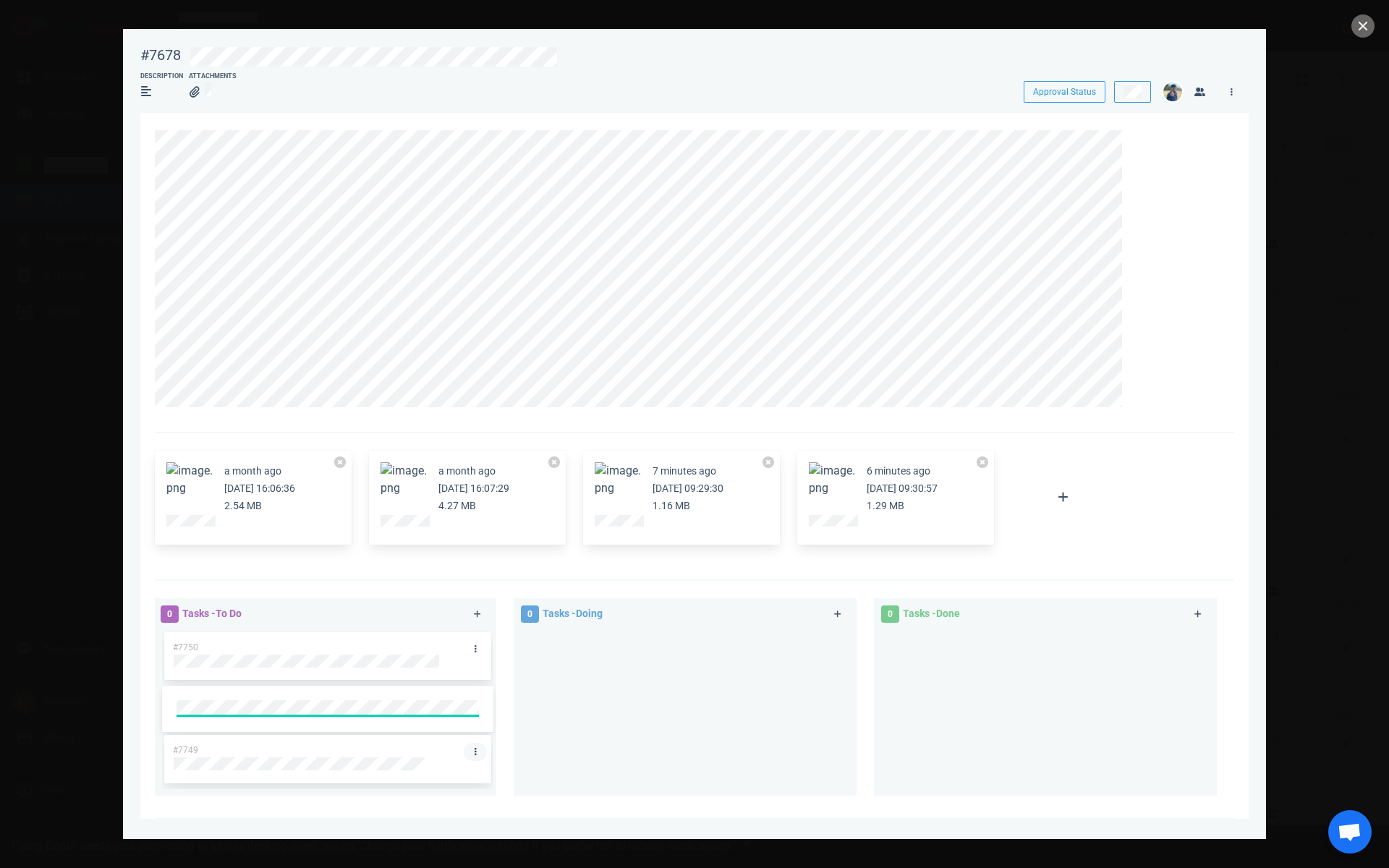
click at [469, 756] on div "0 Tasks - To Do #7750 #7749" at bounding box center [333, 699] width 360 height 220
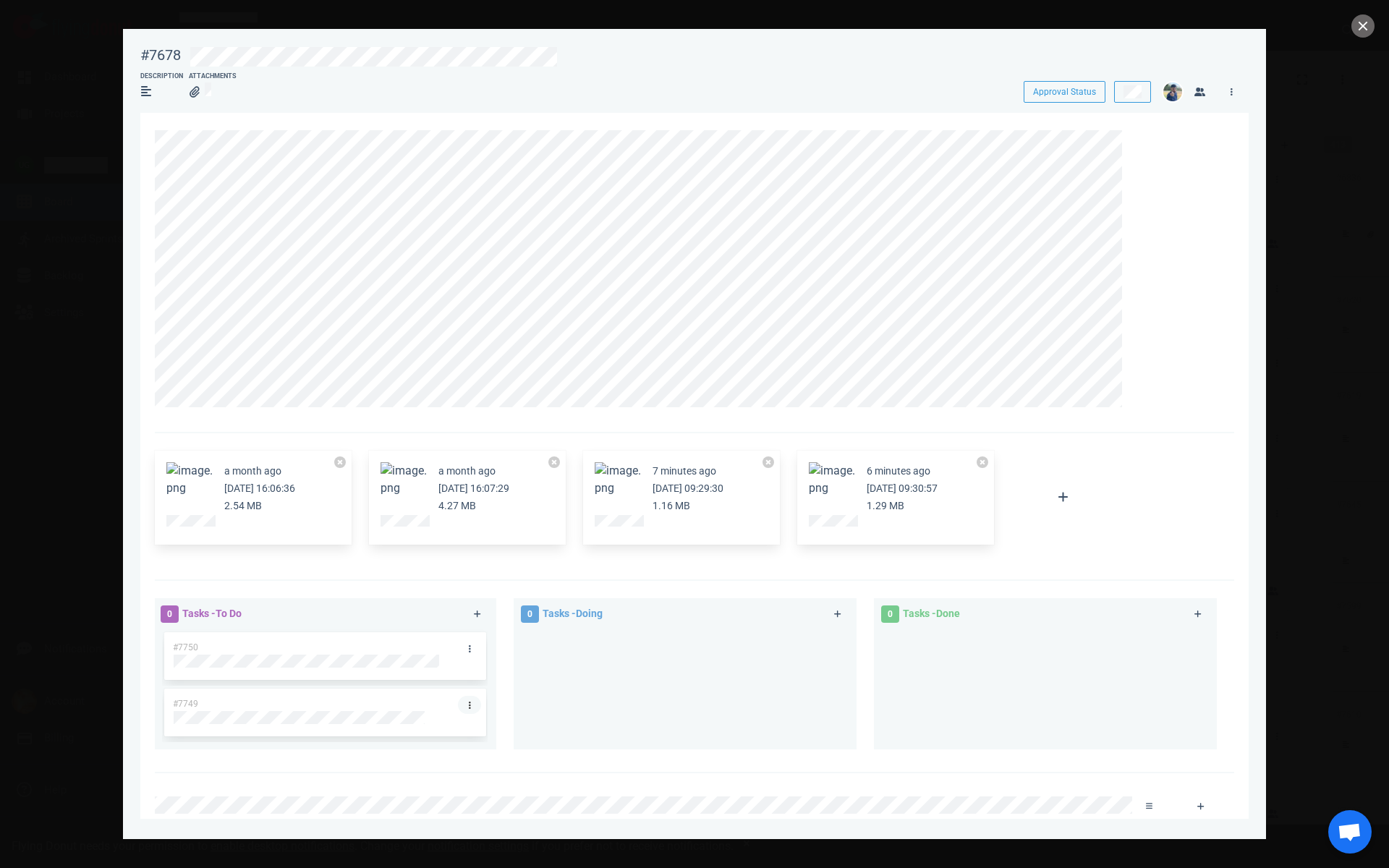
click at [471, 706] on link at bounding box center [469, 704] width 23 height 18
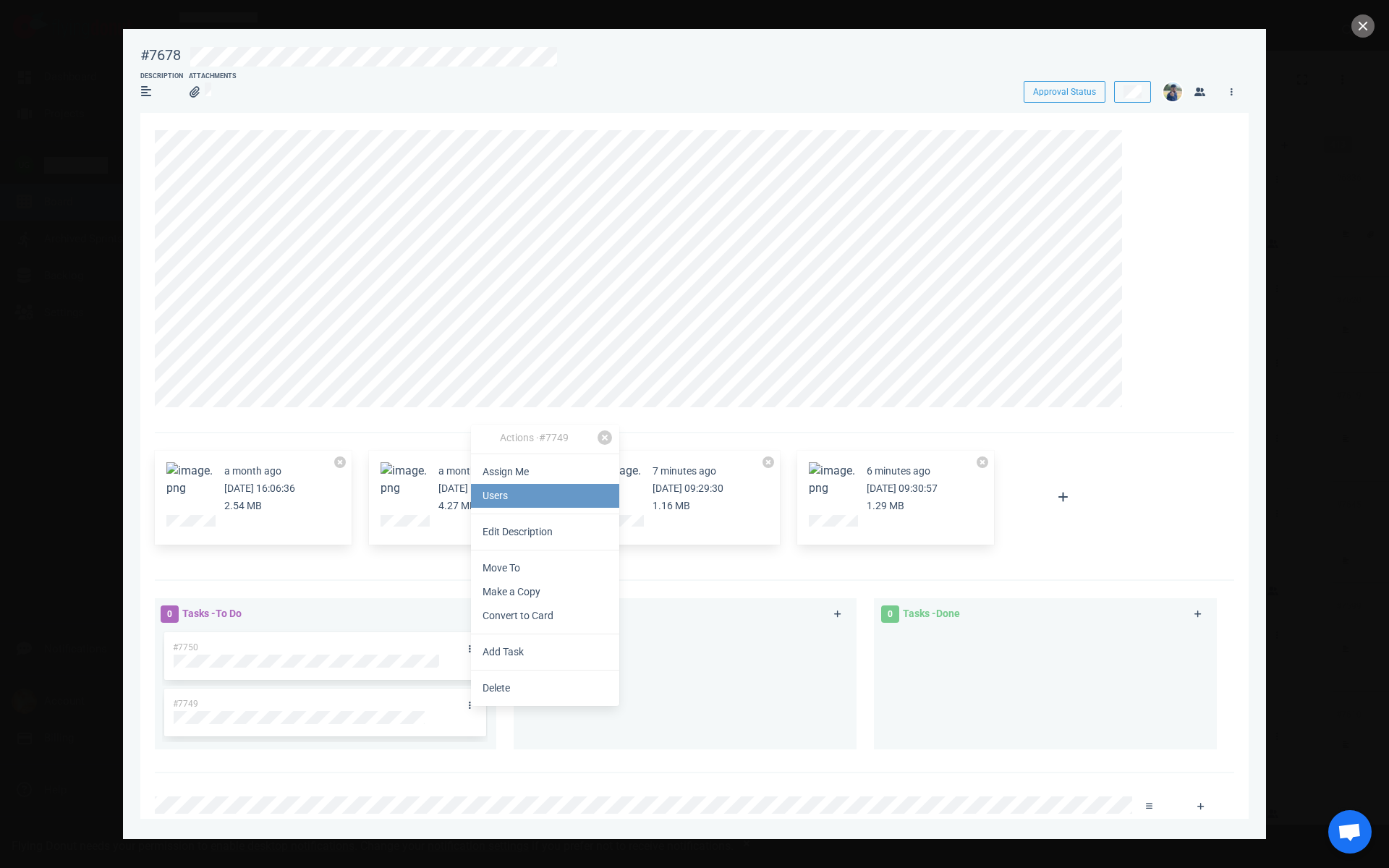
click at [524, 492] on link "Users" at bounding box center [545, 496] width 148 height 24
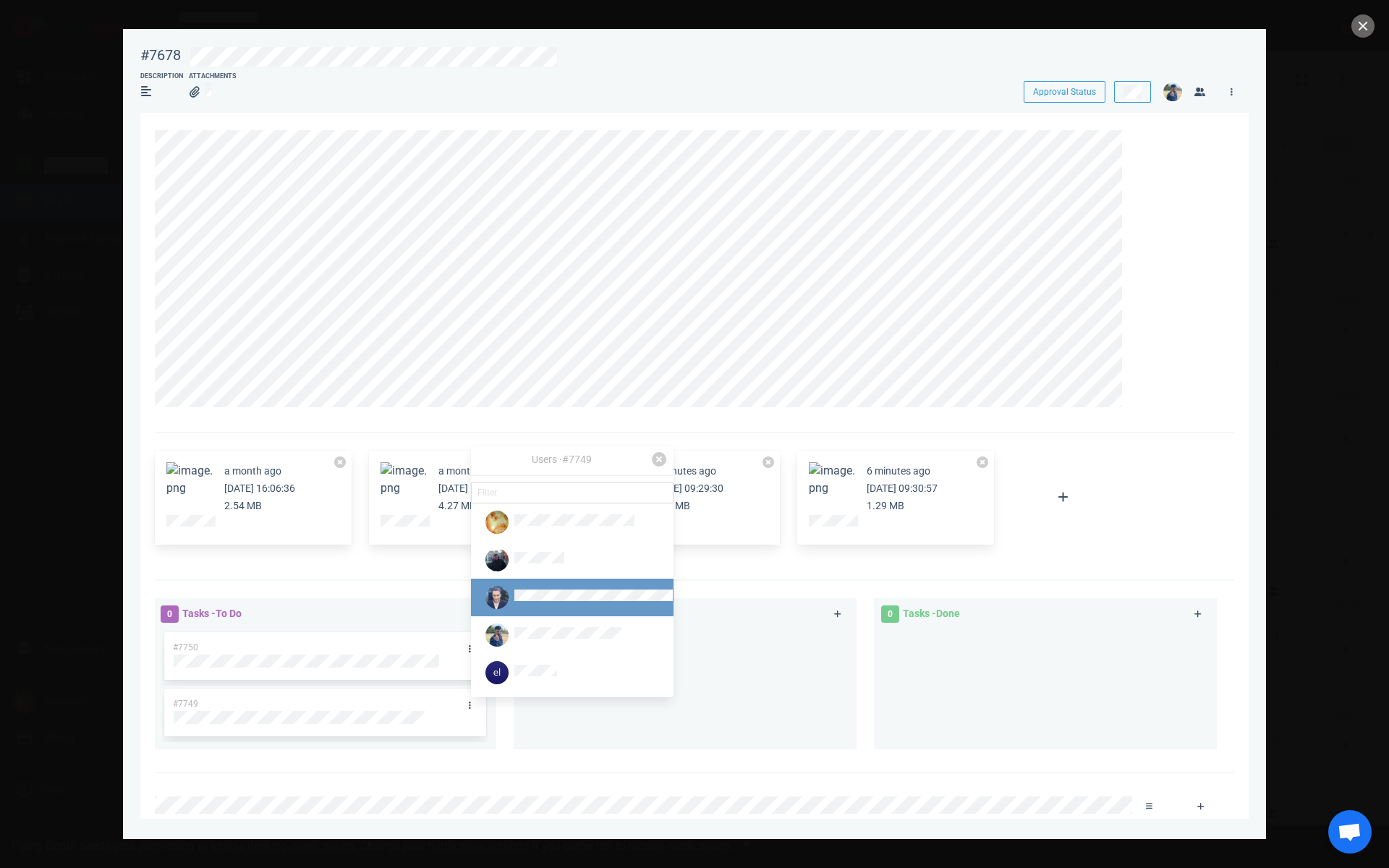
click at [642, 601] on link at bounding box center [572, 597] width 202 height 38
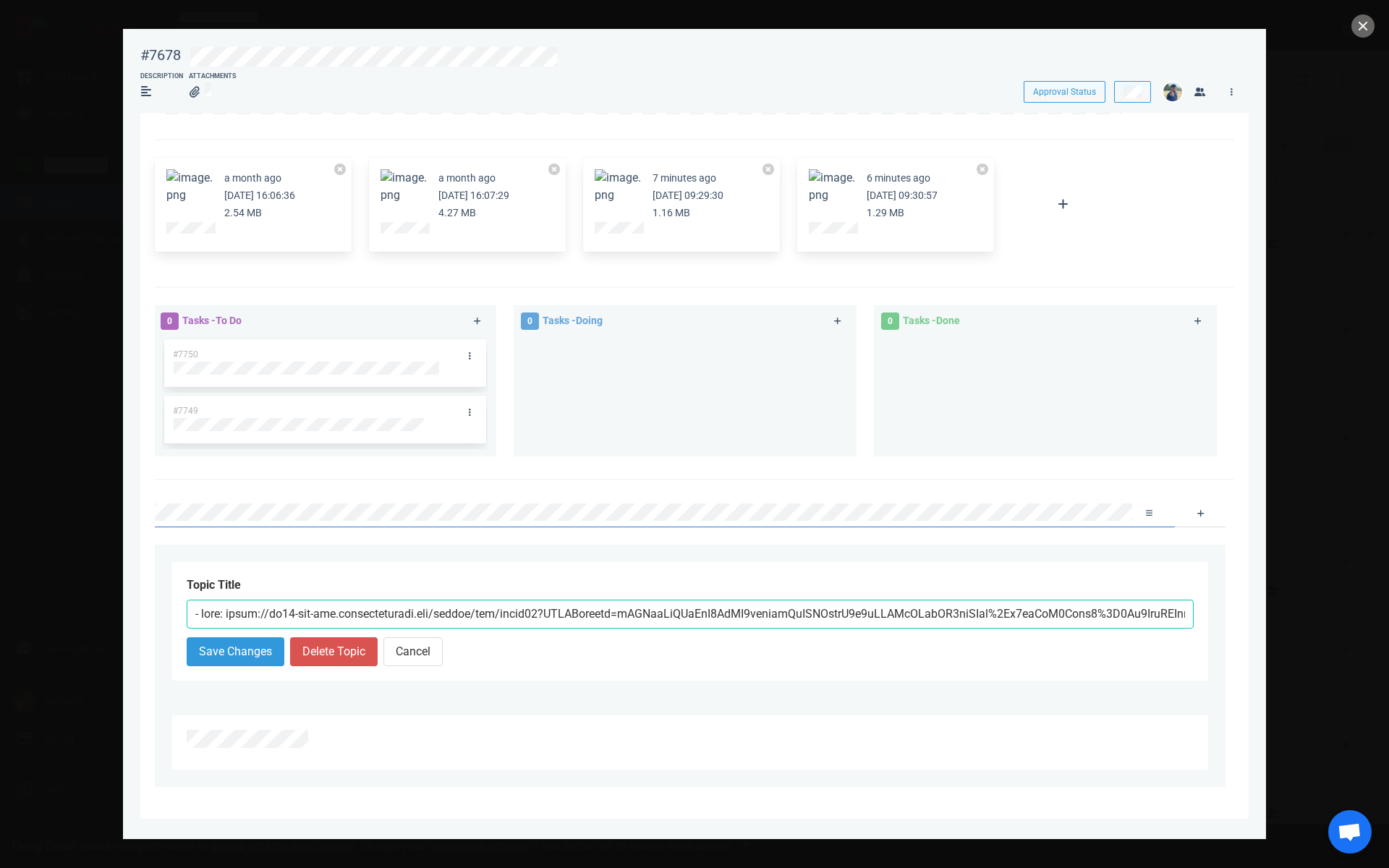
scroll to position [0, 0]
